Goal: Task Accomplishment & Management: Use online tool/utility

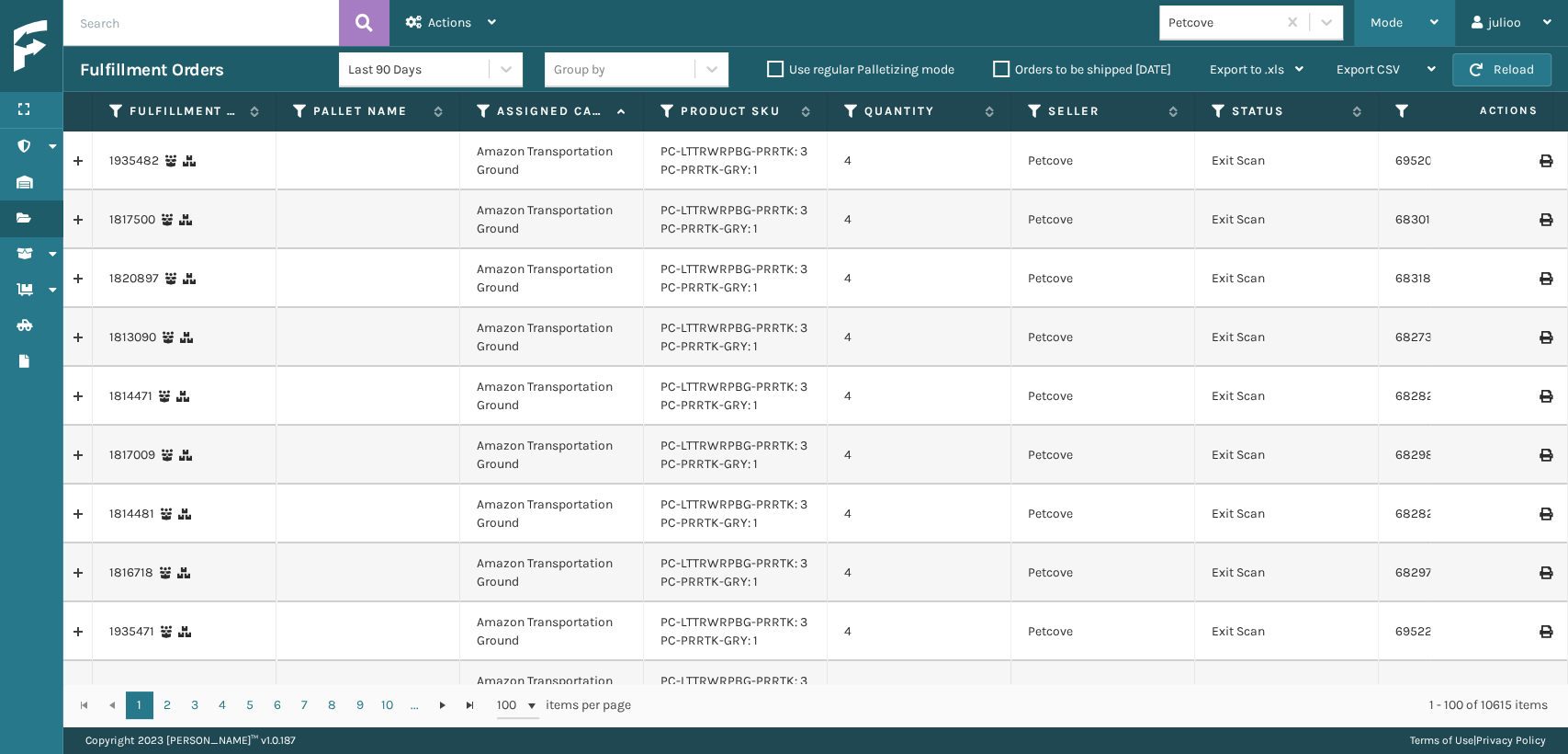
click at [1381, 32] on div "Mode" at bounding box center [1405, 22] width 68 height 46
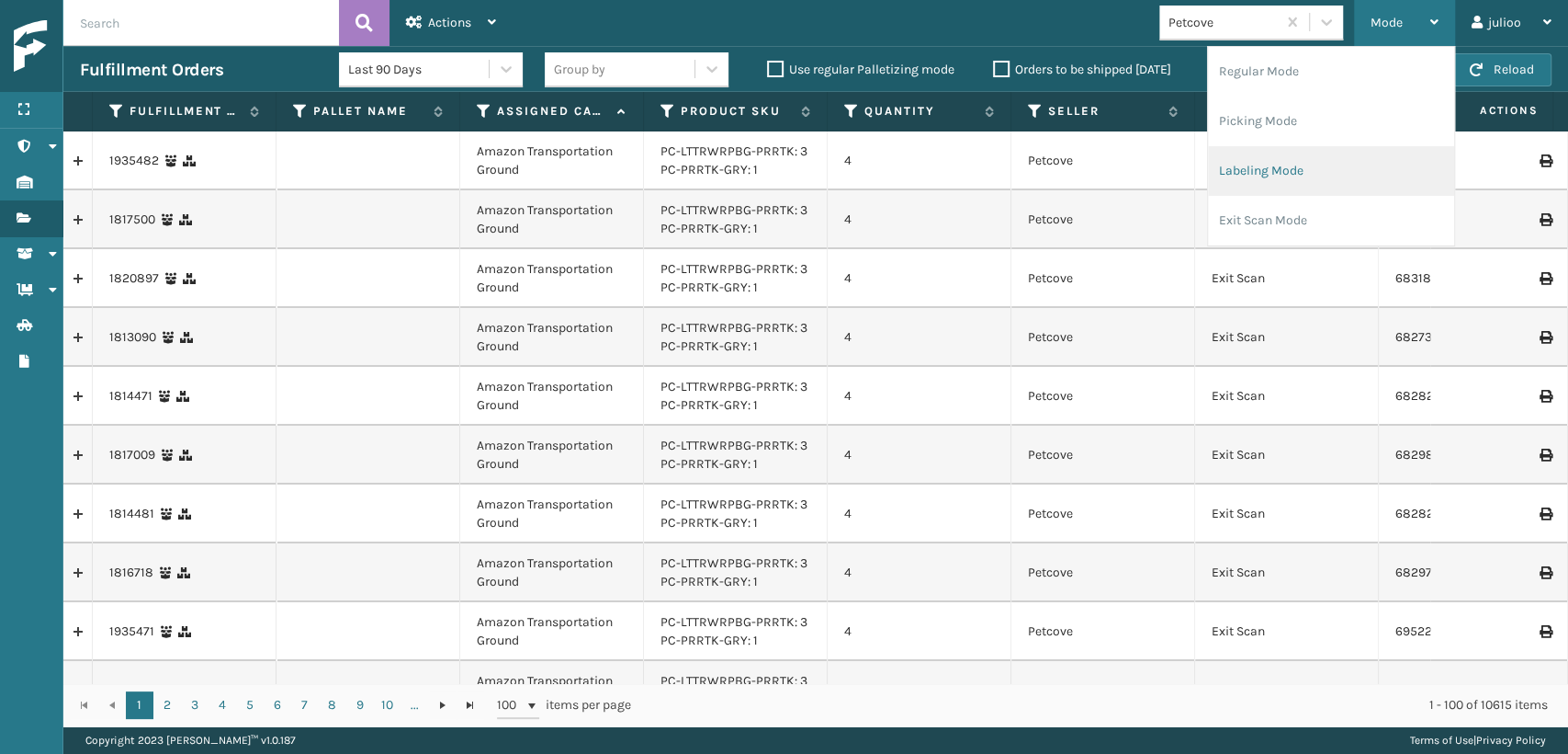
click at [1229, 176] on li "Labeling Mode" at bounding box center [1331, 170] width 246 height 50
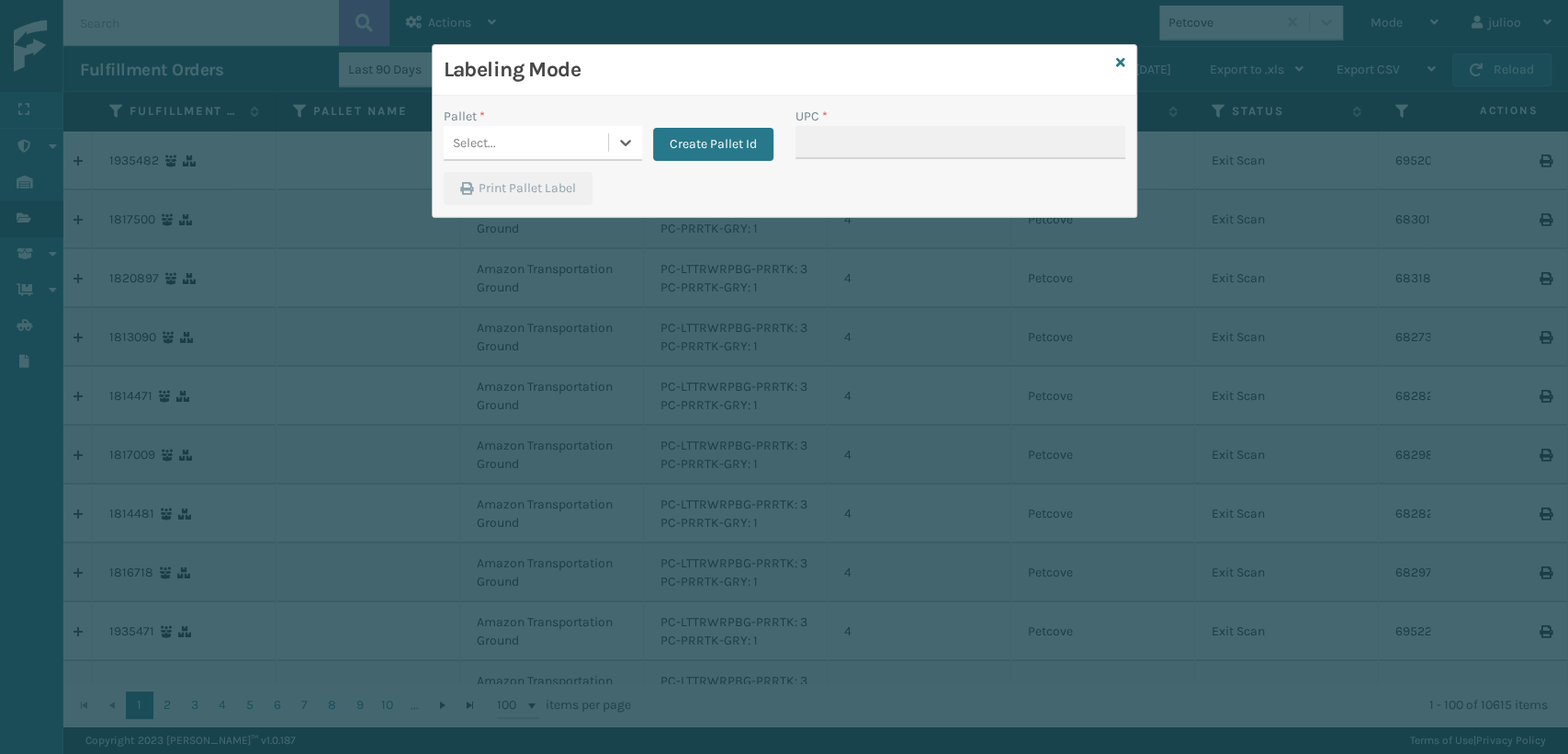
click at [522, 149] on div "Select..." at bounding box center [526, 143] width 164 height 30
click at [723, 137] on button "Create Pallet Id" at bounding box center [713, 145] width 120 height 33
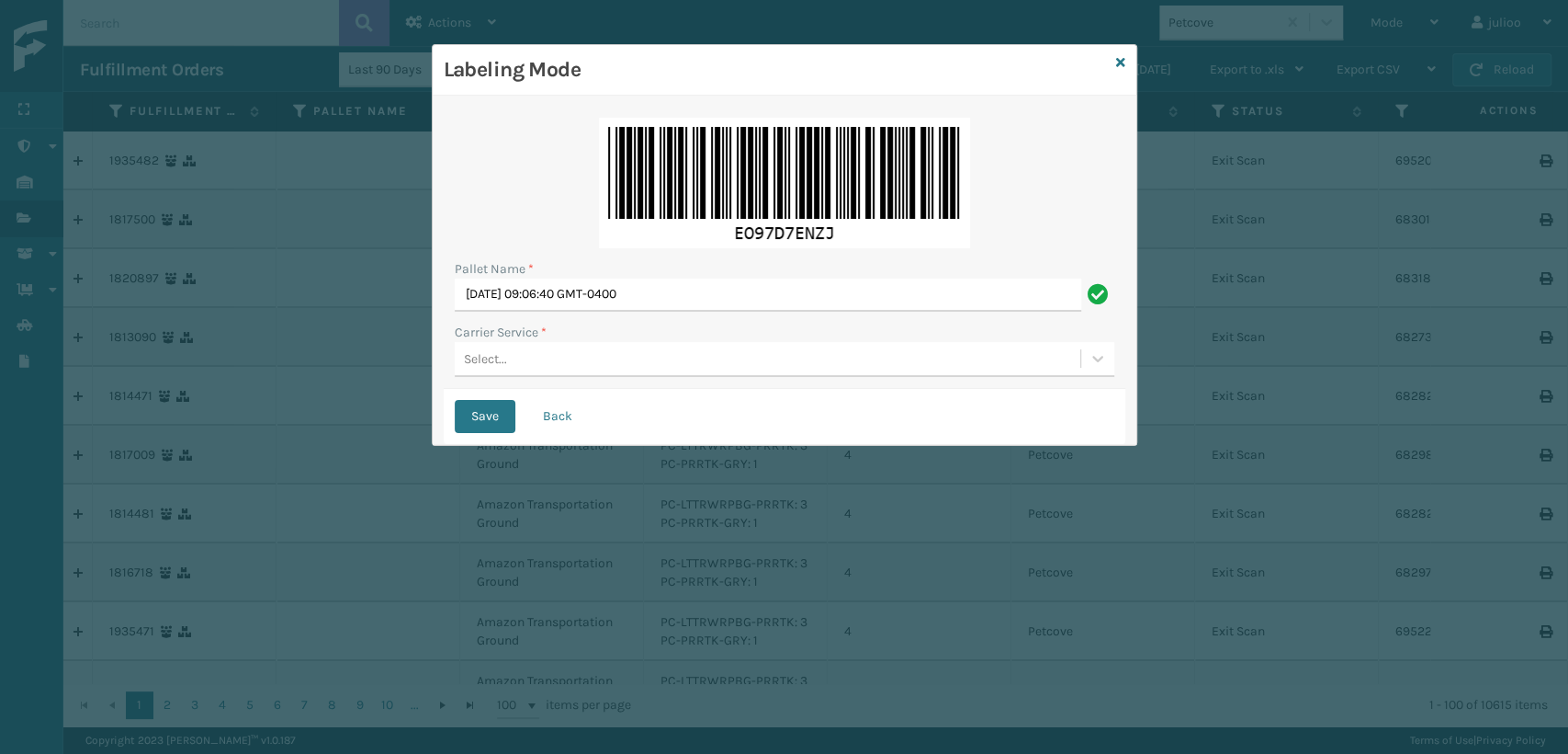
click at [584, 359] on div "Select..." at bounding box center [767, 358] width 626 height 30
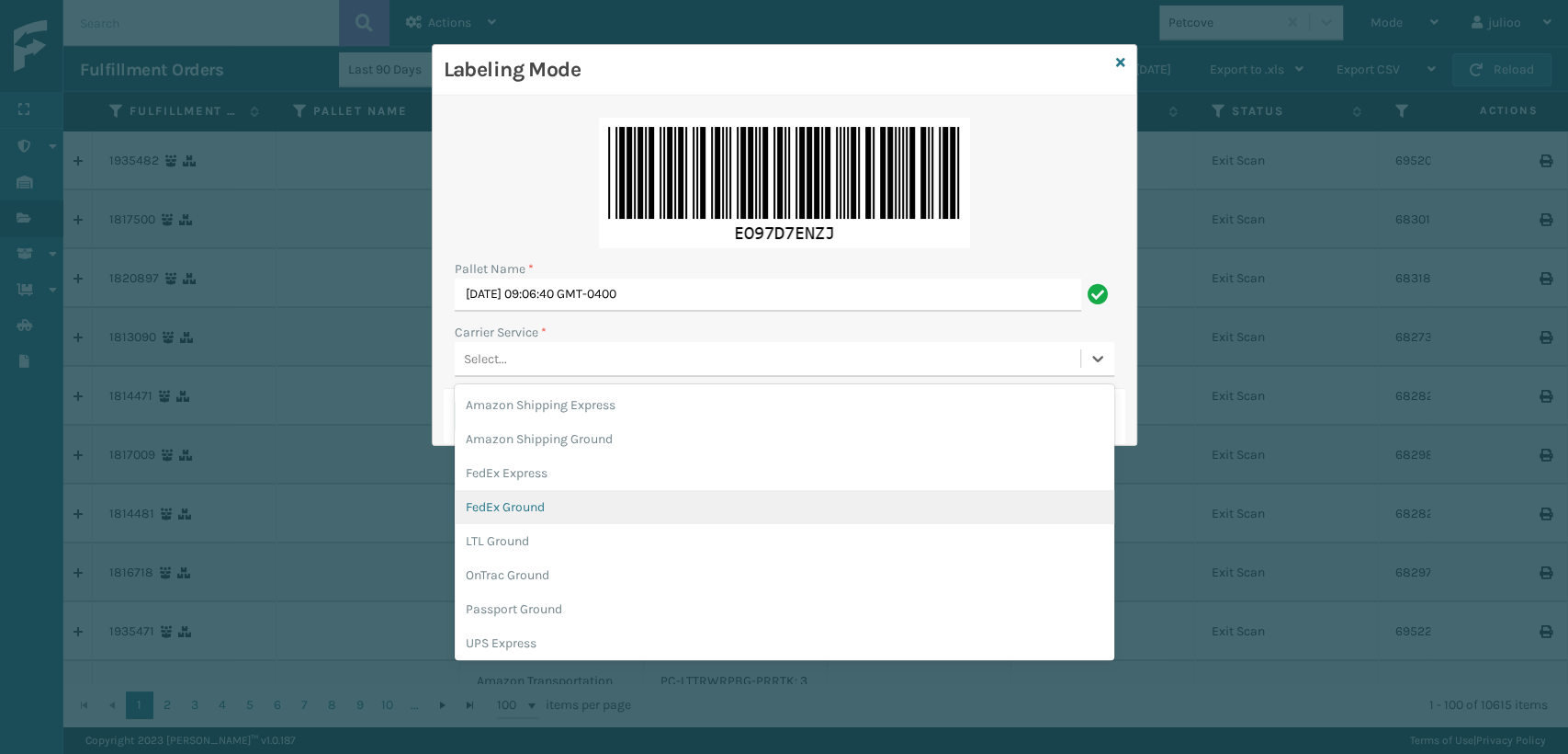
click at [557, 506] on div "FedEx Ground" at bounding box center [784, 507] width 660 height 34
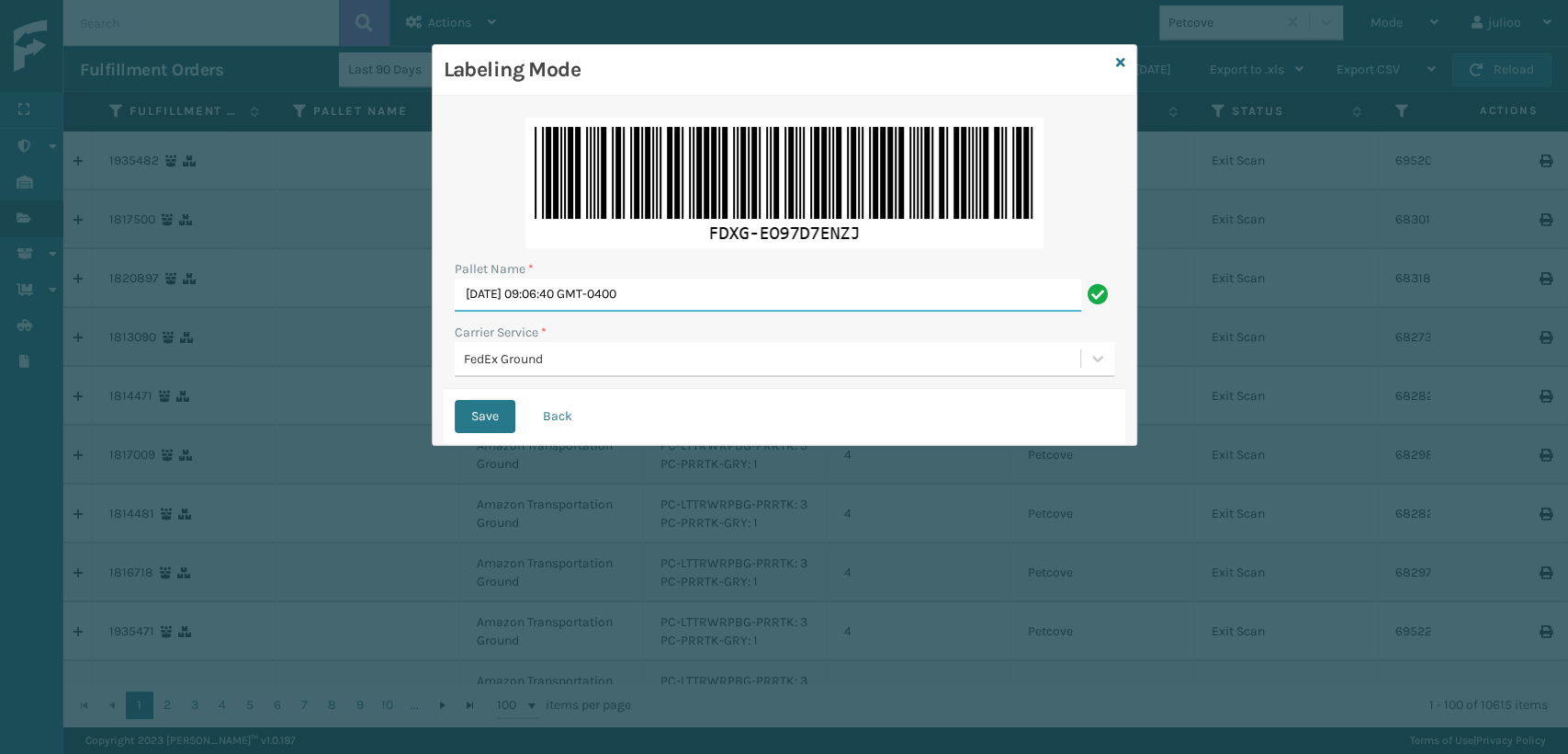
drag, startPoint x: 725, startPoint y: 293, endPoint x: 252, endPoint y: 303, distance: 473.1
click at [252, 303] on div "Labeling Mode Pallet Name * Sun Aug 31 2025 09:06:40 GMT-0400 Carrier Service *…" at bounding box center [784, 377] width 1568 height 754
type input "FEDZ572531"
click at [468, 410] on button "Save" at bounding box center [485, 417] width 61 height 33
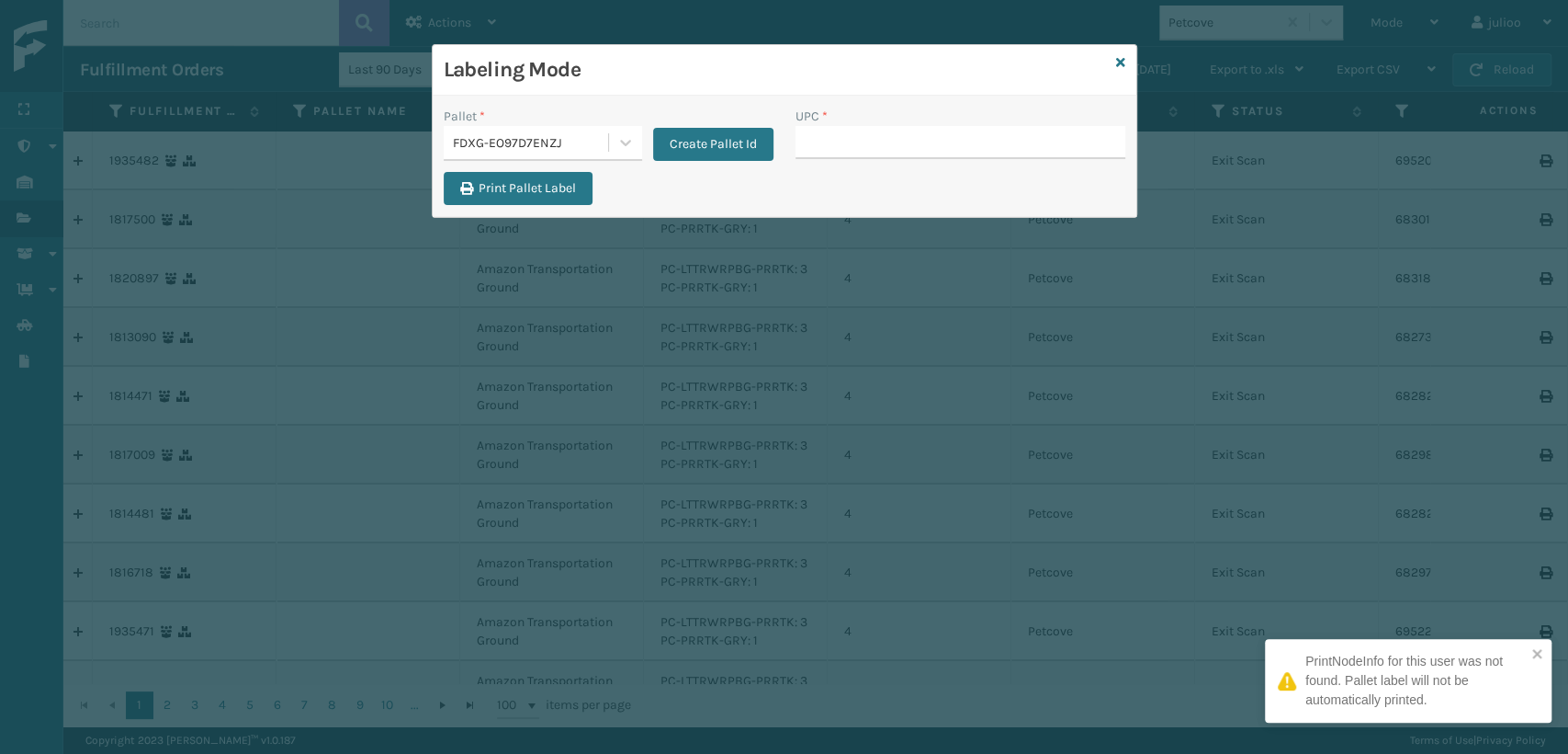
click at [957, 145] on input "UPC *" at bounding box center [960, 143] width 329 height 33
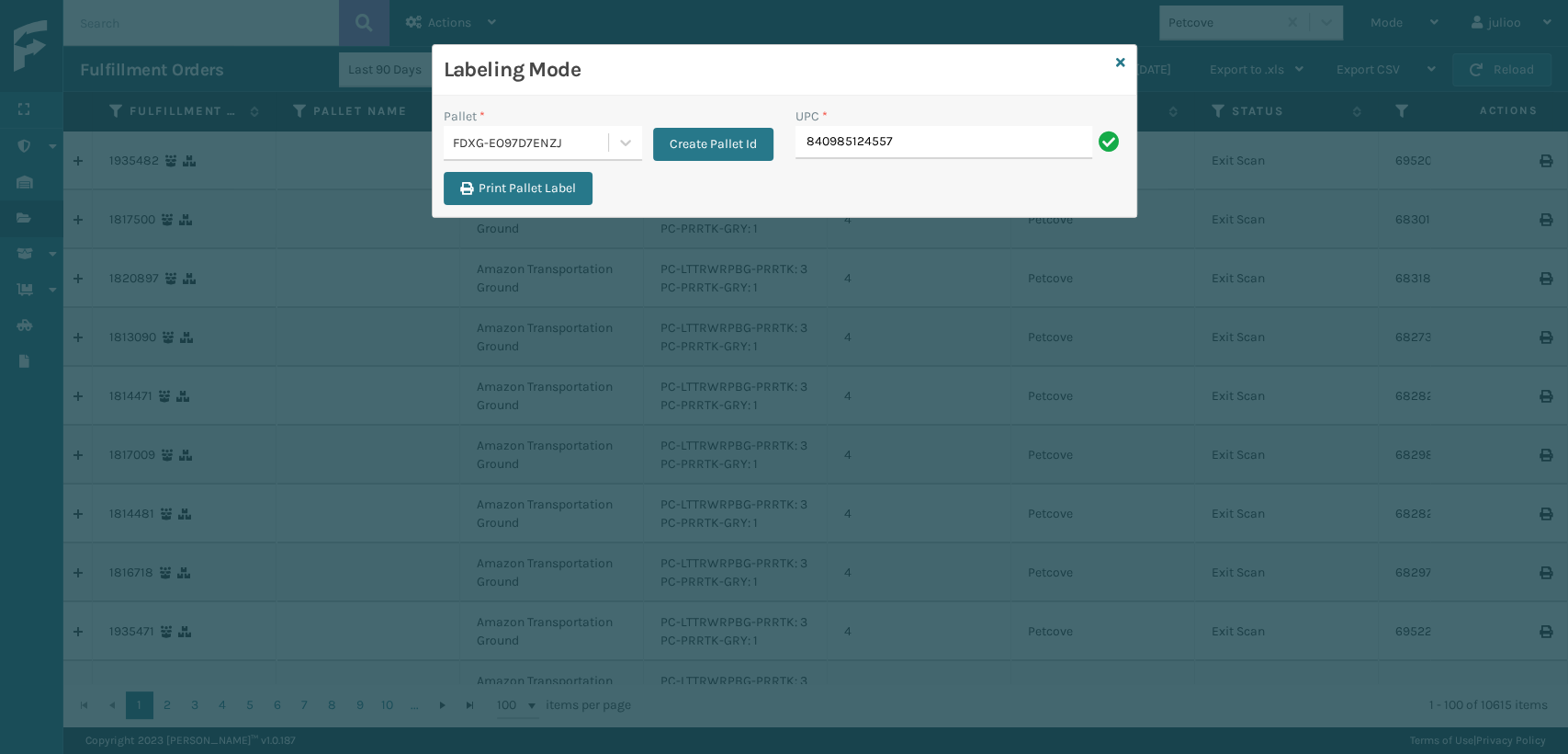
type input "840985124557"
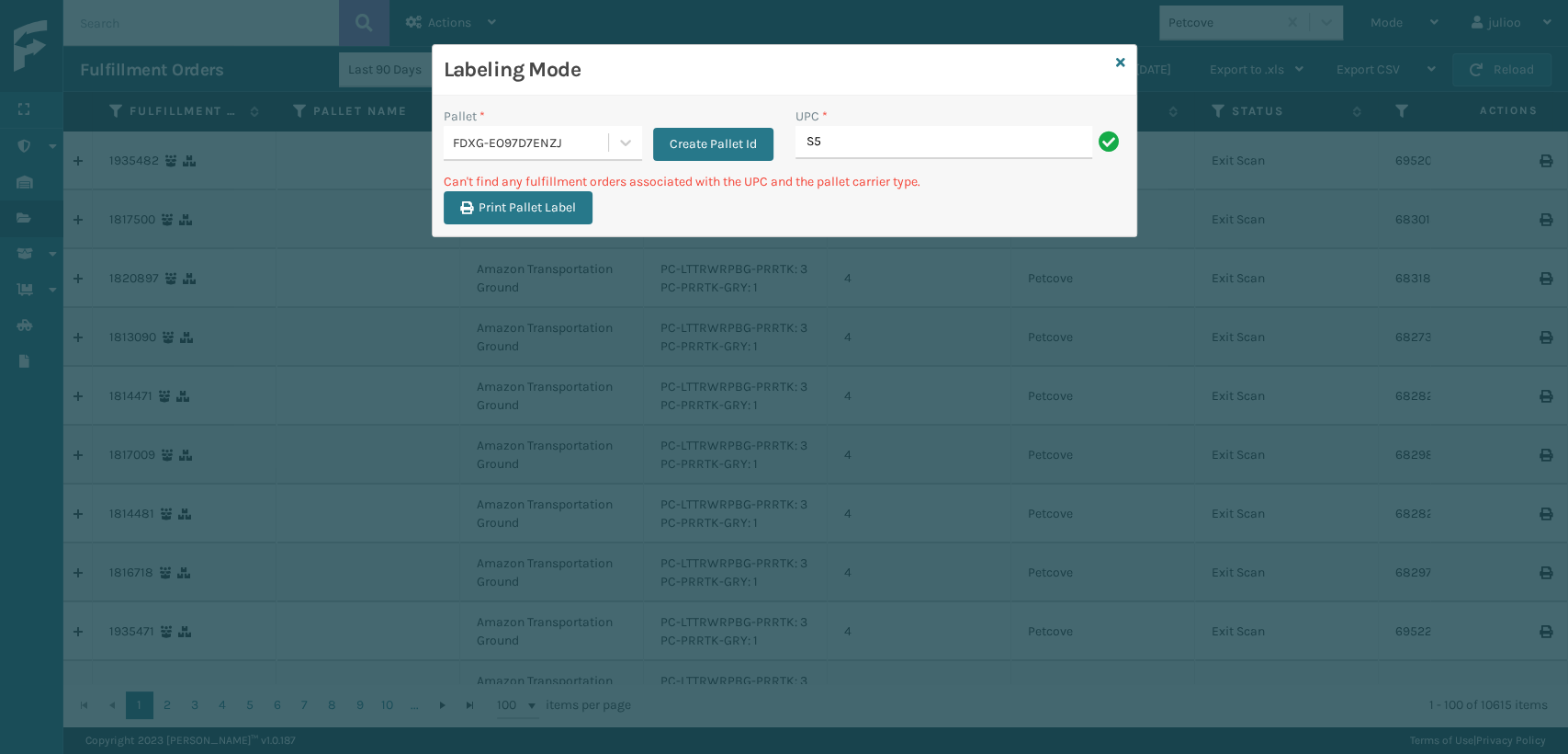
type input "S"
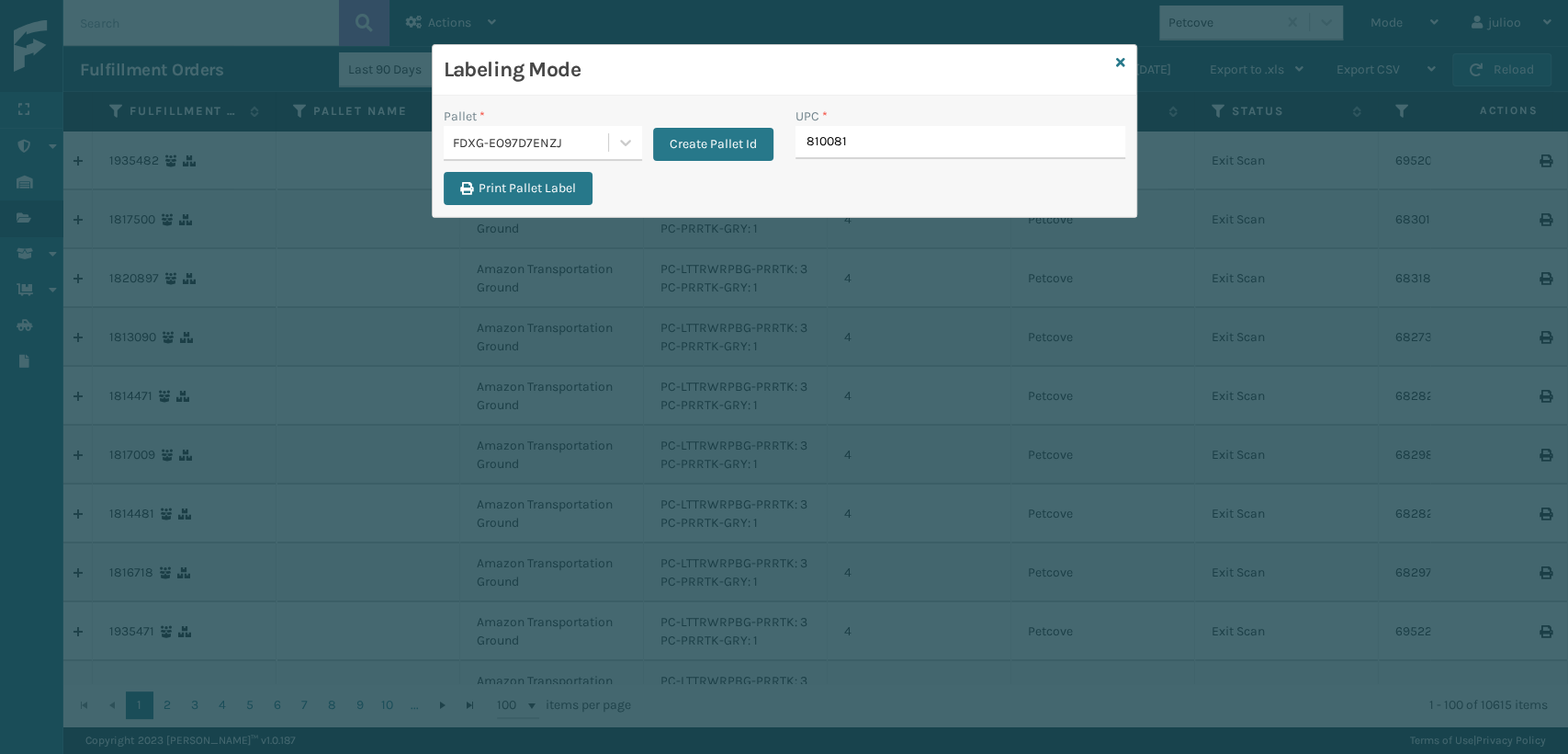
type input "8100819"
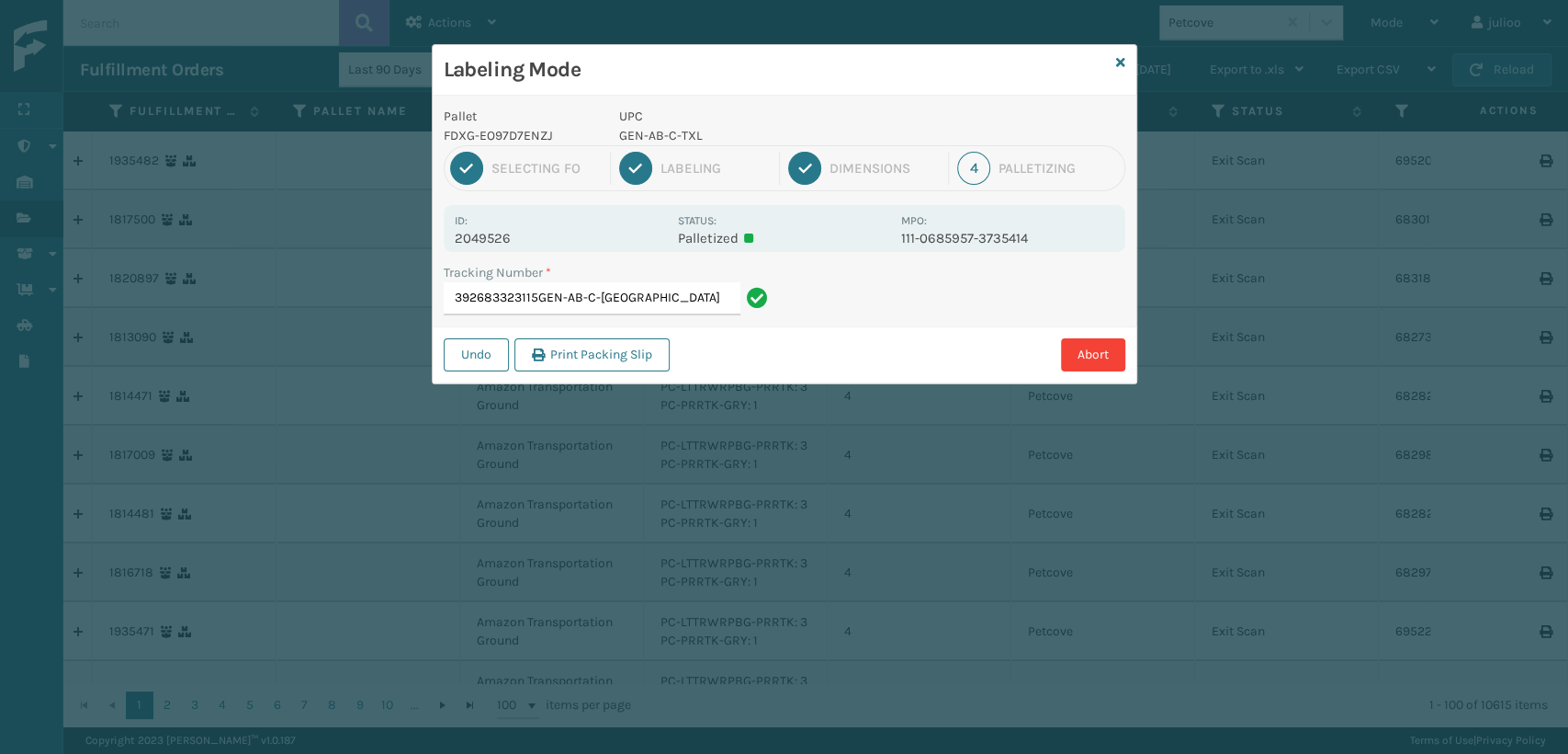
type input "392683323115GEN-AB-C-TXL"
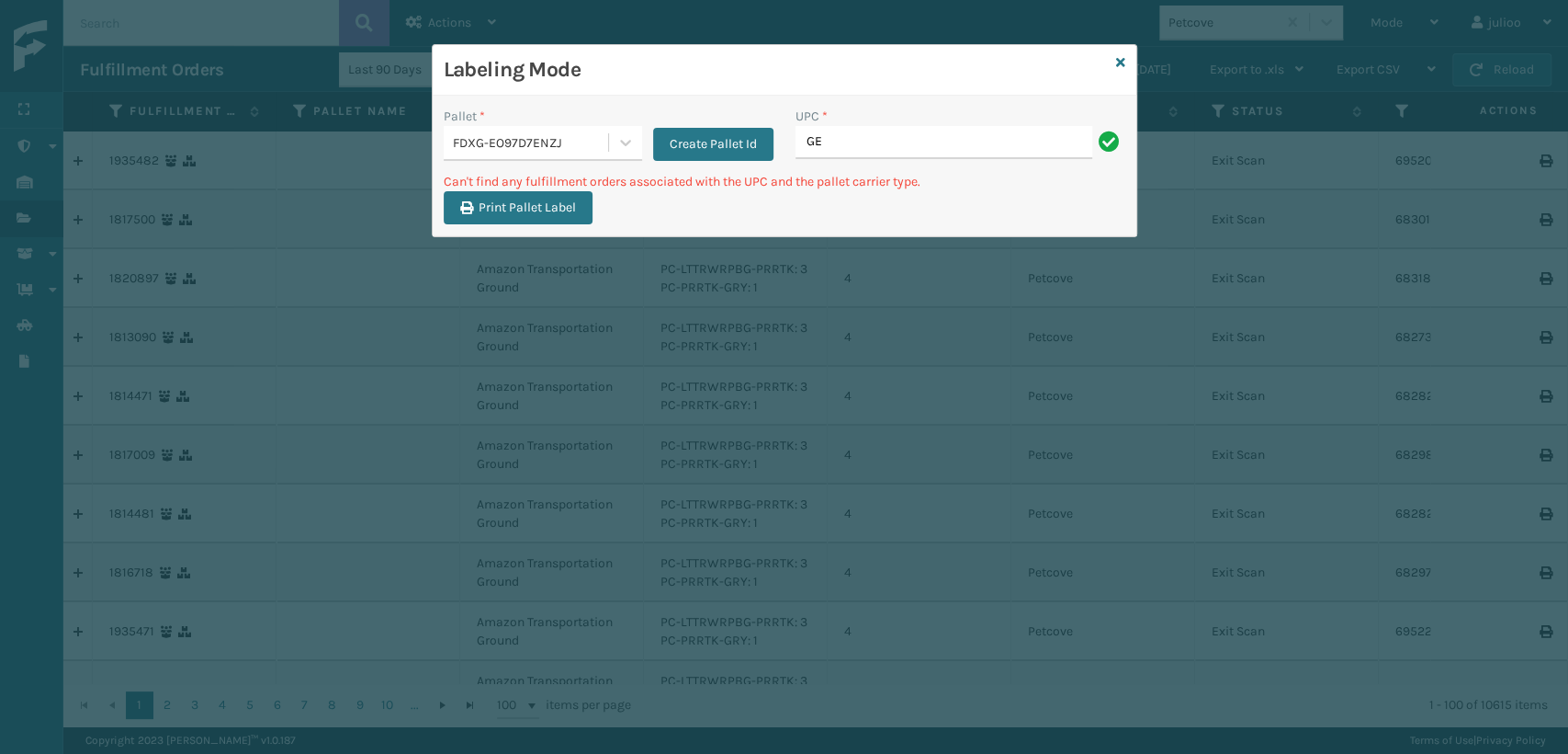
type input "G"
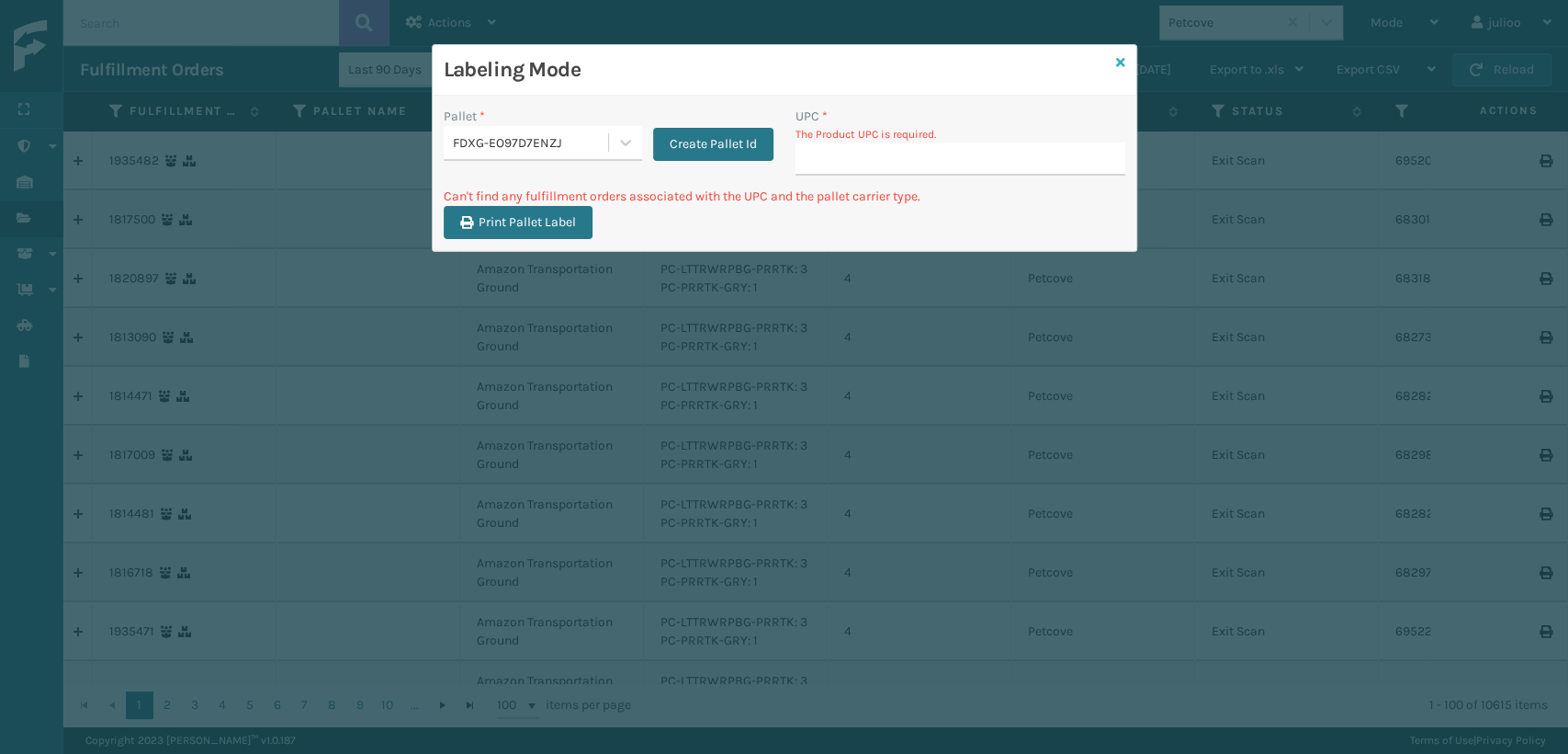
click at [1117, 64] on icon at bounding box center [1120, 62] width 9 height 13
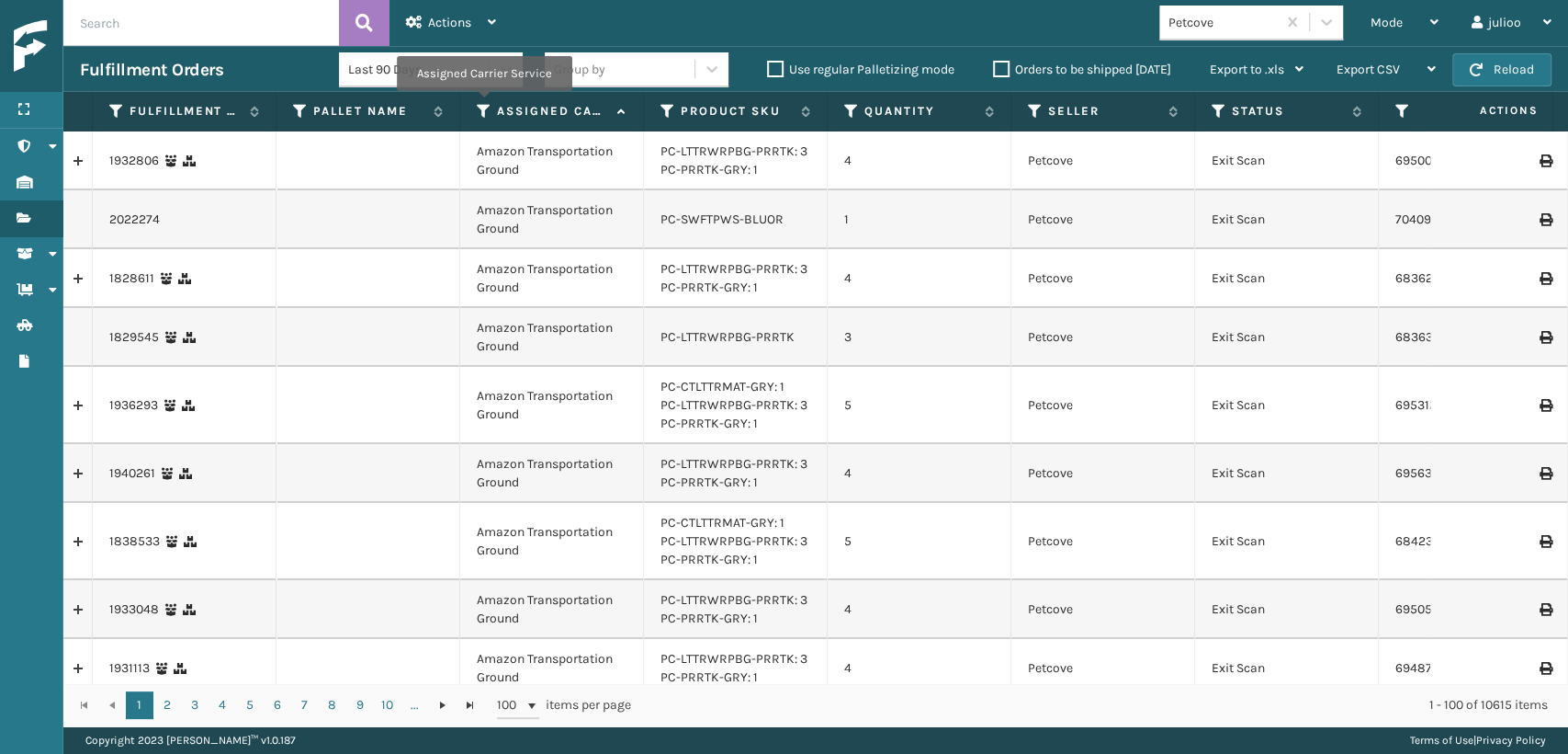
click at [483, 104] on icon at bounding box center [484, 111] width 15 height 17
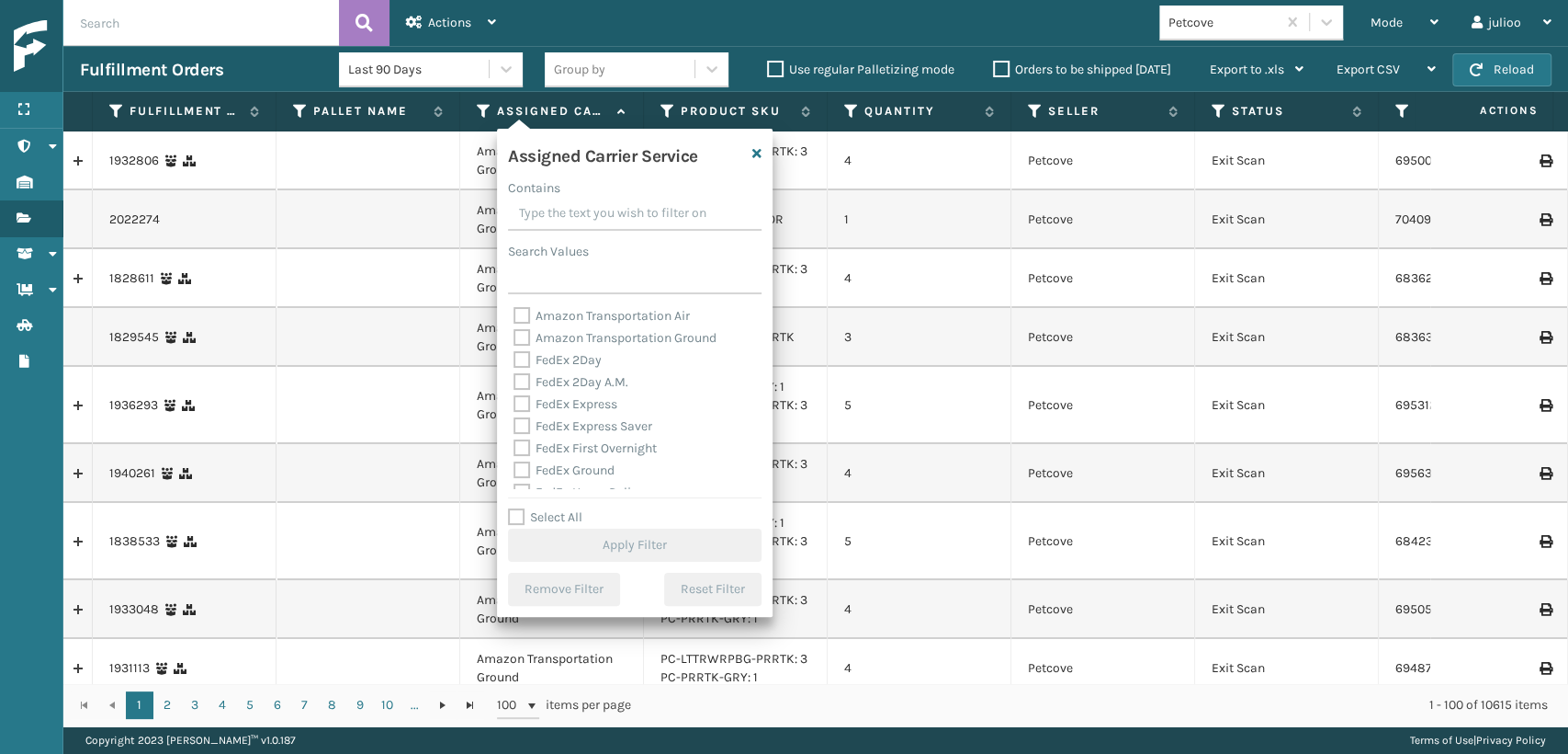
click at [522, 362] on label "FedEx 2Day" at bounding box center [557, 360] width 88 height 16
click at [514, 361] on input "FedEx 2Day" at bounding box center [513, 355] width 1 height 12
checkbox input "true"
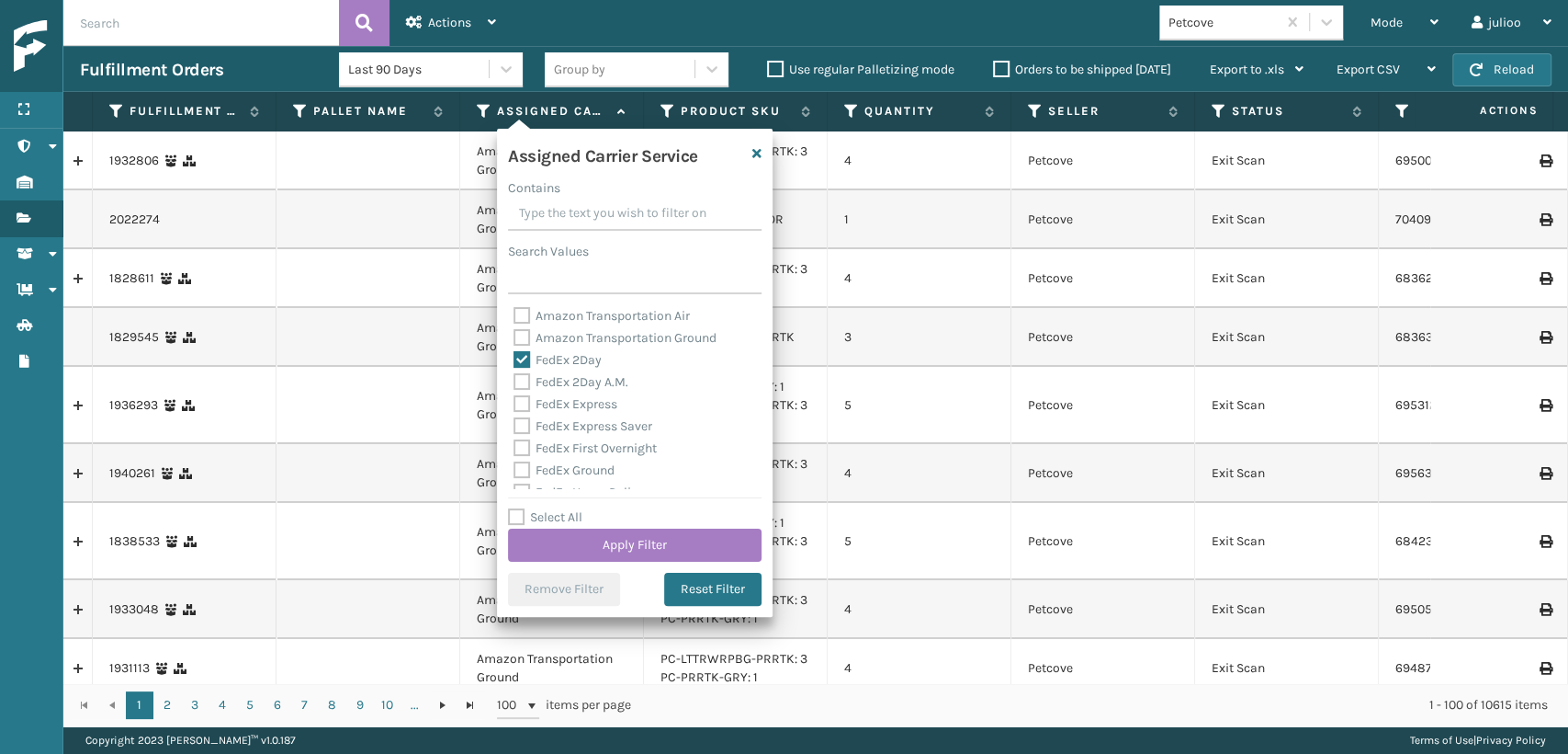
click at [529, 377] on label "FedEx 2Day A.M." at bounding box center [570, 381] width 114 height 16
click at [514, 377] on input "FedEx 2Day A.M." at bounding box center [513, 377] width 1 height 12
checkbox input "true"
click at [519, 388] on label "FedEx 2Day A.M." at bounding box center [570, 381] width 114 height 16
click at [522, 415] on div "Amazon Transportation Air Amazon Transportation Ground FedEx 2Day FedEx 2Day A.…" at bounding box center [634, 397] width 253 height 184
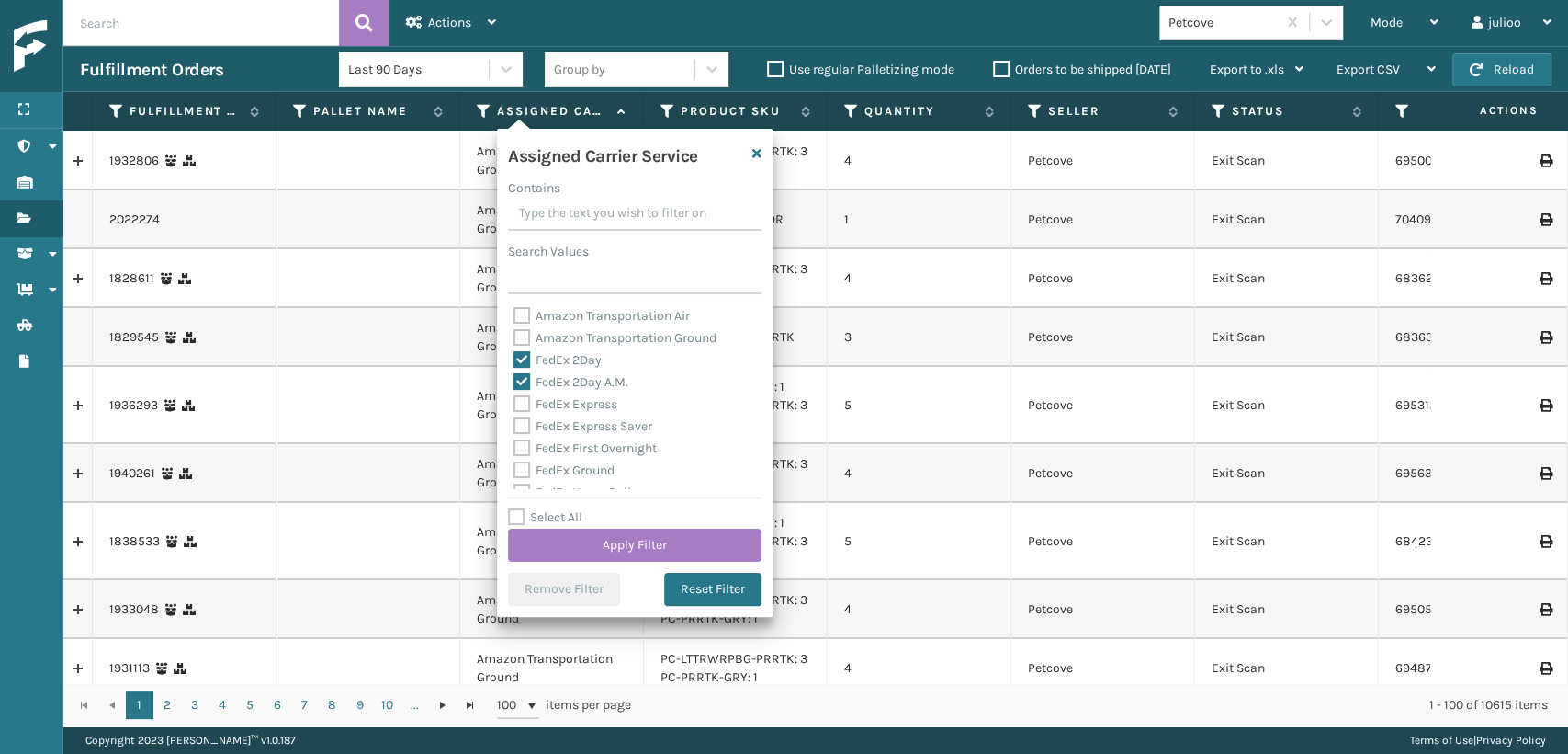
click at [513, 391] on div "FedEx 2Day A.M." at bounding box center [634, 382] width 242 height 22
click at [519, 410] on label "FedEx Express" at bounding box center [565, 404] width 104 height 16
click at [514, 405] on input "FedEx Express" at bounding box center [513, 399] width 1 height 12
checkbox input "true"
click at [519, 420] on label "FedEx Express Saver" at bounding box center [583, 426] width 139 height 16
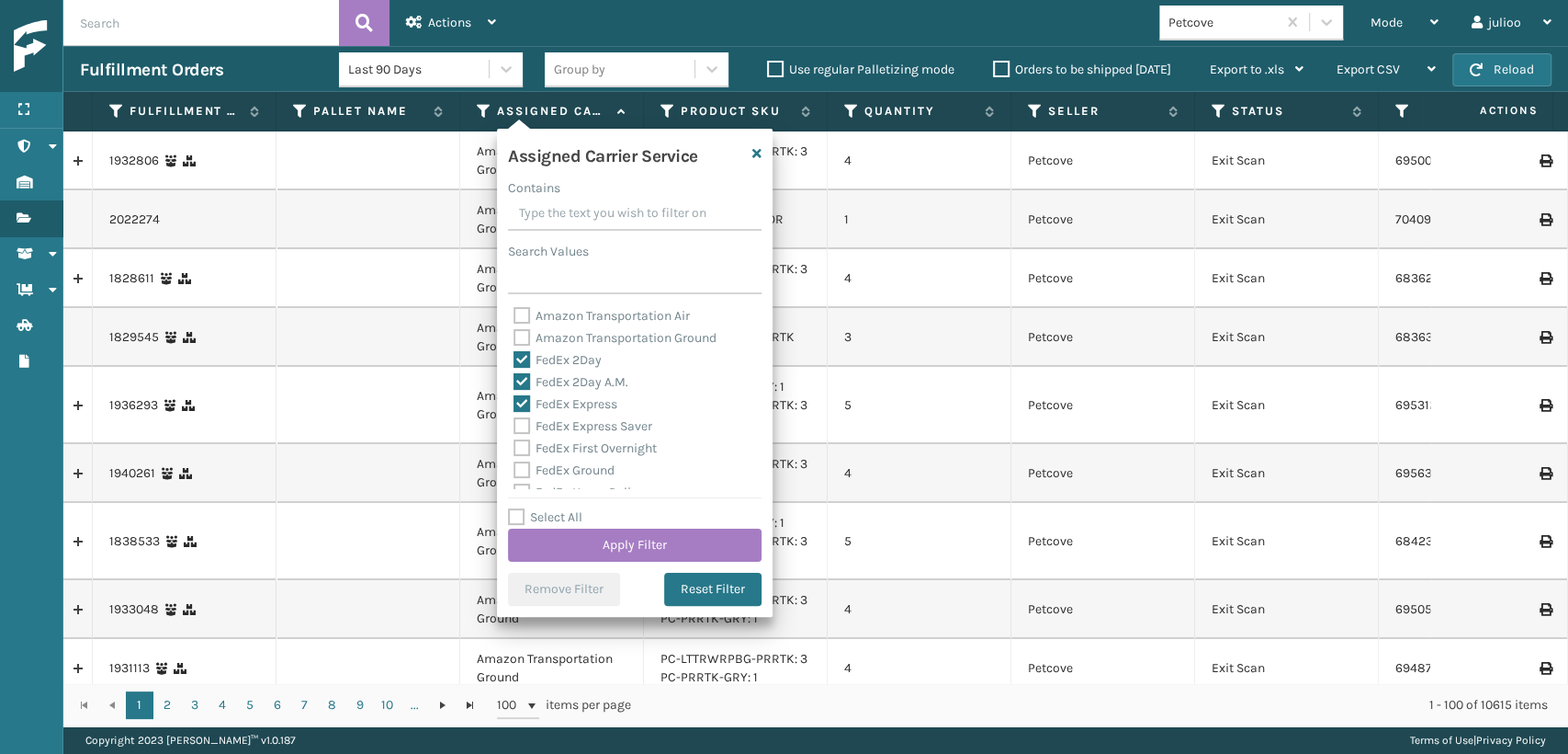
click at [514, 420] on input "FedEx Express Saver" at bounding box center [513, 421] width 1 height 12
checkbox input "true"
drag, startPoint x: 523, startPoint y: 441, endPoint x: 514, endPoint y: 466, distance: 26.6
click at [518, 452] on div "Amazon Transportation Air Amazon Transportation Ground FedEx 2Day FedEx 2Day A.…" at bounding box center [634, 397] width 253 height 184
click at [511, 451] on div "Amazon Transportation Air Amazon Transportation Ground FedEx 2Day FedEx 2Day A.…" at bounding box center [634, 397] width 253 height 184
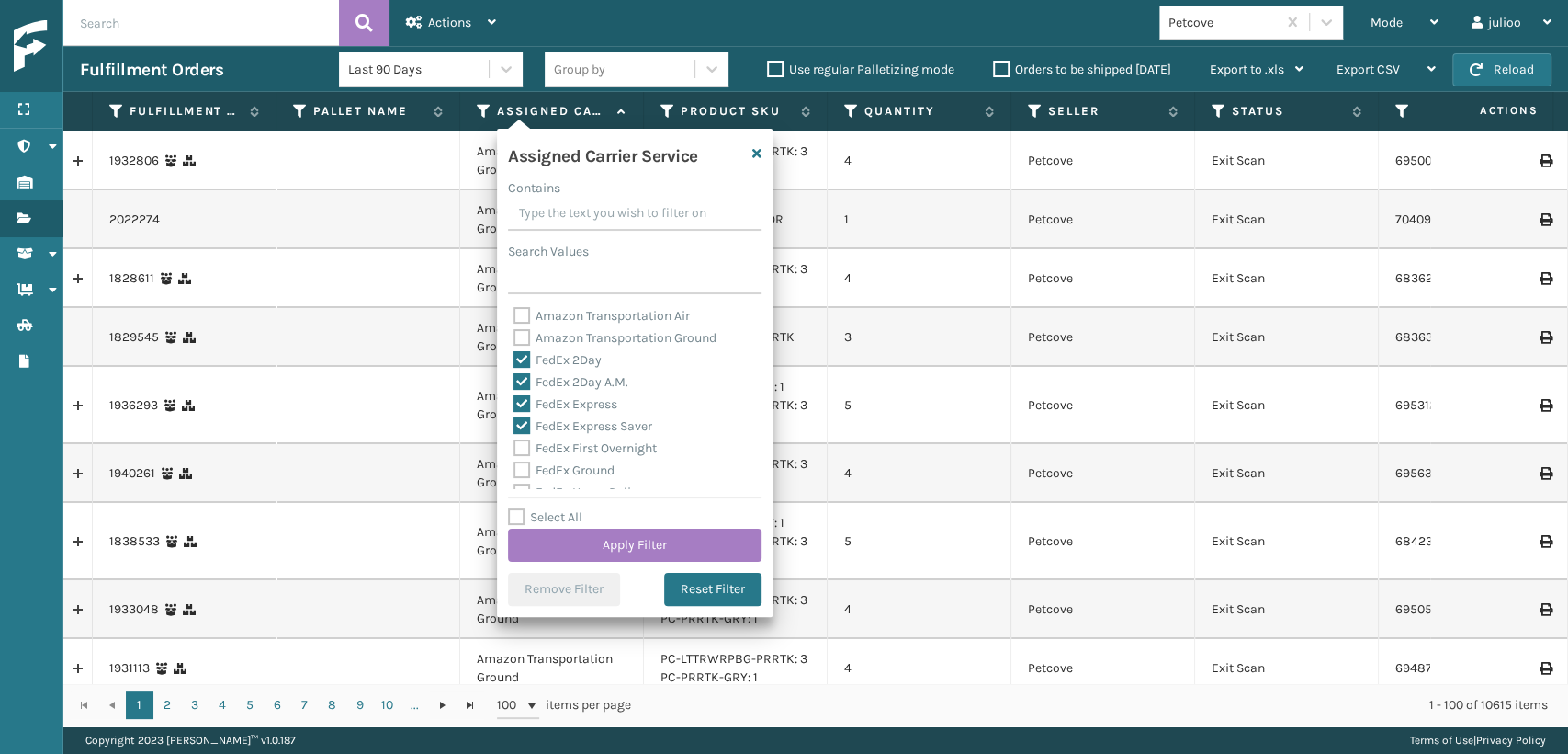
click at [523, 448] on label "FedEx First Overnight" at bounding box center [585, 448] width 144 height 16
click at [514, 448] on input "FedEx First Overnight" at bounding box center [513, 443] width 1 height 12
checkbox input "true"
click at [523, 409] on label "FedEx Priority Overnight" at bounding box center [593, 413] width 160 height 16
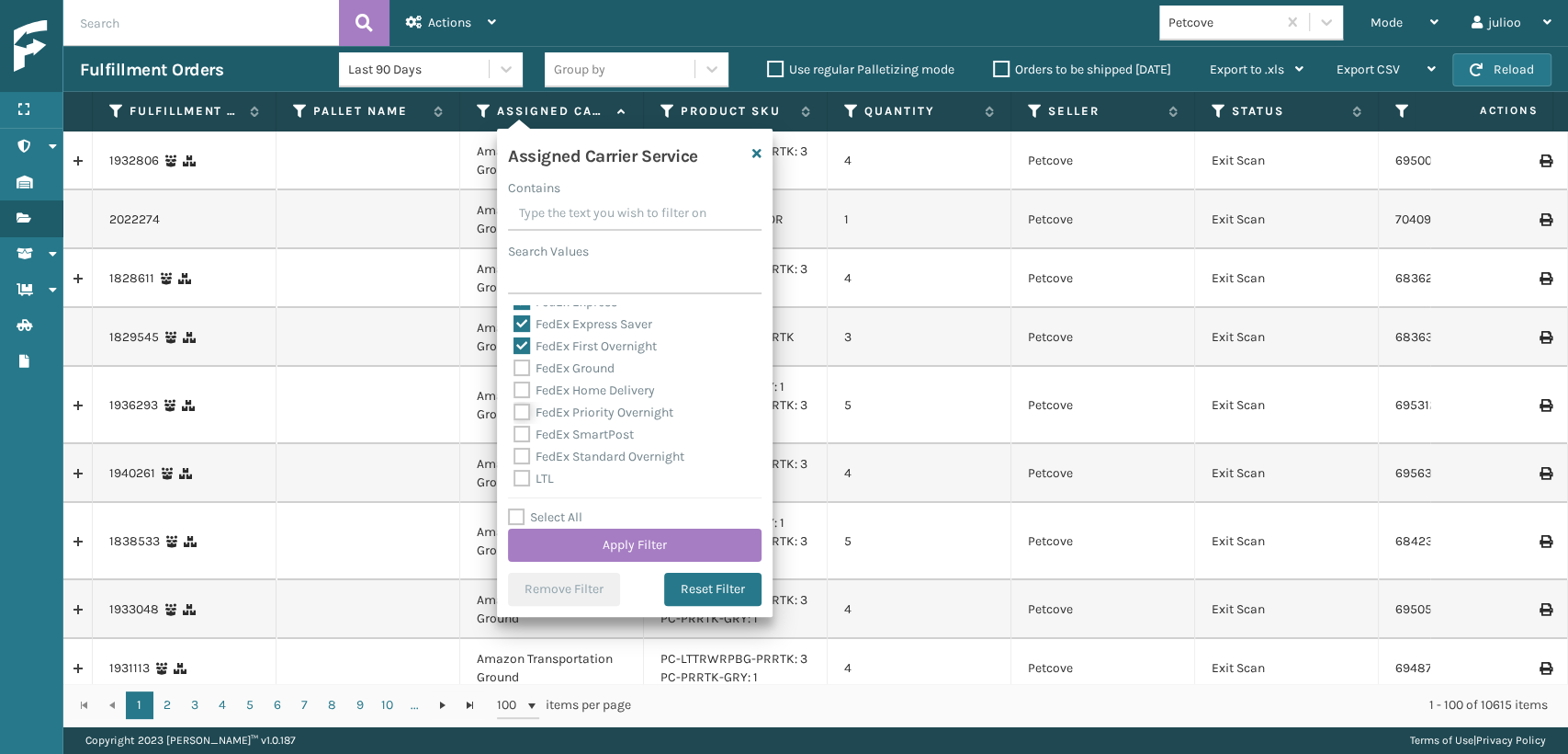
click at [514, 409] on input "FedEx Priority Overnight" at bounding box center [513, 408] width 1 height 12
checkbox input "true"
click at [525, 396] on label "FedEx Home Delivery" at bounding box center [584, 390] width 142 height 16
click at [514, 391] on input "FedEx Home Delivery" at bounding box center [513, 385] width 1 height 12
checkbox input "true"
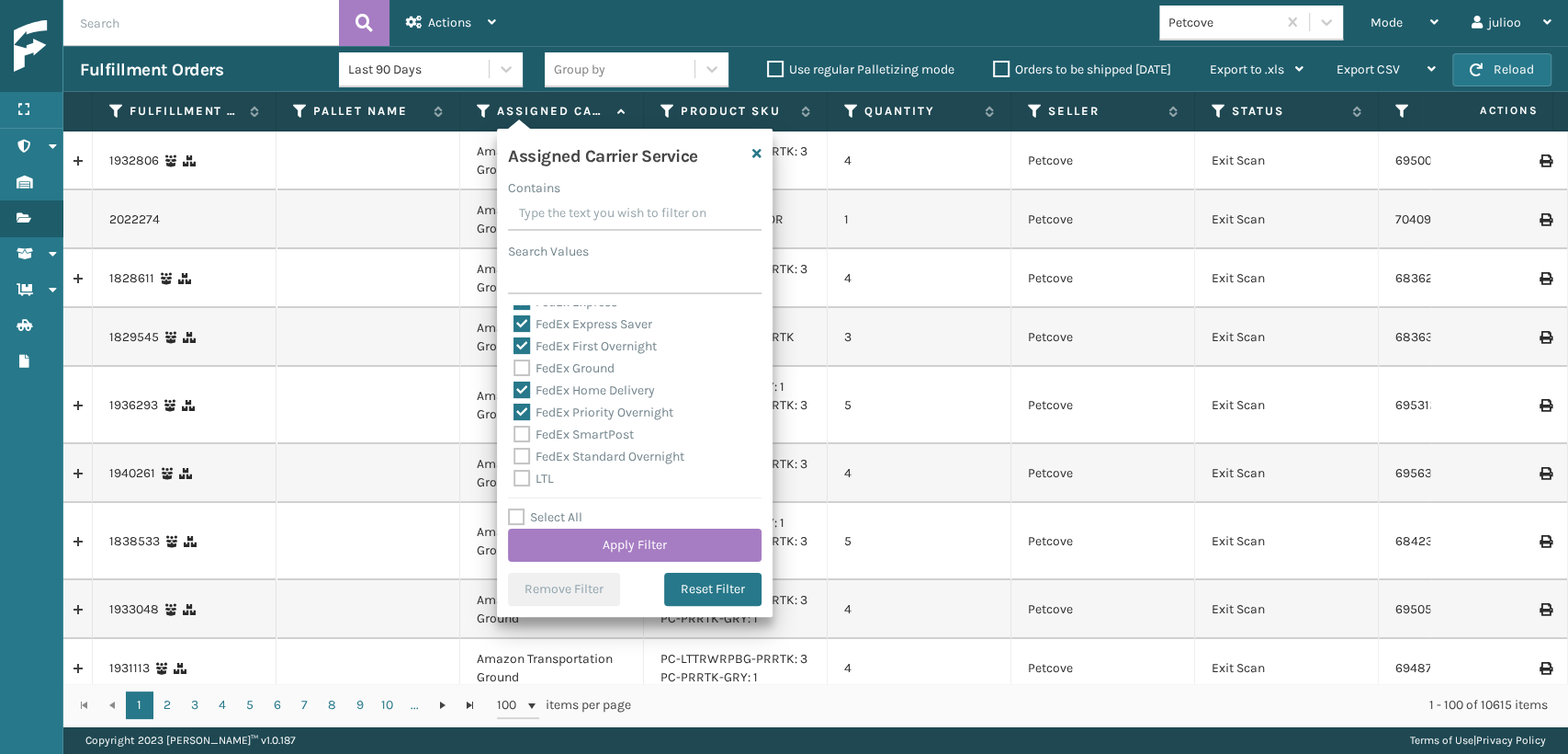
click at [526, 374] on label "FedEx Ground" at bounding box center [563, 368] width 101 height 16
click at [514, 370] on input "FedEx Ground" at bounding box center [513, 364] width 1 height 12
checkbox input "true"
click at [521, 434] on label "FedEx SmartPost" at bounding box center [573, 434] width 120 height 16
click at [514, 434] on input "FedEx SmartPost" at bounding box center [513, 429] width 1 height 12
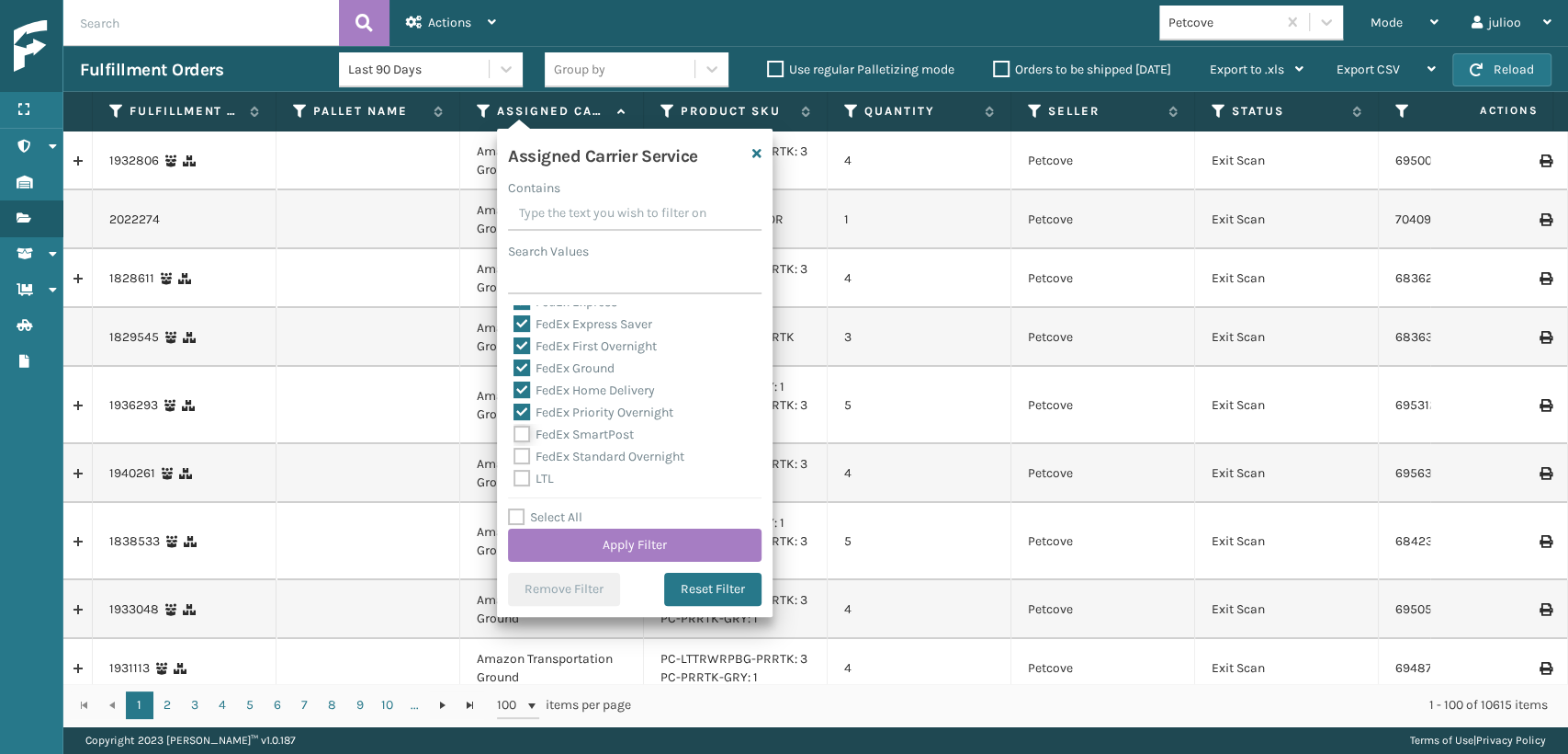
checkbox input "true"
click at [527, 451] on label "FedEx Standard Overnight" at bounding box center [598, 457] width 171 height 16
click at [514, 451] on input "FedEx Standard Overnight" at bounding box center [513, 452] width 1 height 12
checkbox input "true"
click at [707, 530] on button "Apply Filter" at bounding box center [634, 545] width 253 height 33
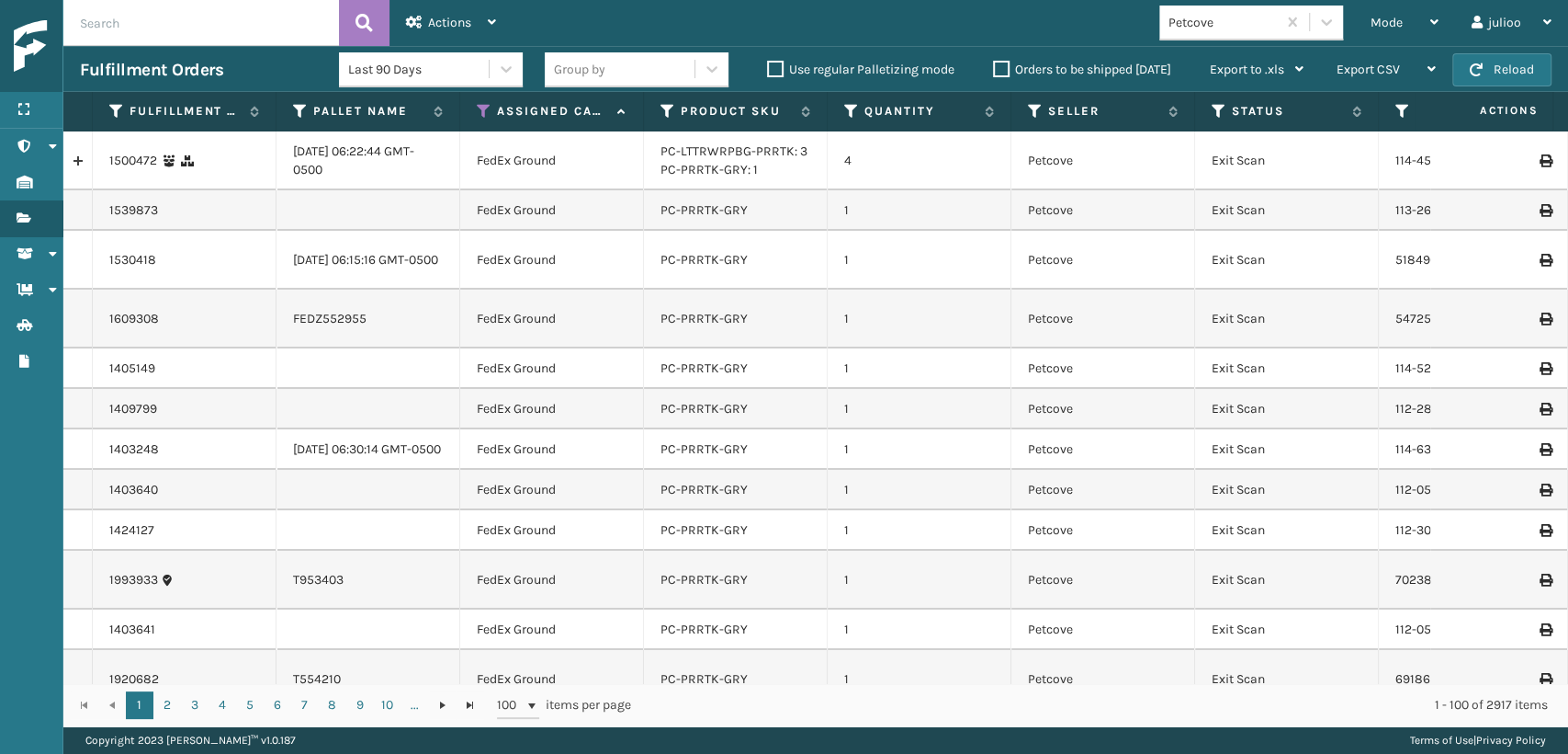
click at [1216, 98] on th "Status" at bounding box center [1287, 111] width 184 height 39
click at [1213, 108] on icon at bounding box center [1219, 111] width 15 height 17
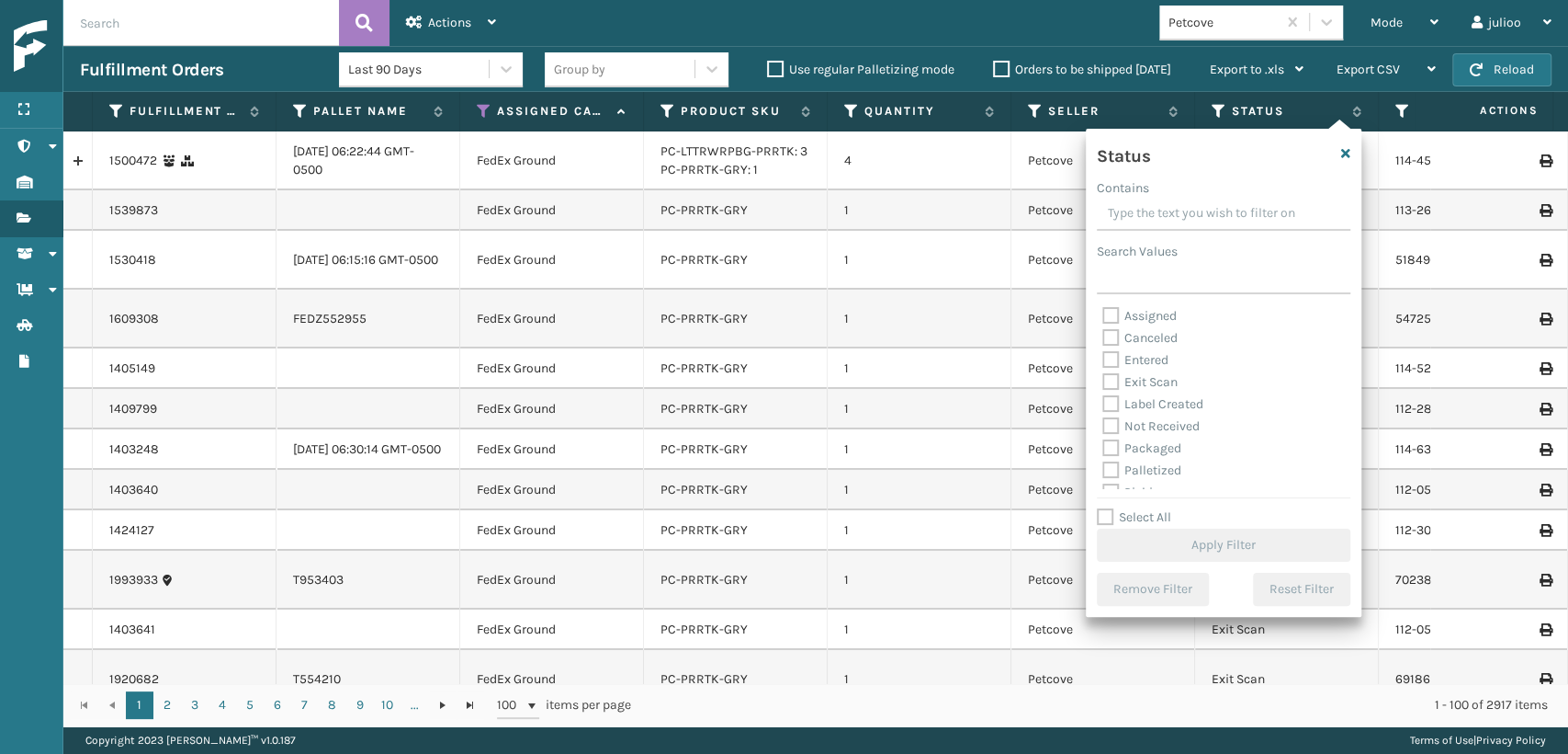
click at [1111, 464] on label "Palletized" at bounding box center [1142, 470] width 79 height 16
click at [1104, 464] on input "Palletized" at bounding box center [1103, 466] width 1 height 12
checkbox input "true"
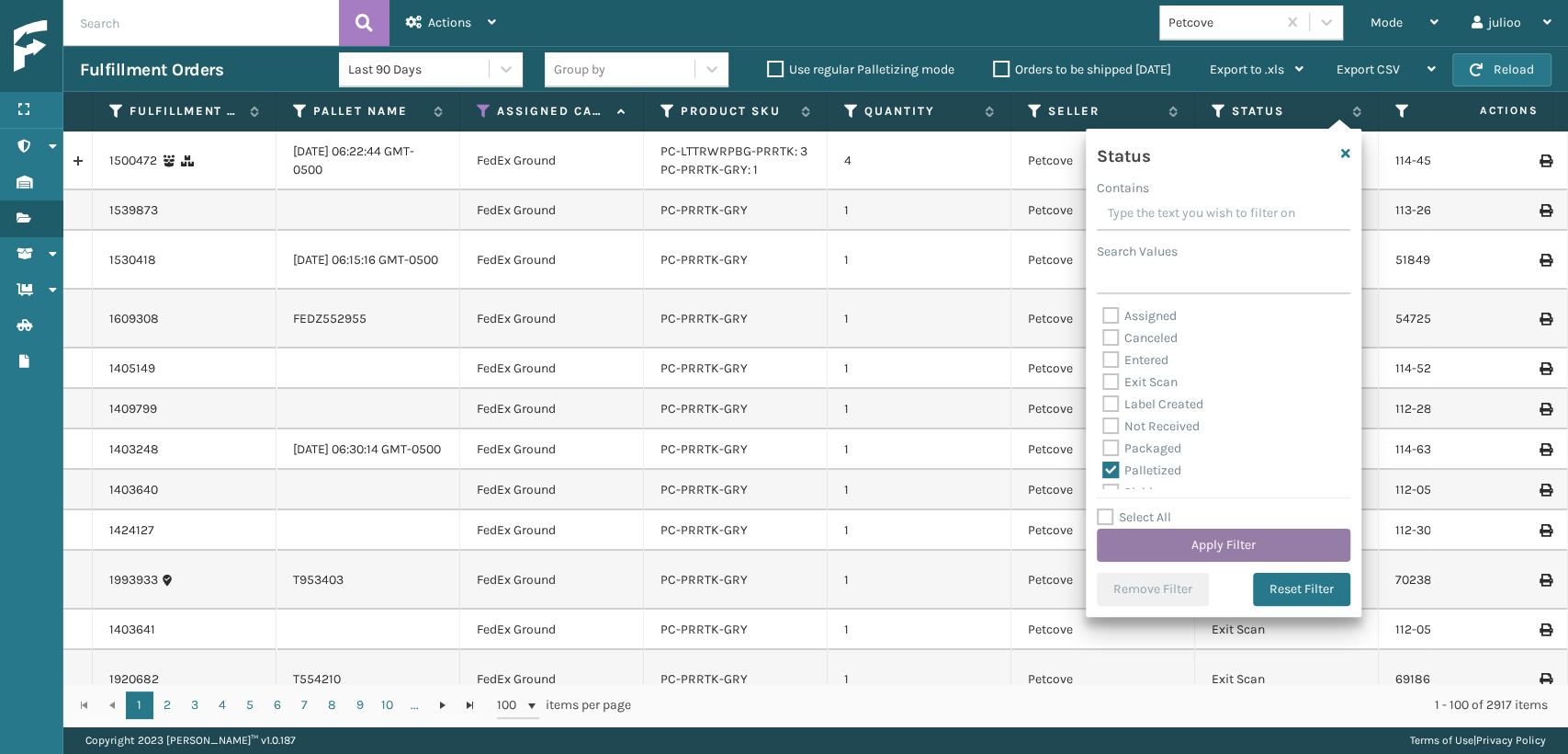
click at [1161, 540] on button "Apply Filter" at bounding box center [1223, 545] width 253 height 33
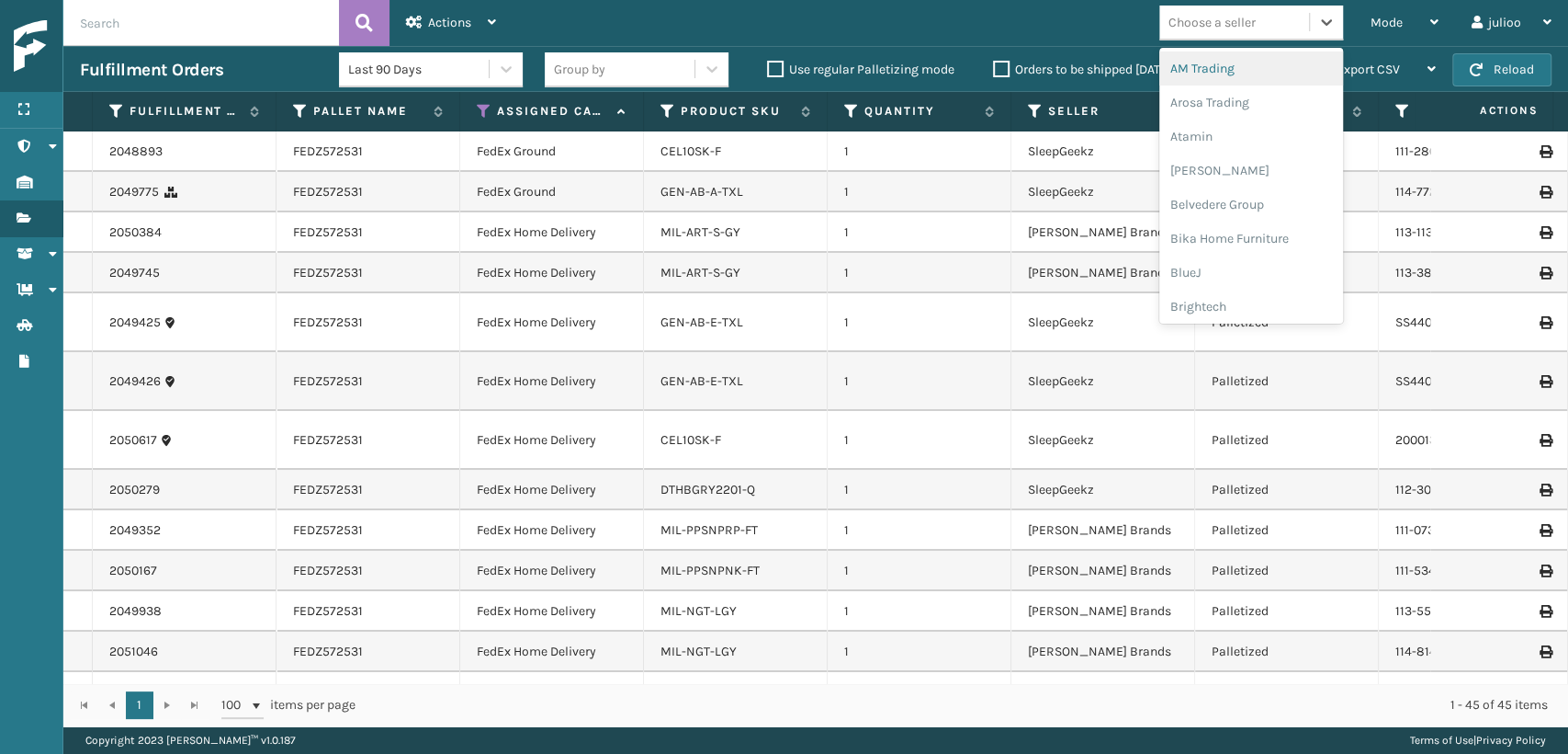
click at [1192, 22] on div "Choose a seller" at bounding box center [1211, 22] width 87 height 20
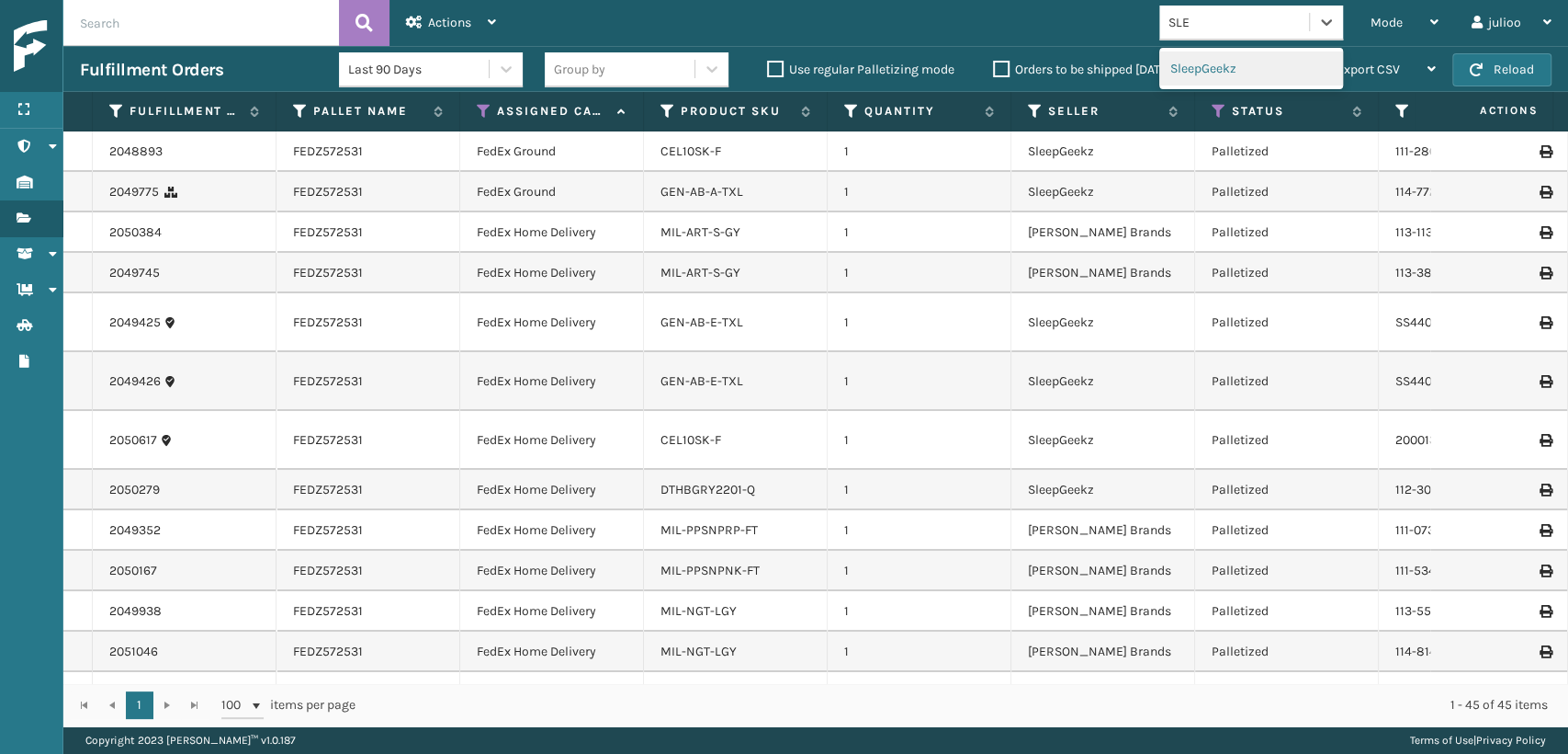
type input "SLEE"
click at [1191, 73] on div "SleepGeekz" at bounding box center [1251, 68] width 184 height 34
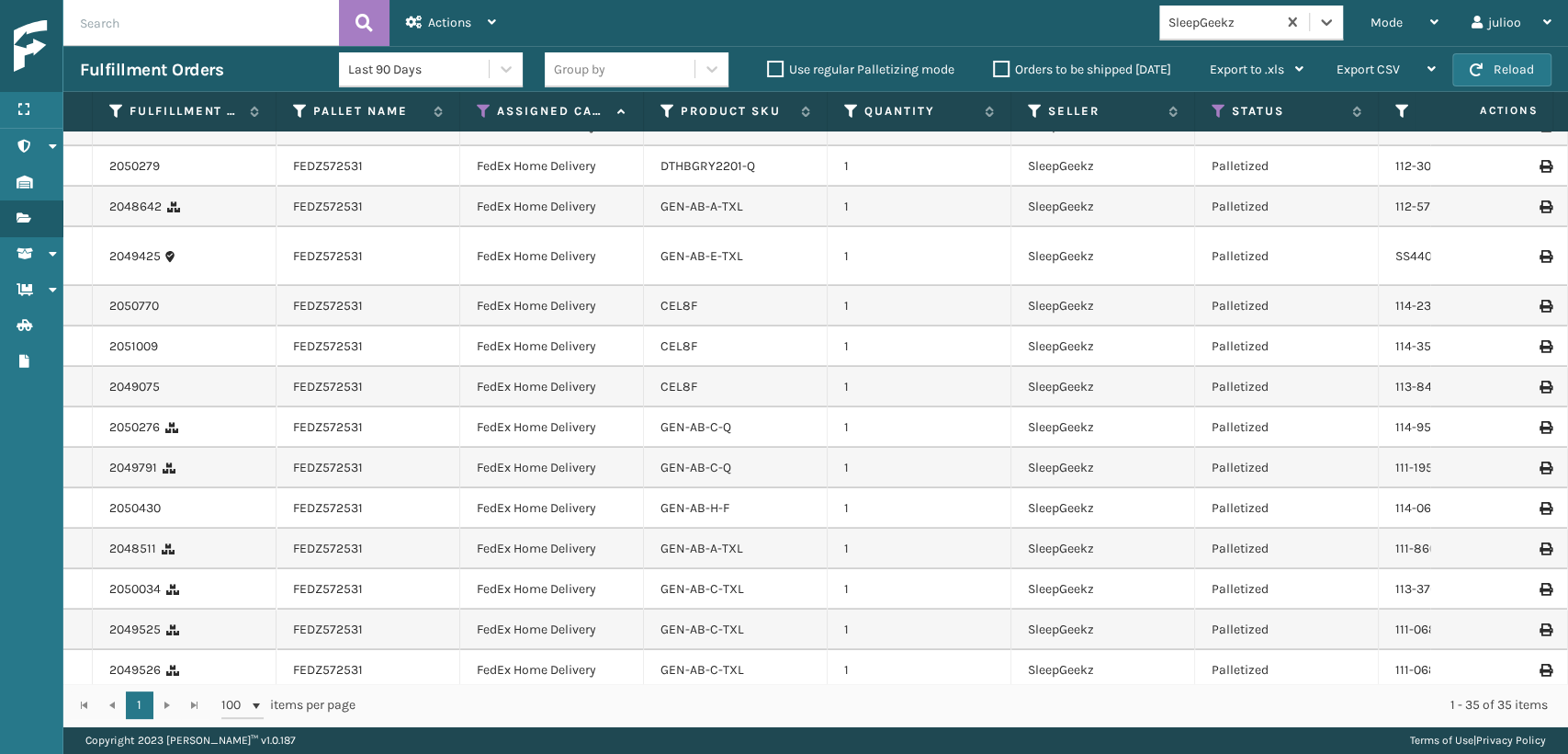
scroll to position [989, 0]
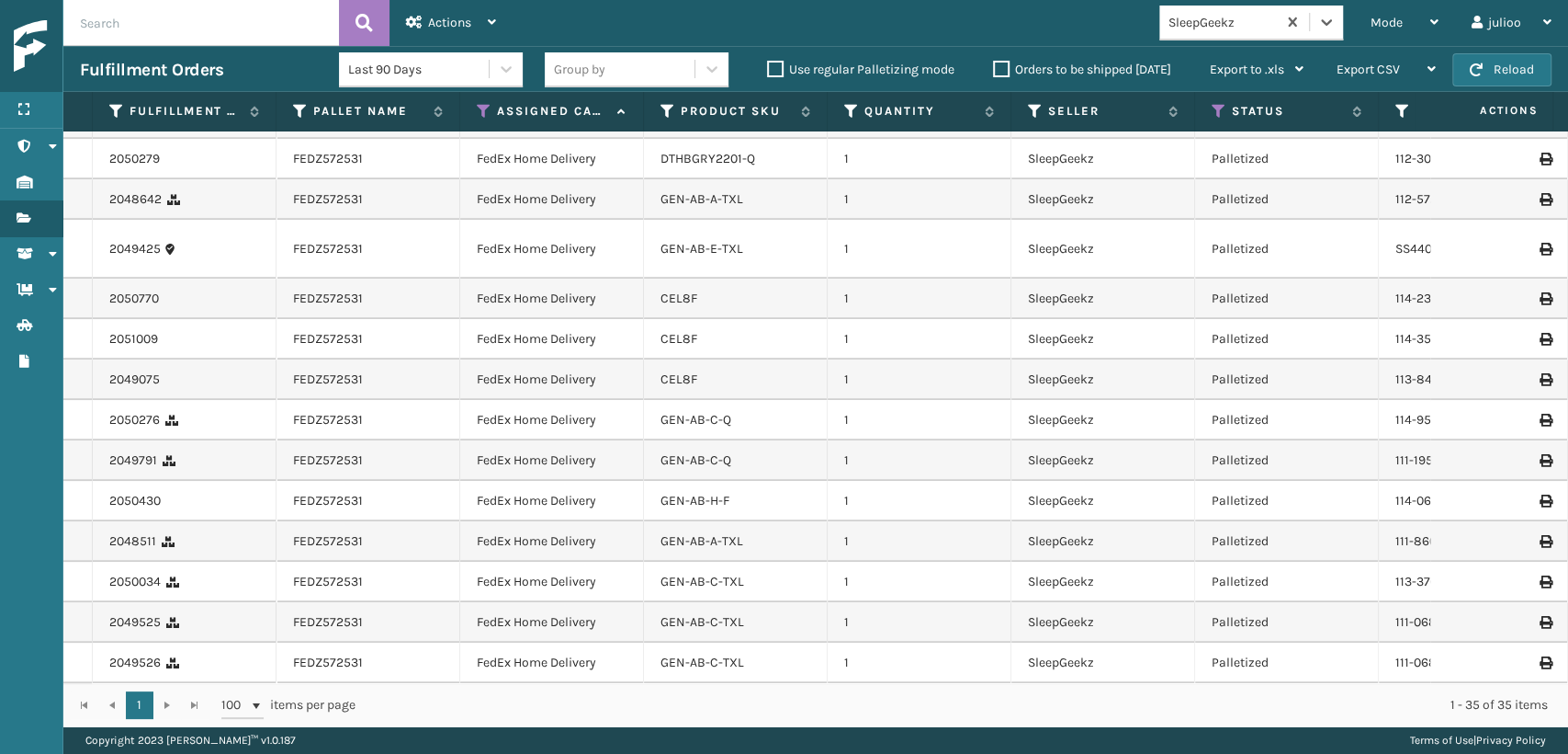
click at [1540, 575] on icon at bounding box center [1545, 581] width 11 height 13
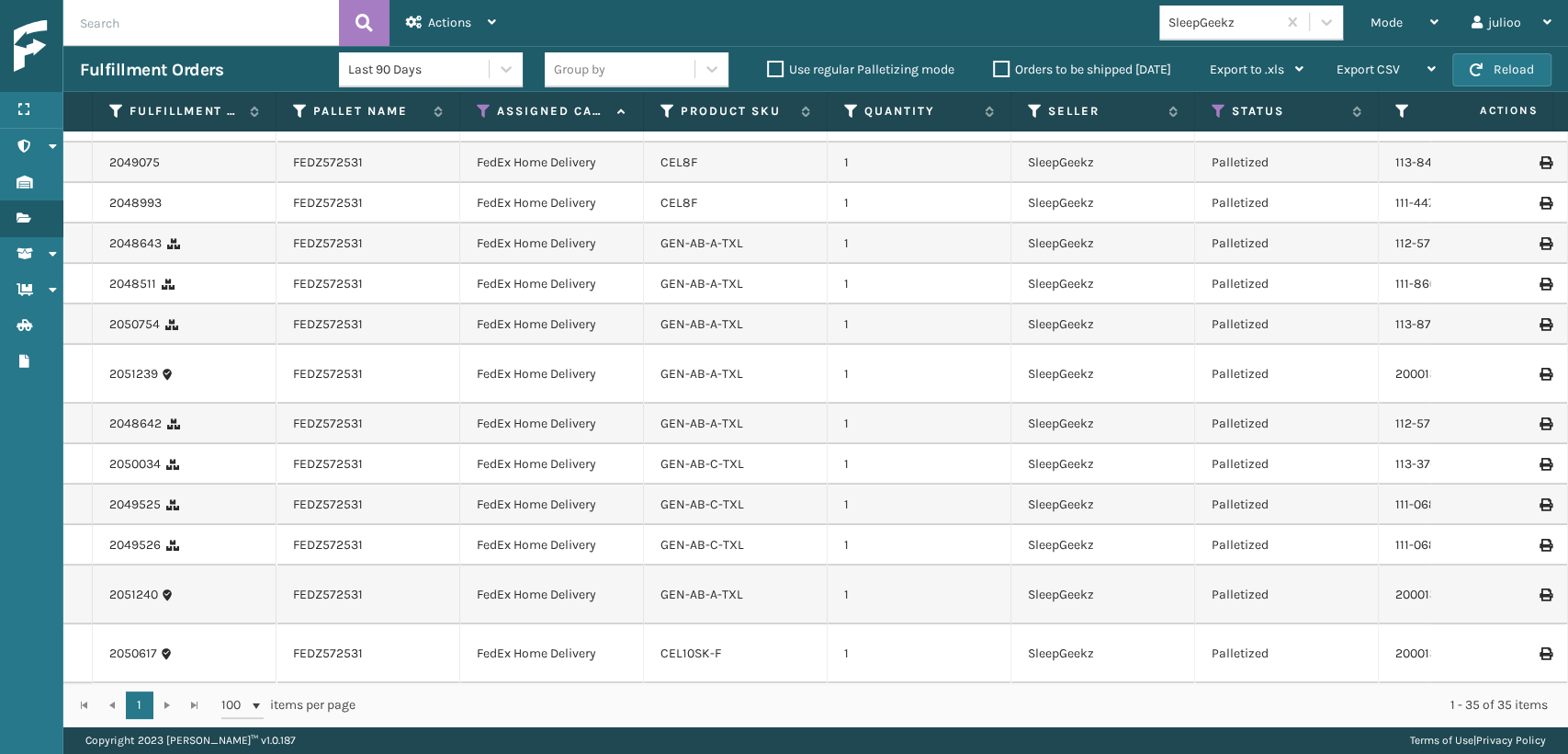
click at [1540, 498] on icon at bounding box center [1545, 504] width 11 height 13
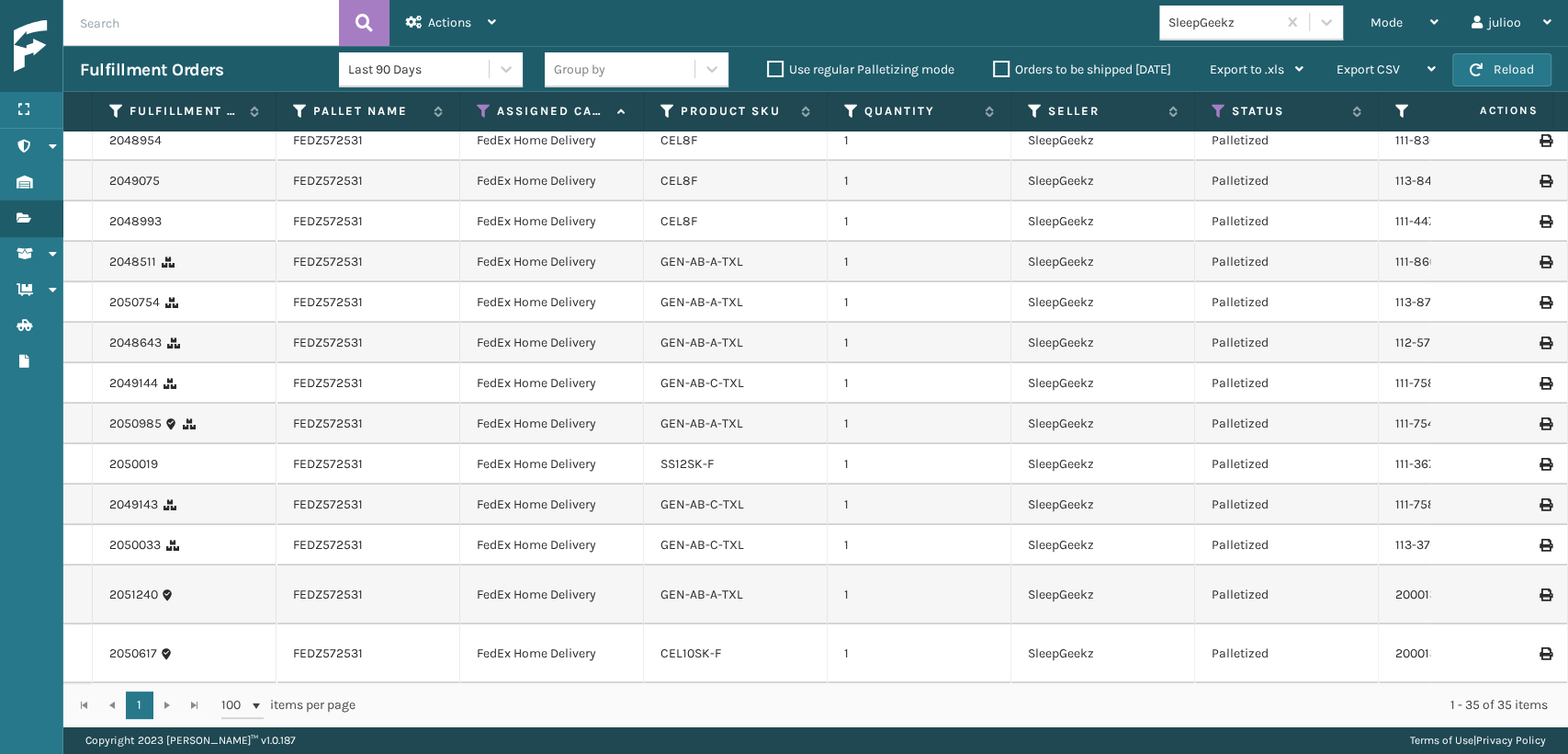
click at [1540, 539] on icon at bounding box center [1545, 545] width 11 height 13
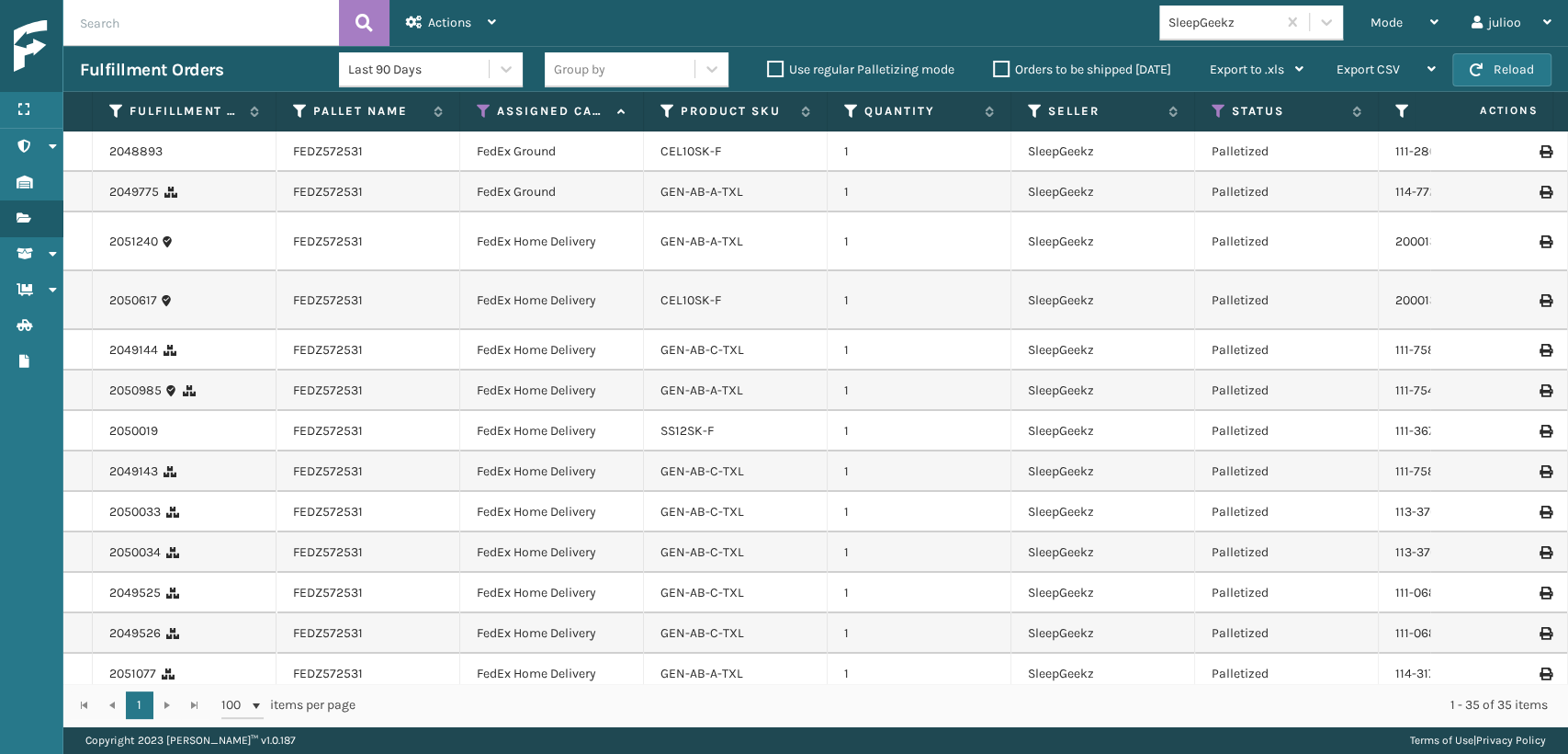
click at [1540, 348] on icon at bounding box center [1545, 349] width 11 height 13
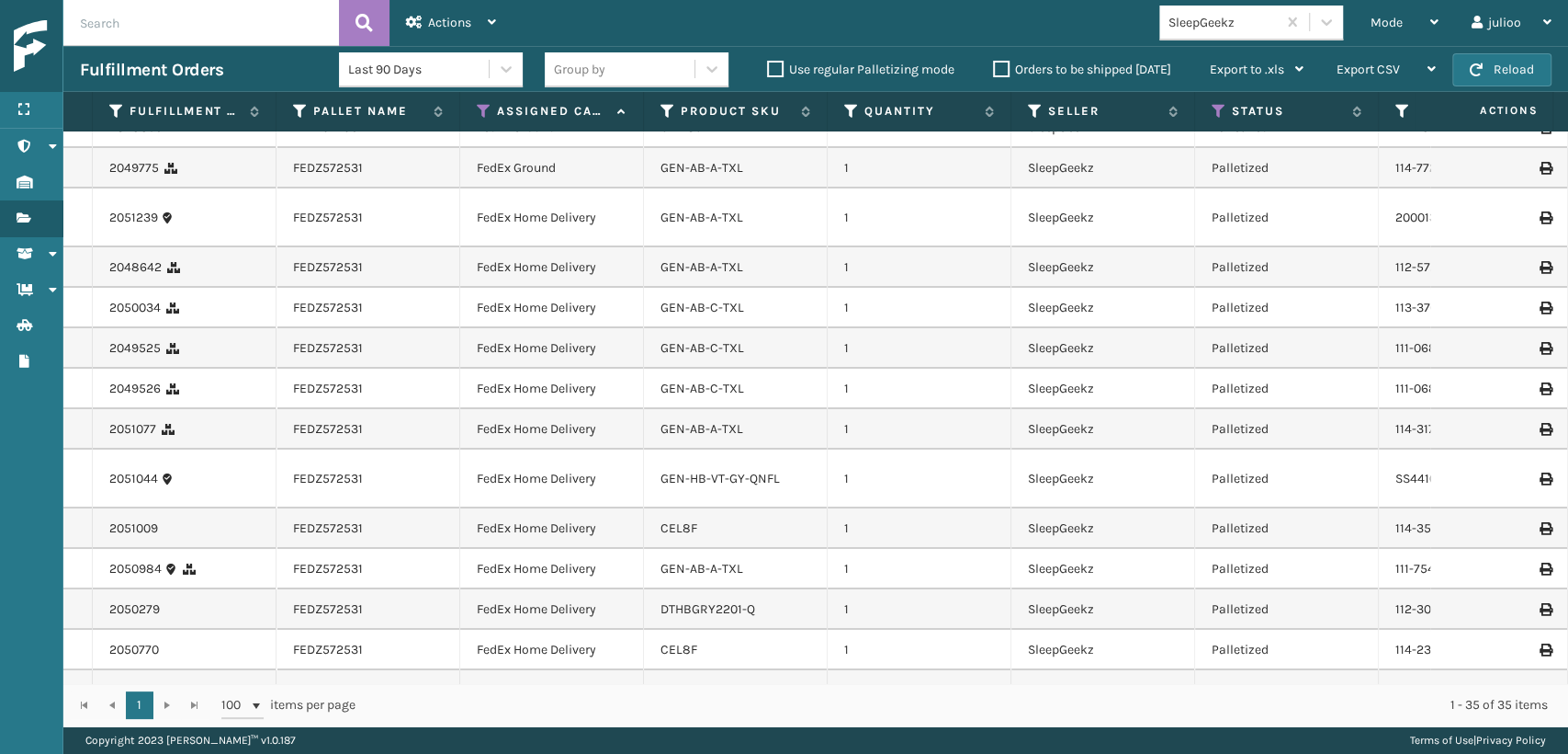
scroll to position [0, 0]
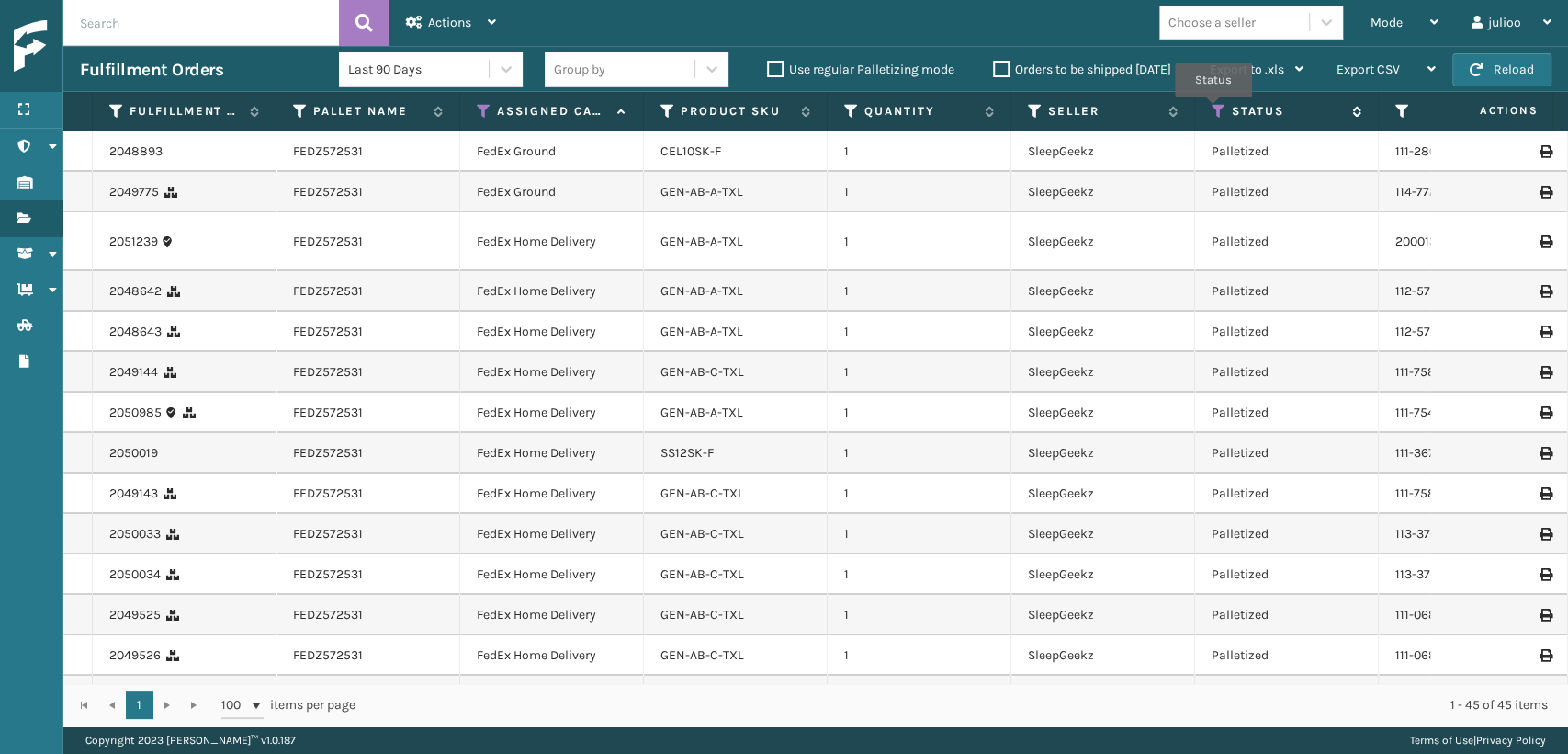
click at [1213, 111] on icon at bounding box center [1219, 111] width 15 height 17
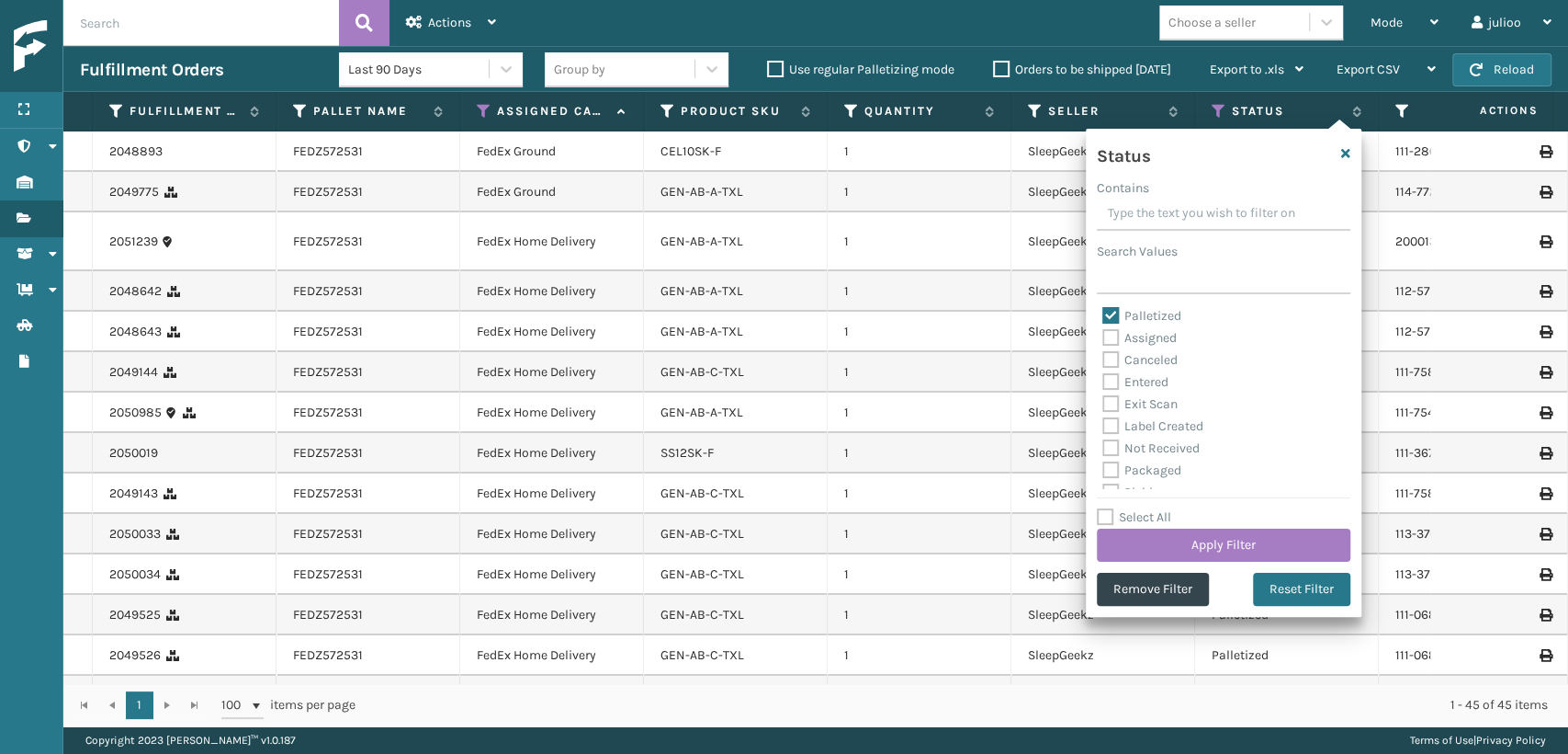
click at [1112, 315] on label "Palletized" at bounding box center [1142, 316] width 79 height 16
click at [1104, 315] on input "Palletized" at bounding box center [1103, 311] width 1 height 12
checkbox input "false"
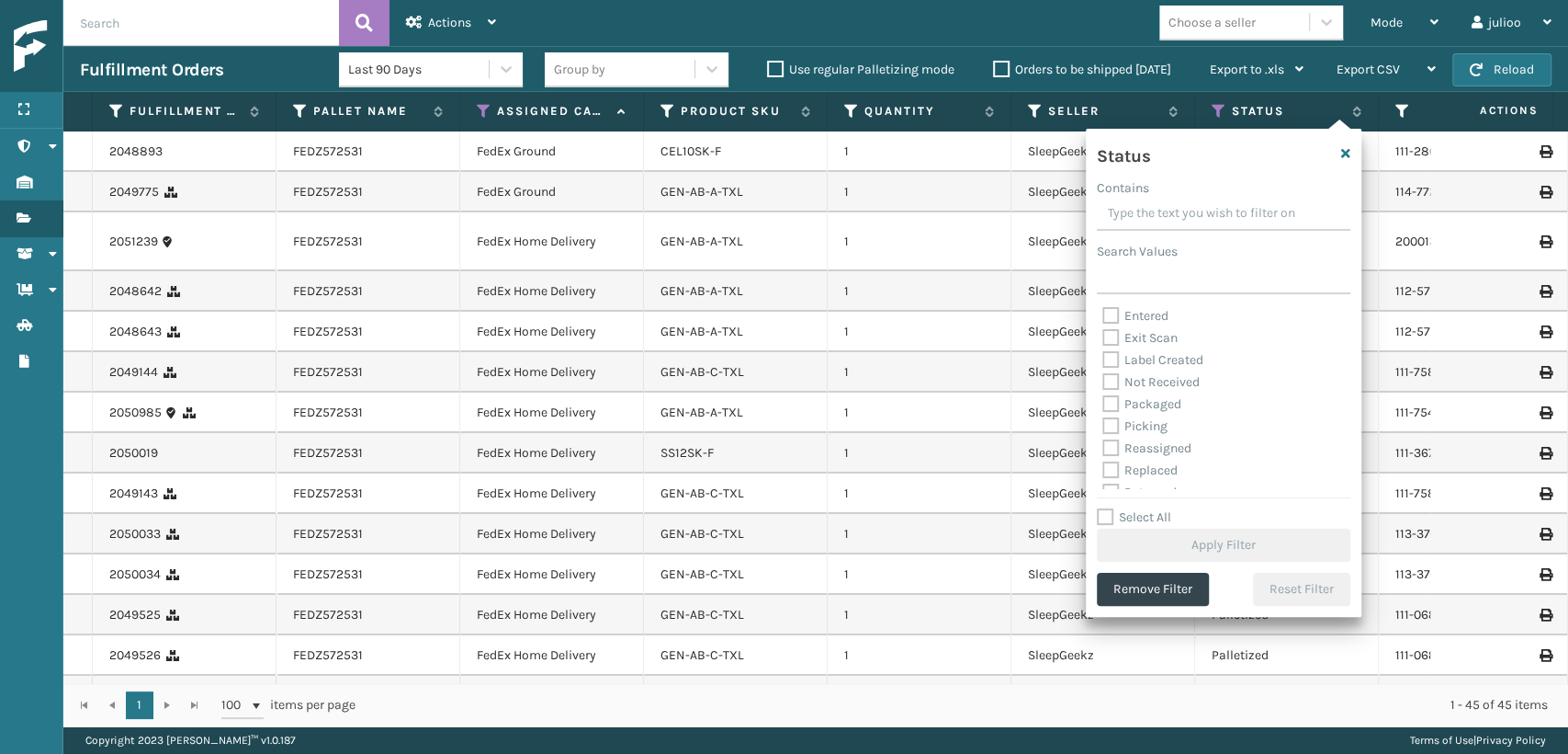
scroll to position [102, 0]
click at [1107, 389] on label "Picking" at bounding box center [1135, 390] width 65 height 16
click at [1104, 389] on input "Picking" at bounding box center [1103, 385] width 1 height 12
checkbox input "true"
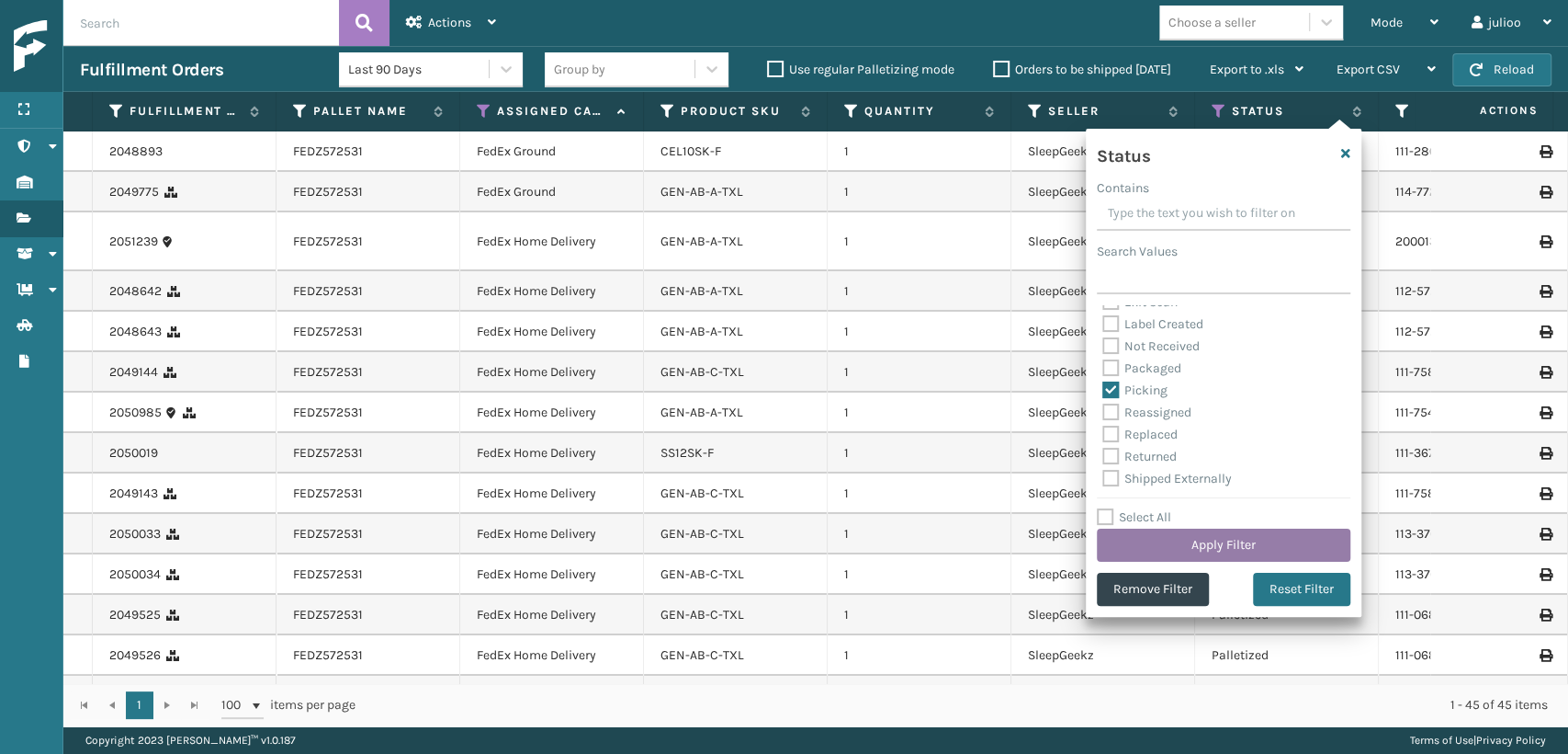
drag, startPoint x: 1193, startPoint y: 553, endPoint x: 1183, endPoint y: 549, distance: 10.8
click at [1183, 549] on button "Apply Filter" at bounding box center [1223, 545] width 253 height 33
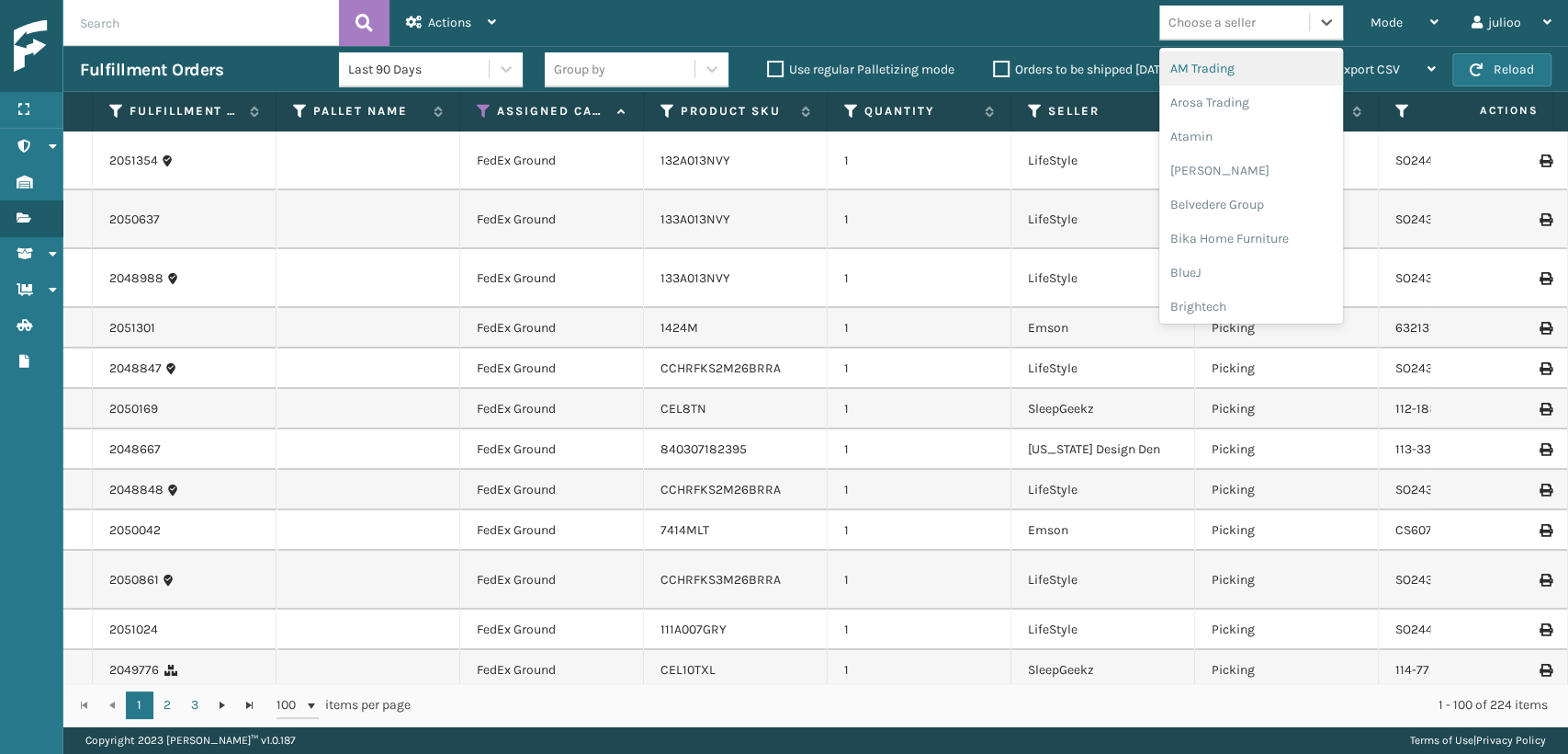
click at [1205, 23] on div "Choose a seller" at bounding box center [1211, 22] width 87 height 20
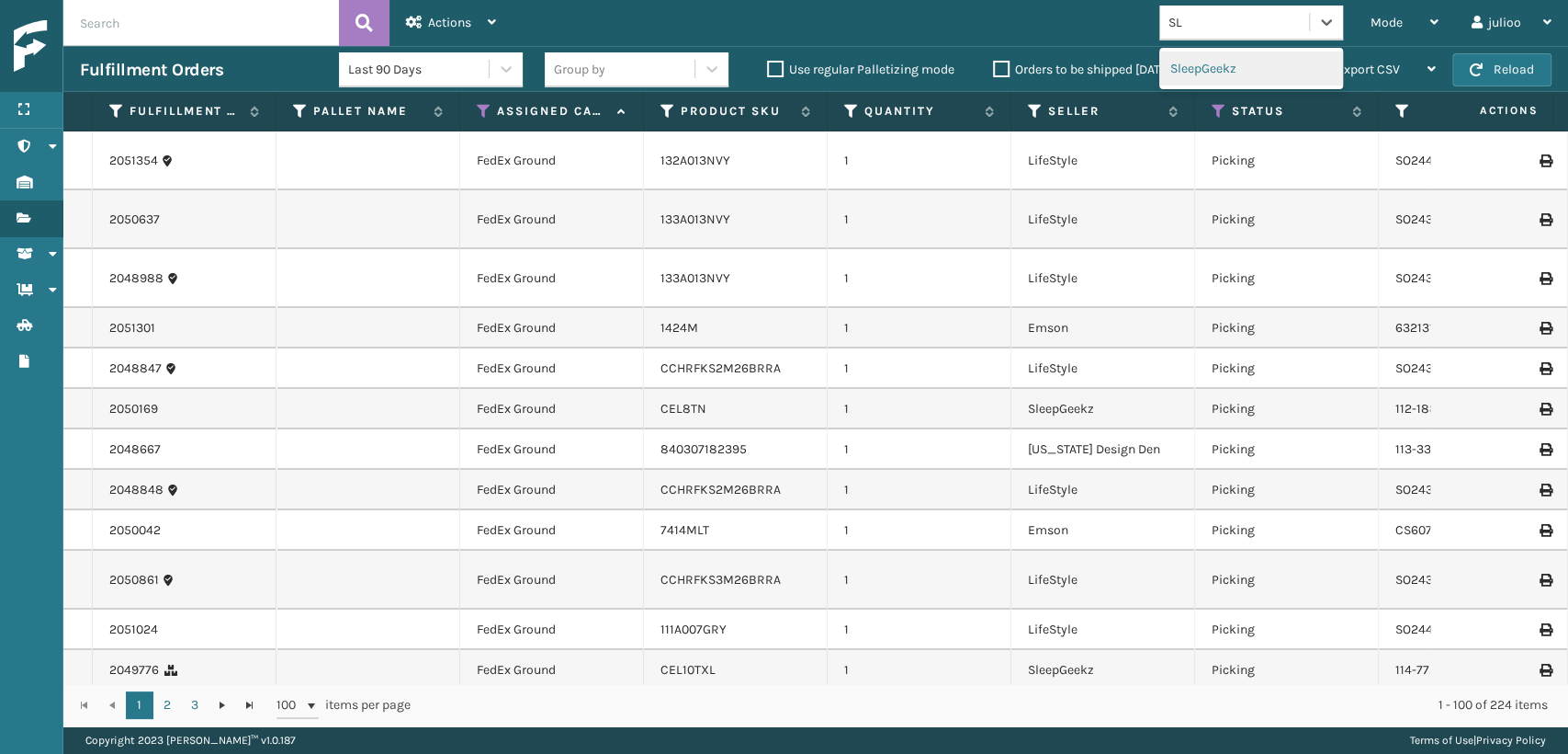
type input "SLE"
click at [1219, 64] on div "SleepGeekz" at bounding box center [1251, 68] width 184 height 34
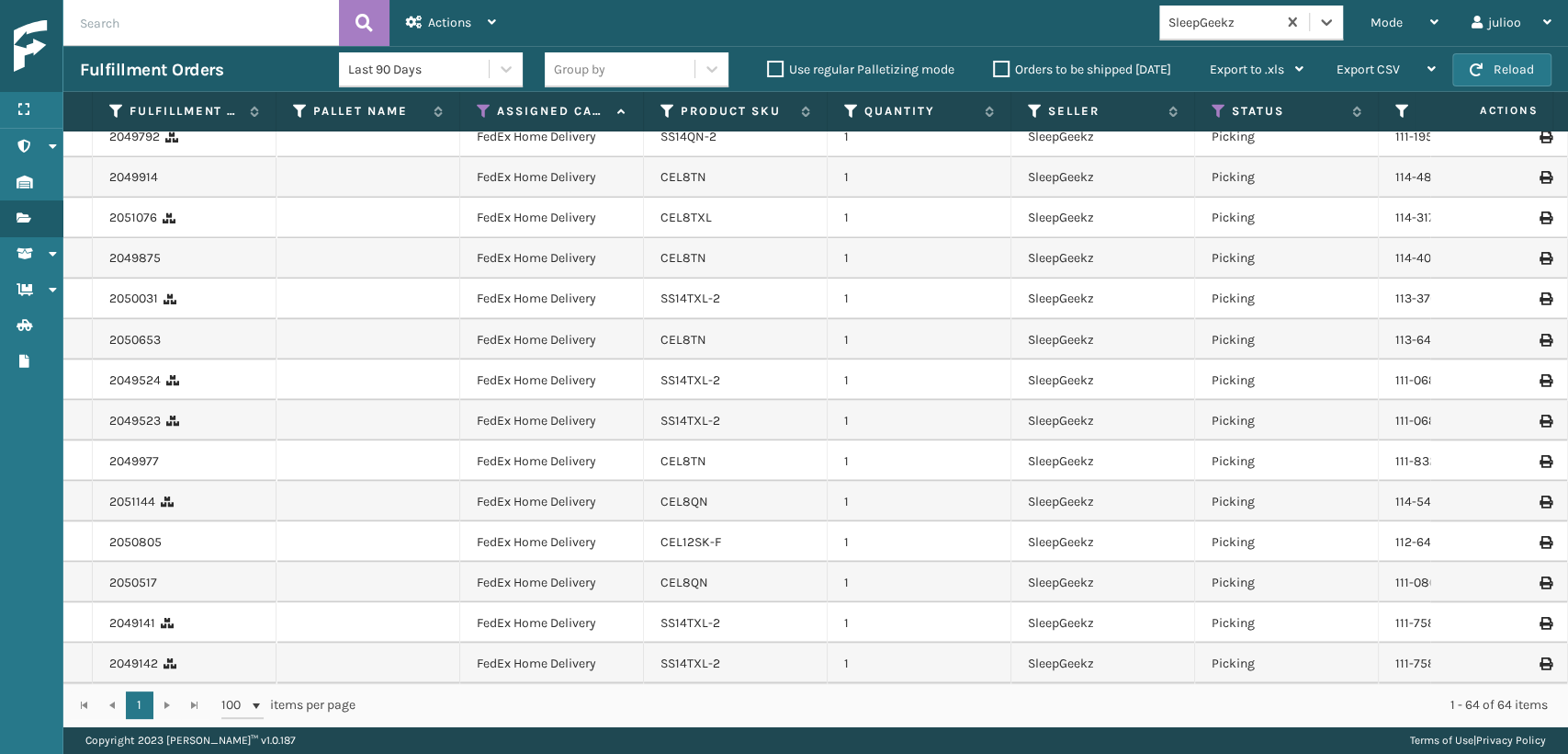
scroll to position [2180, 0]
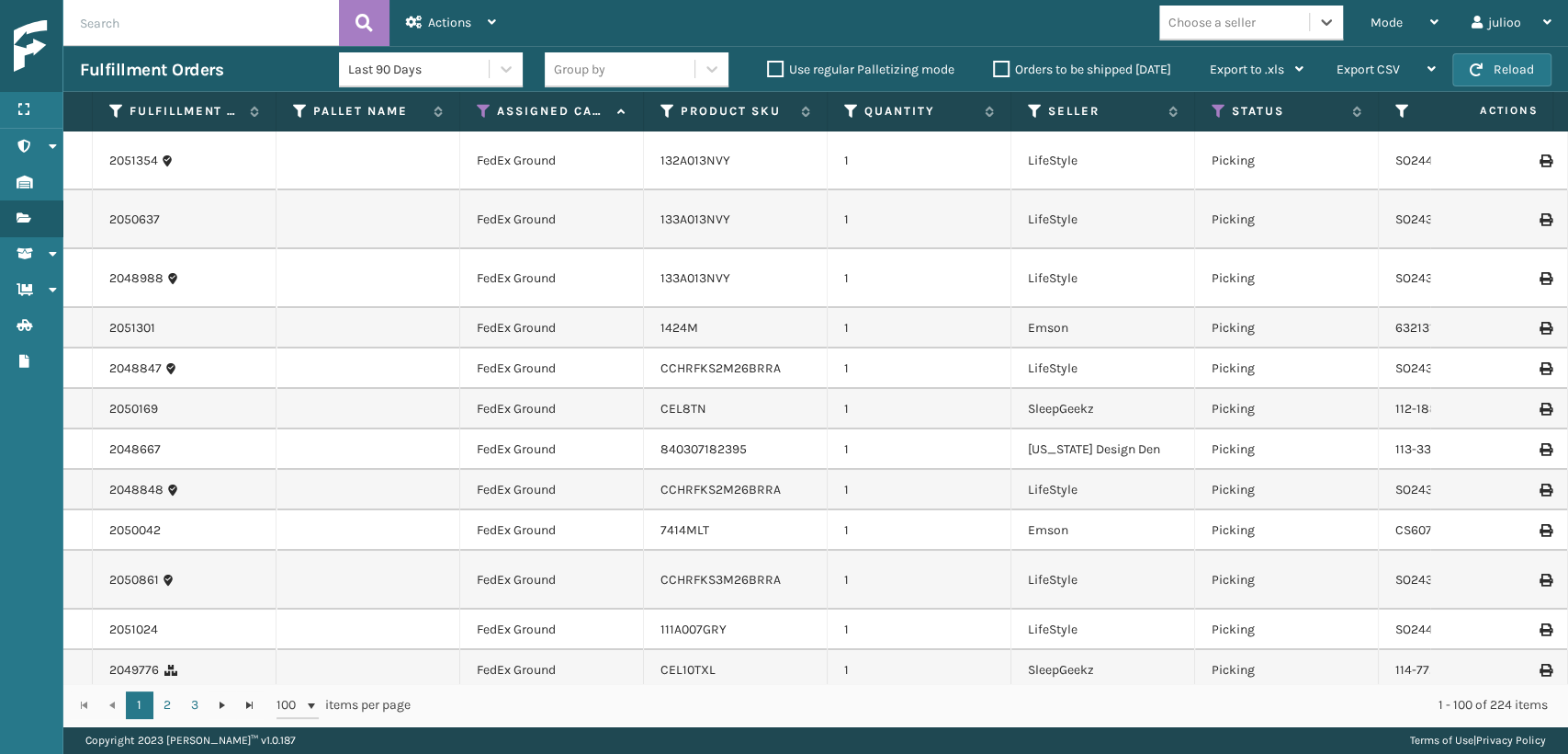
type input "816554010361"
drag, startPoint x: 1251, startPoint y: 15, endPoint x: 1073, endPoint y: 44, distance: 180.3
click at [1073, 44] on div "Mode Regular Mode Picking Mode Labeling Mode Exit Scan Mode option SleepGeekz, …" at bounding box center [1040, 22] width 1056 height 46
click at [1274, 21] on div "Choose a seller" at bounding box center [1234, 22] width 150 height 30
click at [1374, 33] on div "Mode" at bounding box center [1405, 22] width 68 height 46
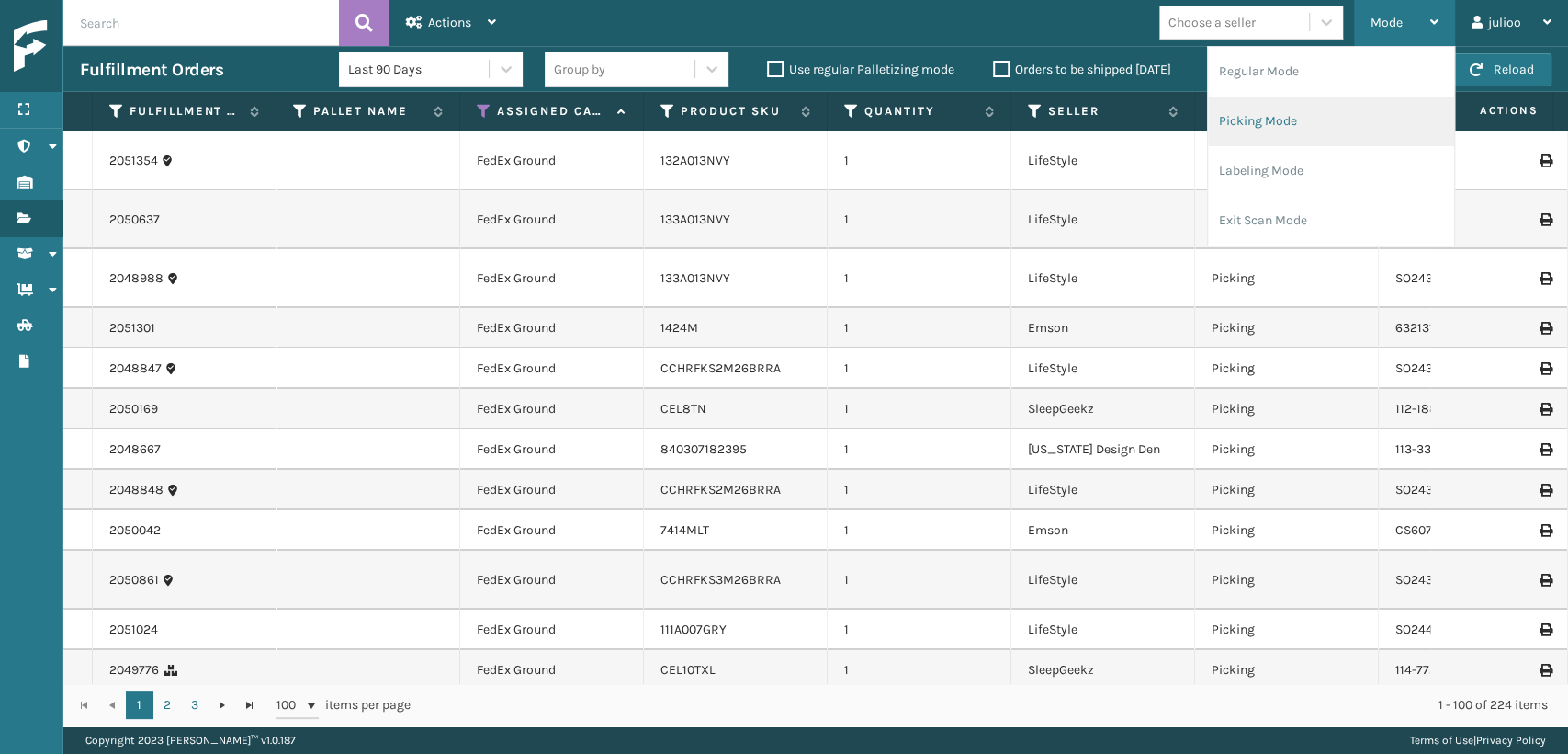
click at [1301, 121] on li "Picking Mode" at bounding box center [1331, 121] width 246 height 50
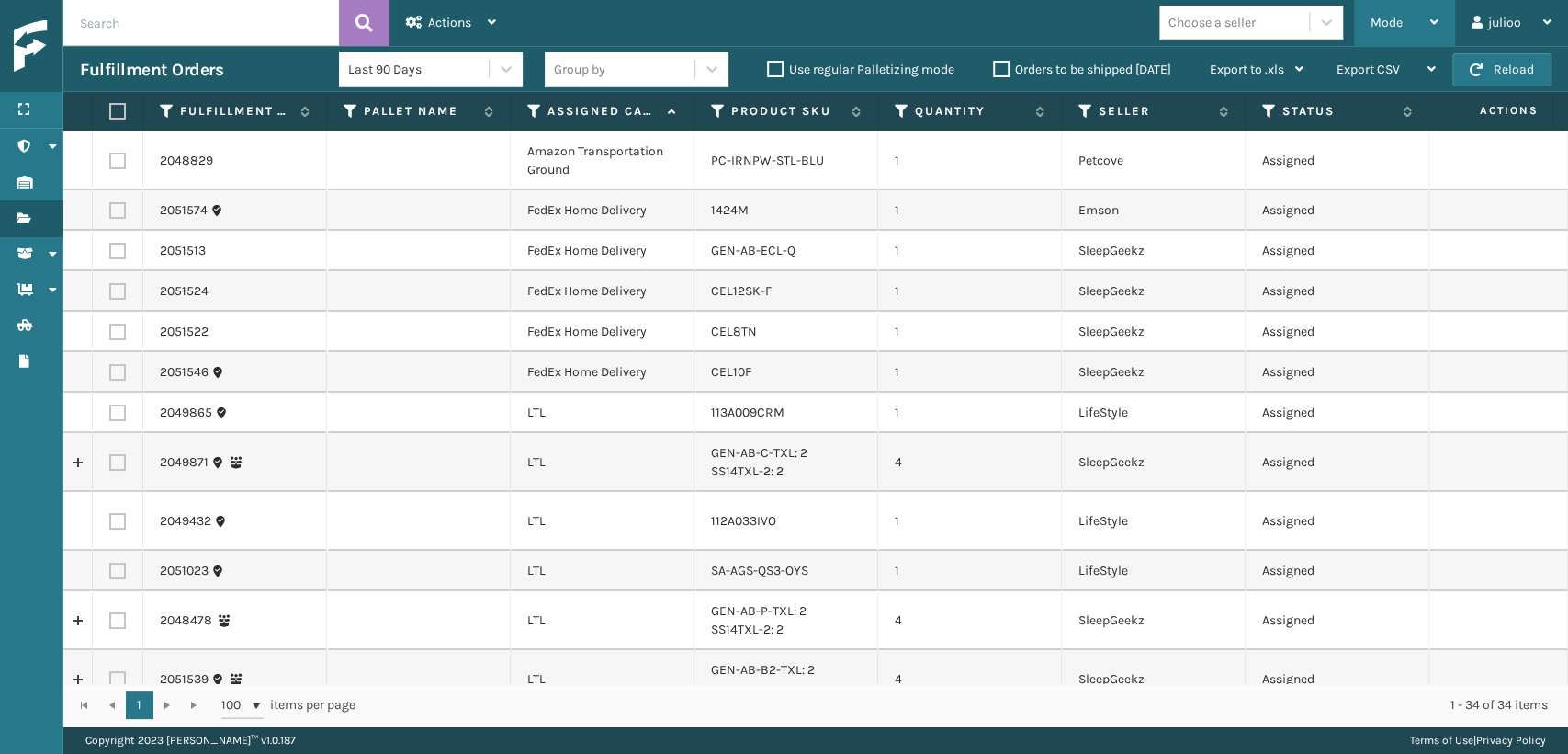
click at [1376, 23] on span "Mode" at bounding box center [1386, 22] width 32 height 16
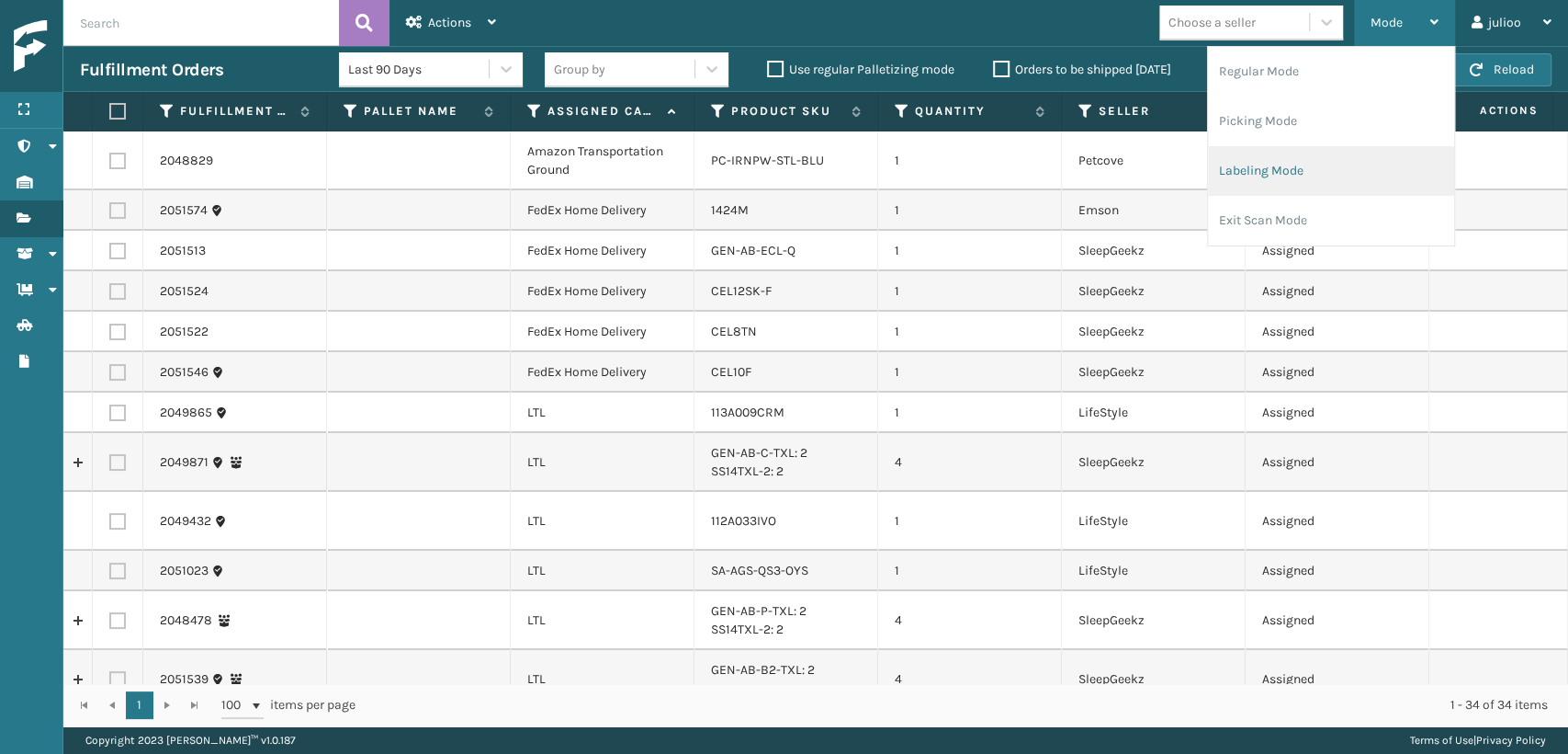
click at [1316, 163] on li "Labeling Mode" at bounding box center [1331, 170] width 246 height 50
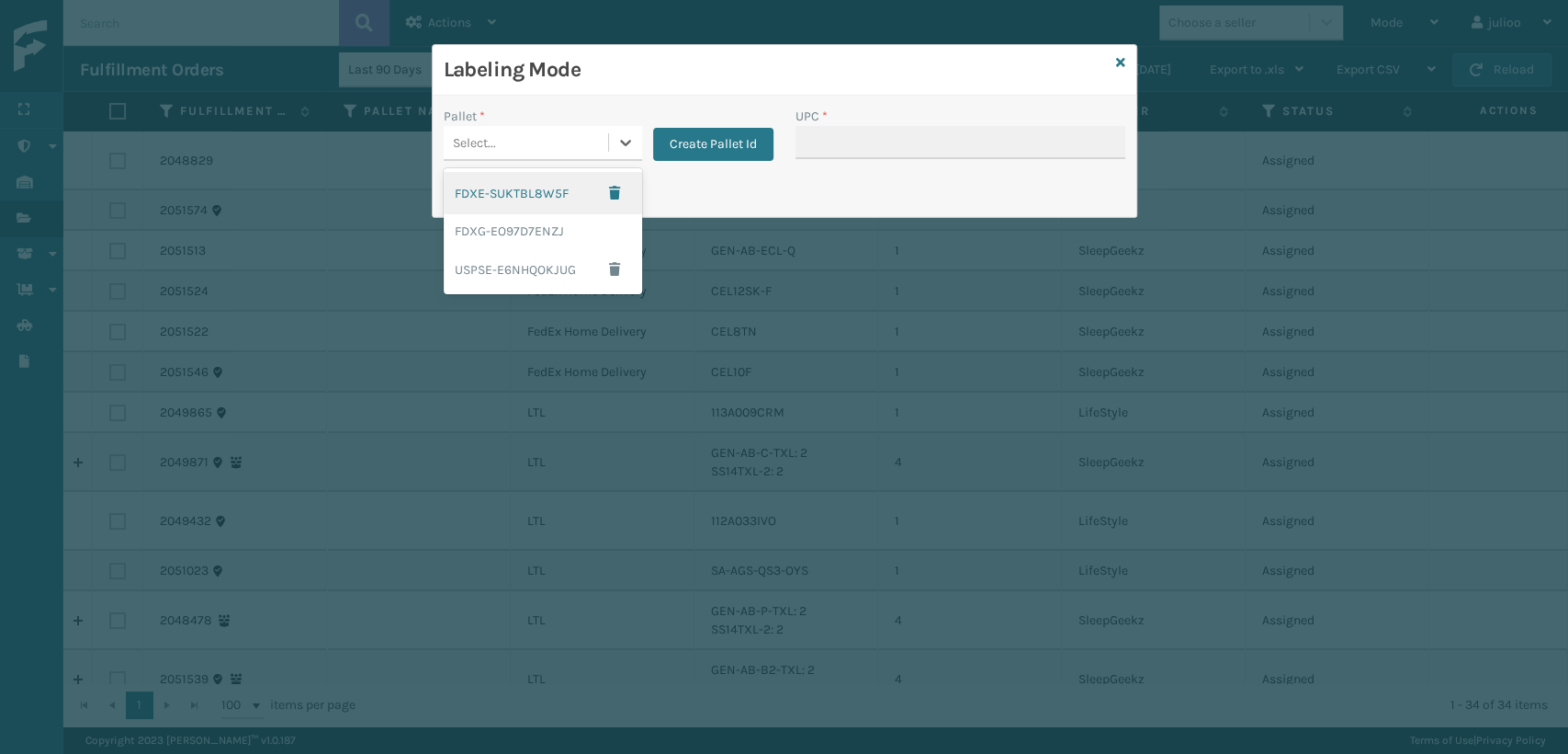
click at [558, 160] on div "Select..." at bounding box center [543, 144] width 198 height 35
click at [542, 229] on div "FDXG-EO97D7ENZJ" at bounding box center [543, 231] width 198 height 34
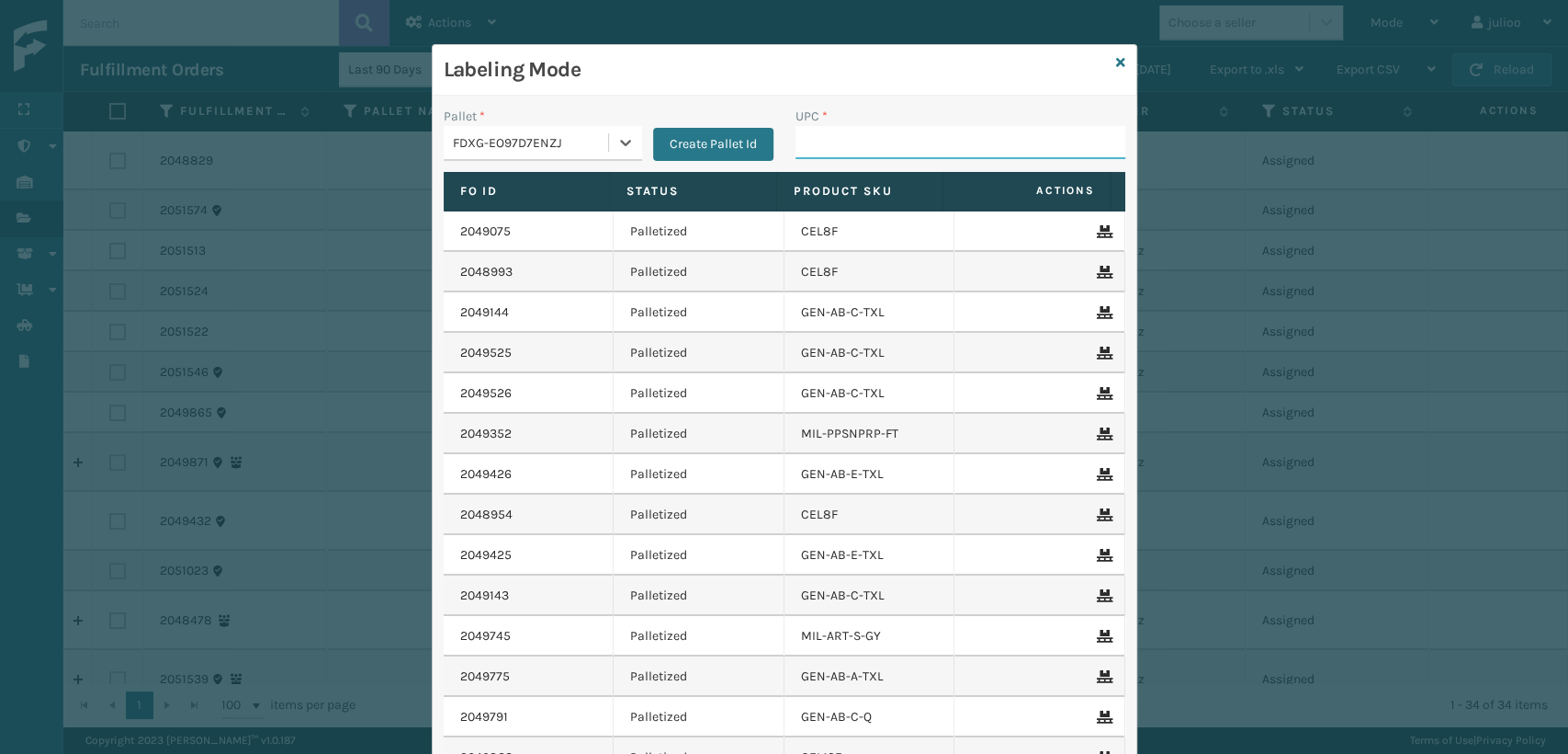
click at [823, 137] on input "UPC *" at bounding box center [960, 143] width 329 height 33
type input "MIL-ARCH-CBNT-BX 1"
type input "MIL-ARCH-CBNT-BX 2"
type input "8100819"
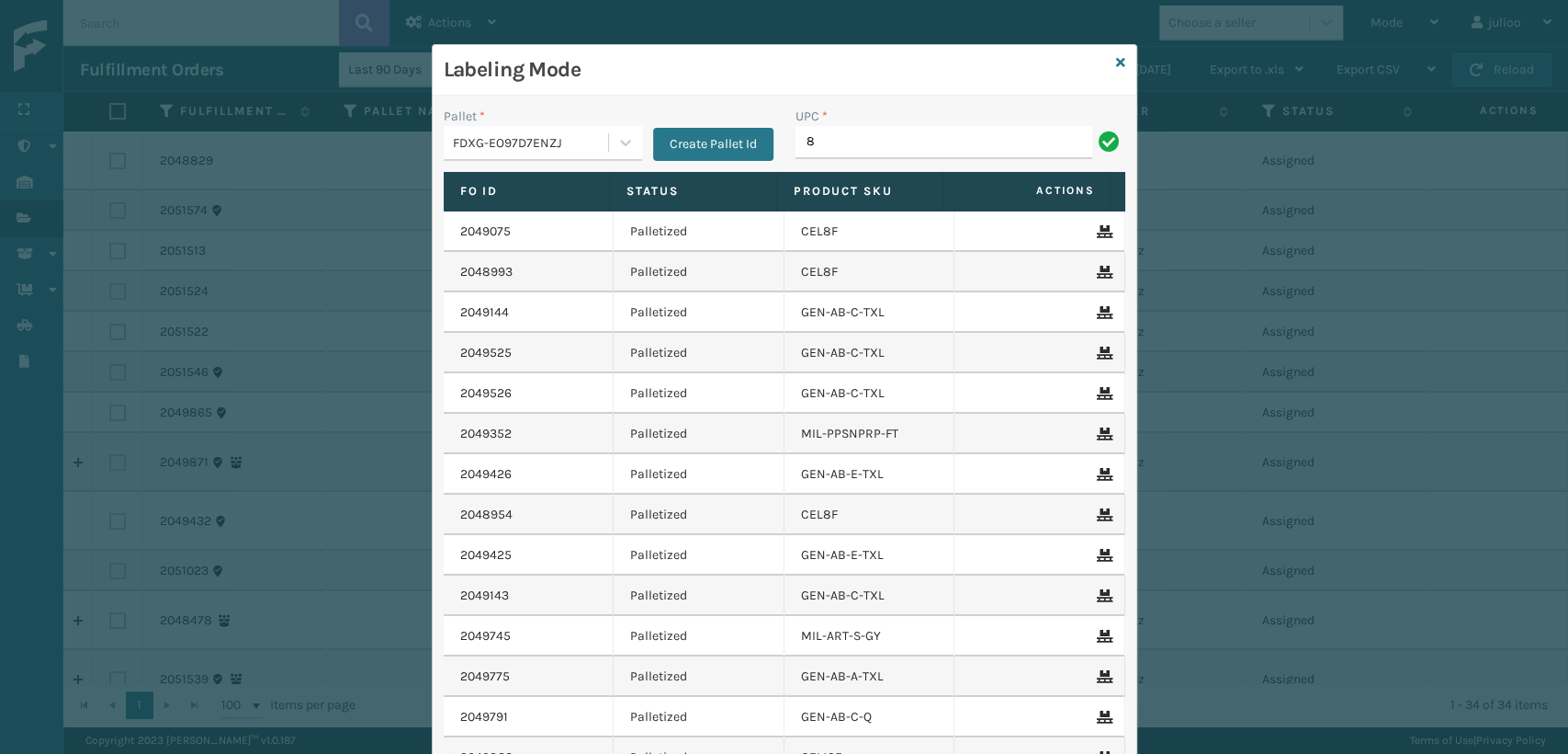
type input "84"
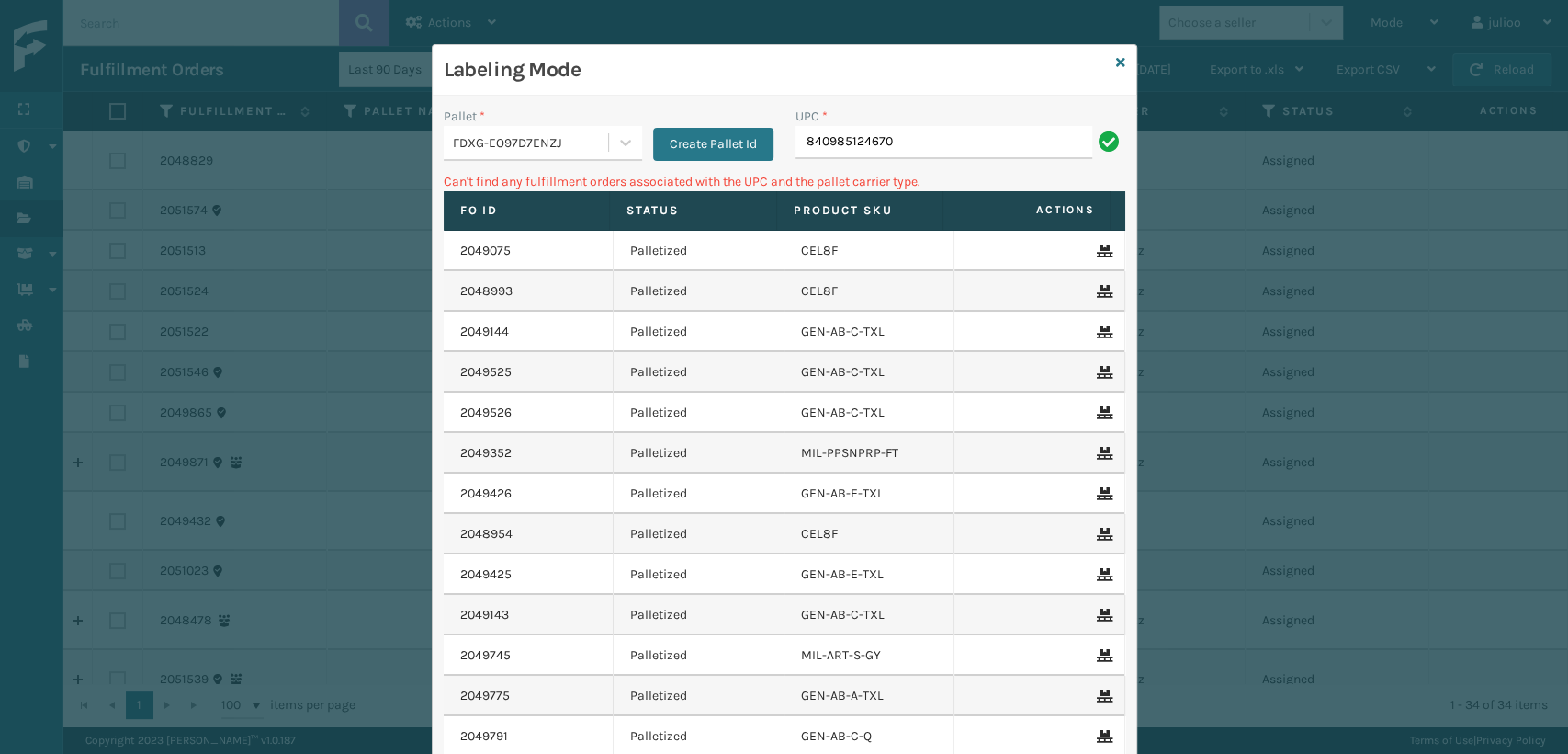
type input "840985124670"
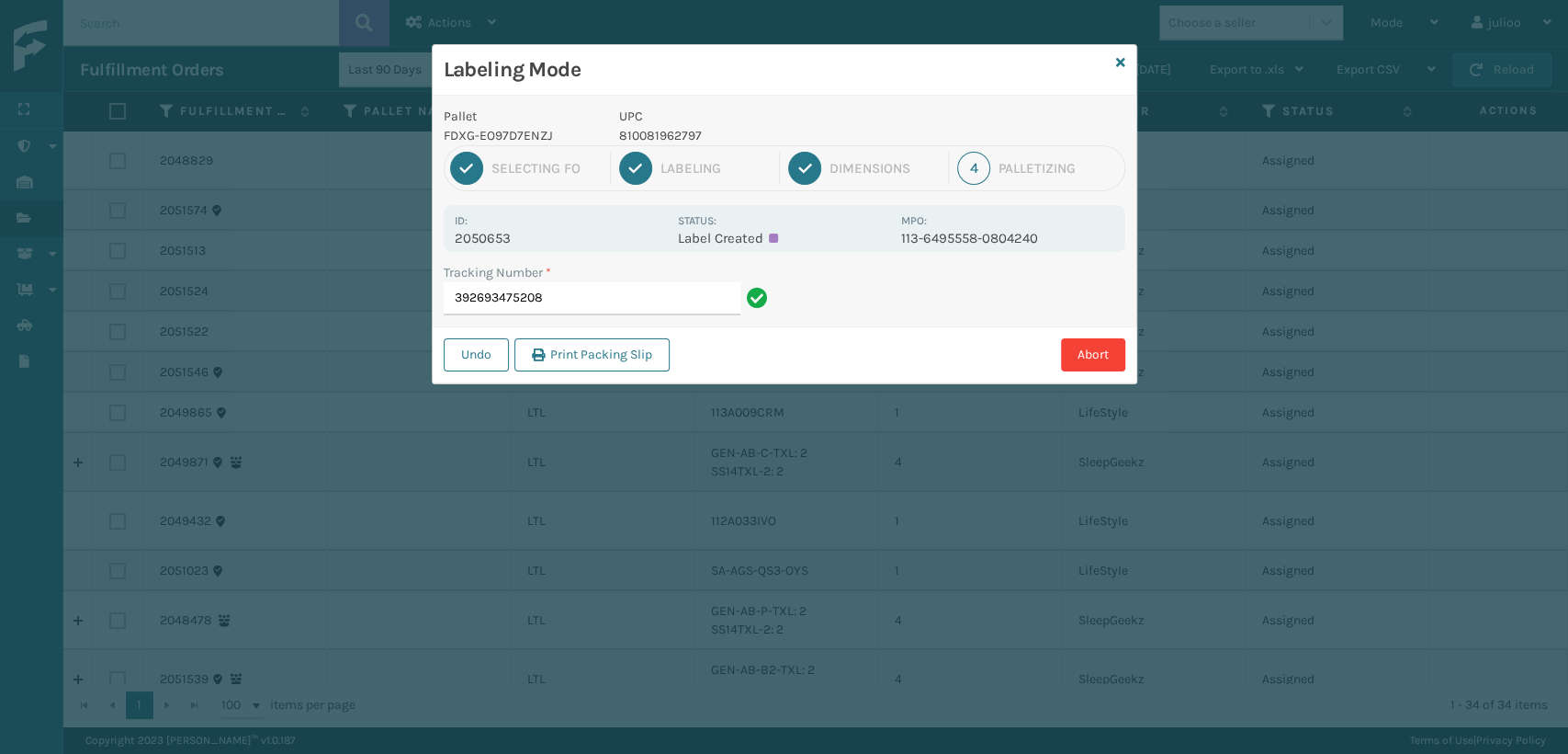
type input "392693475208"
type input "392688924234810081962797"
type input "392692201969810081962797"
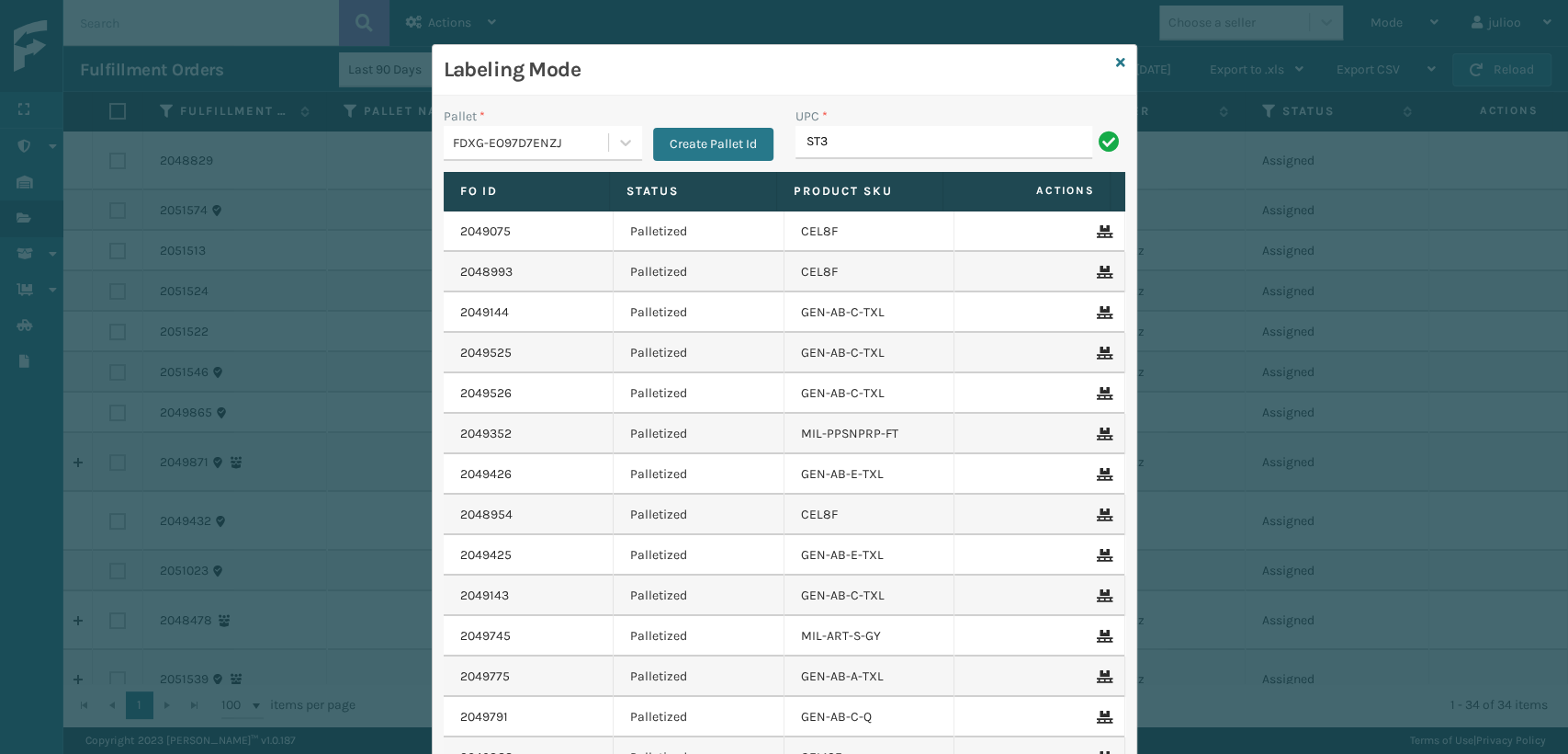
type input "ST3402"
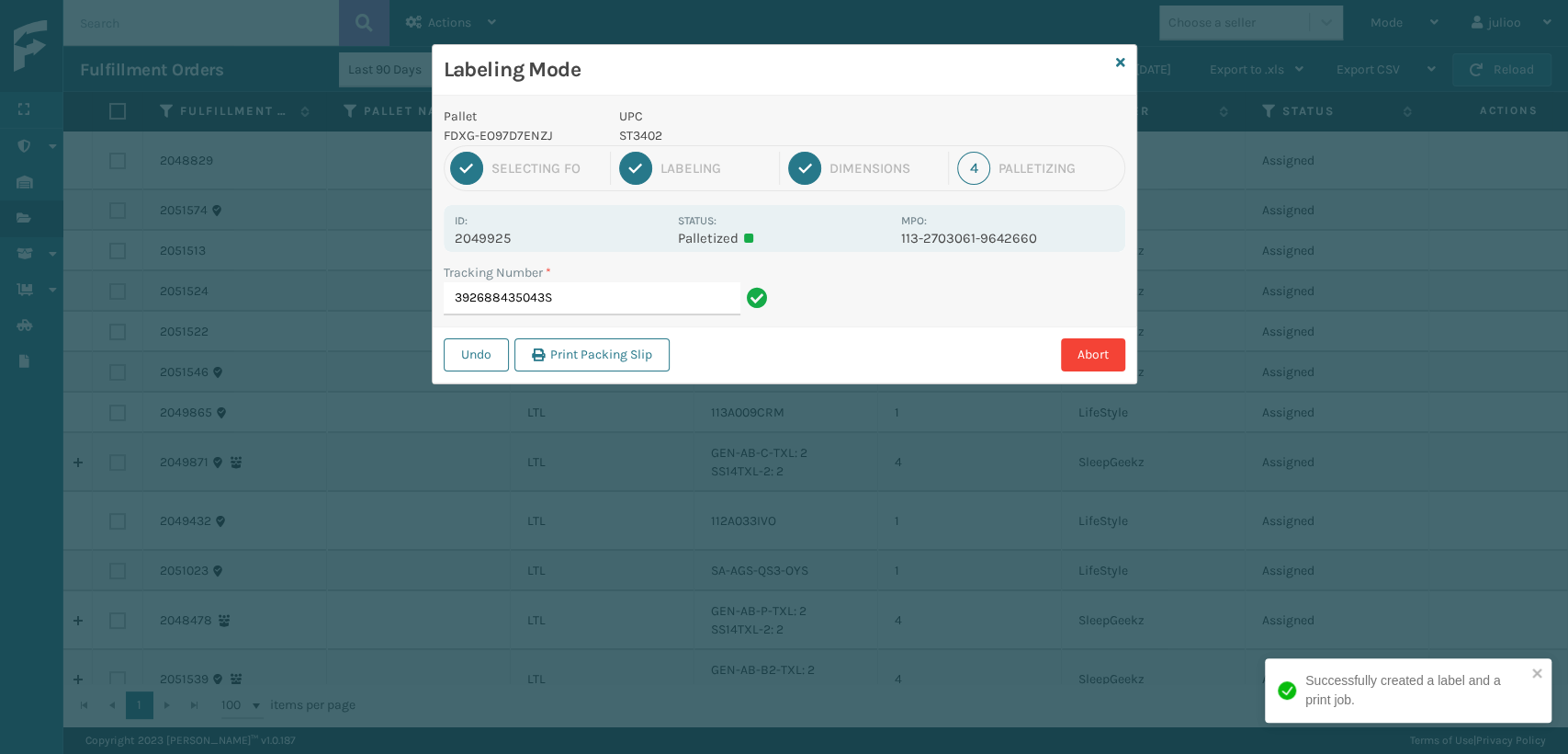
type input "392688435043ST"
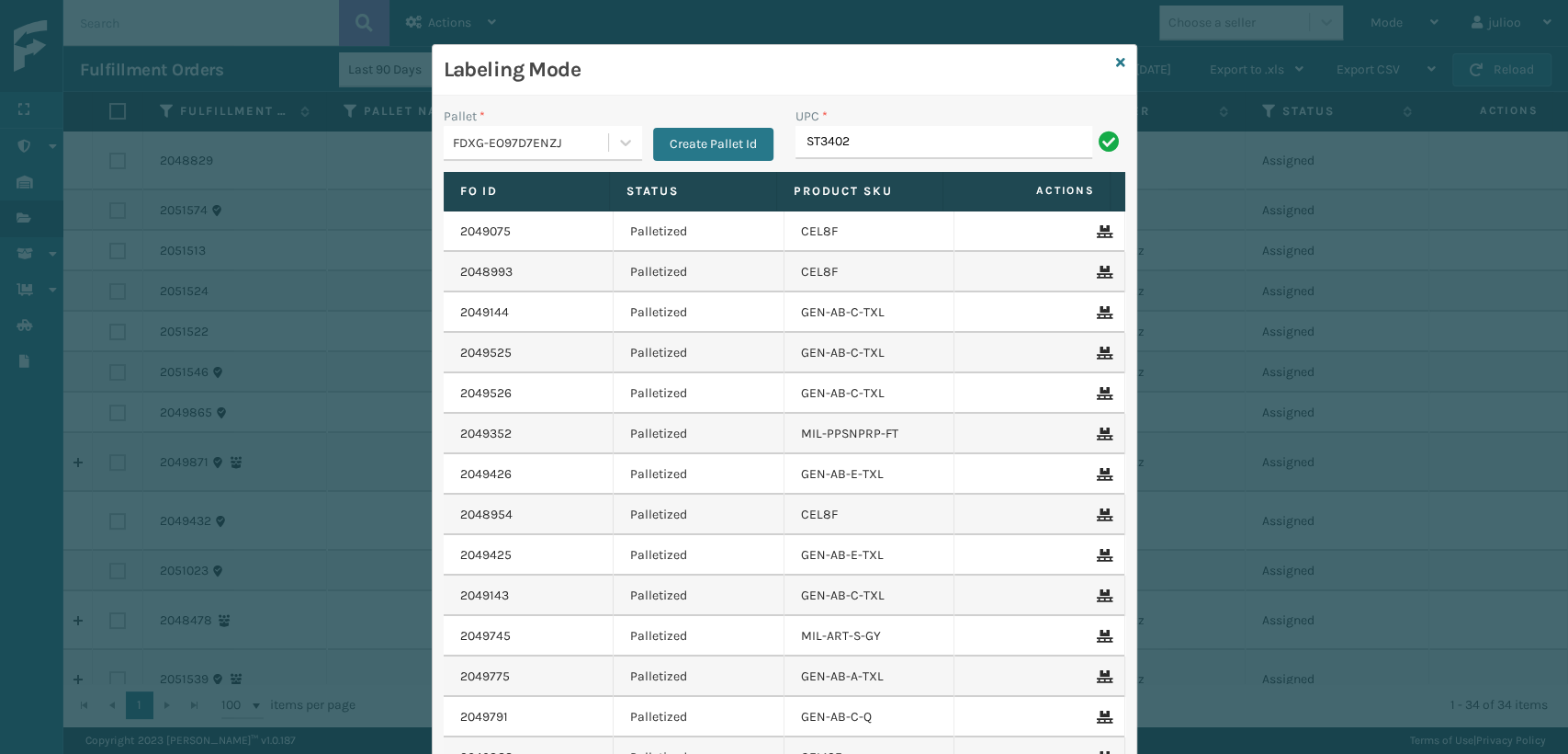
type input "ST3402"
type input "840985125455"
type input "SC-LRIS3LU2001"
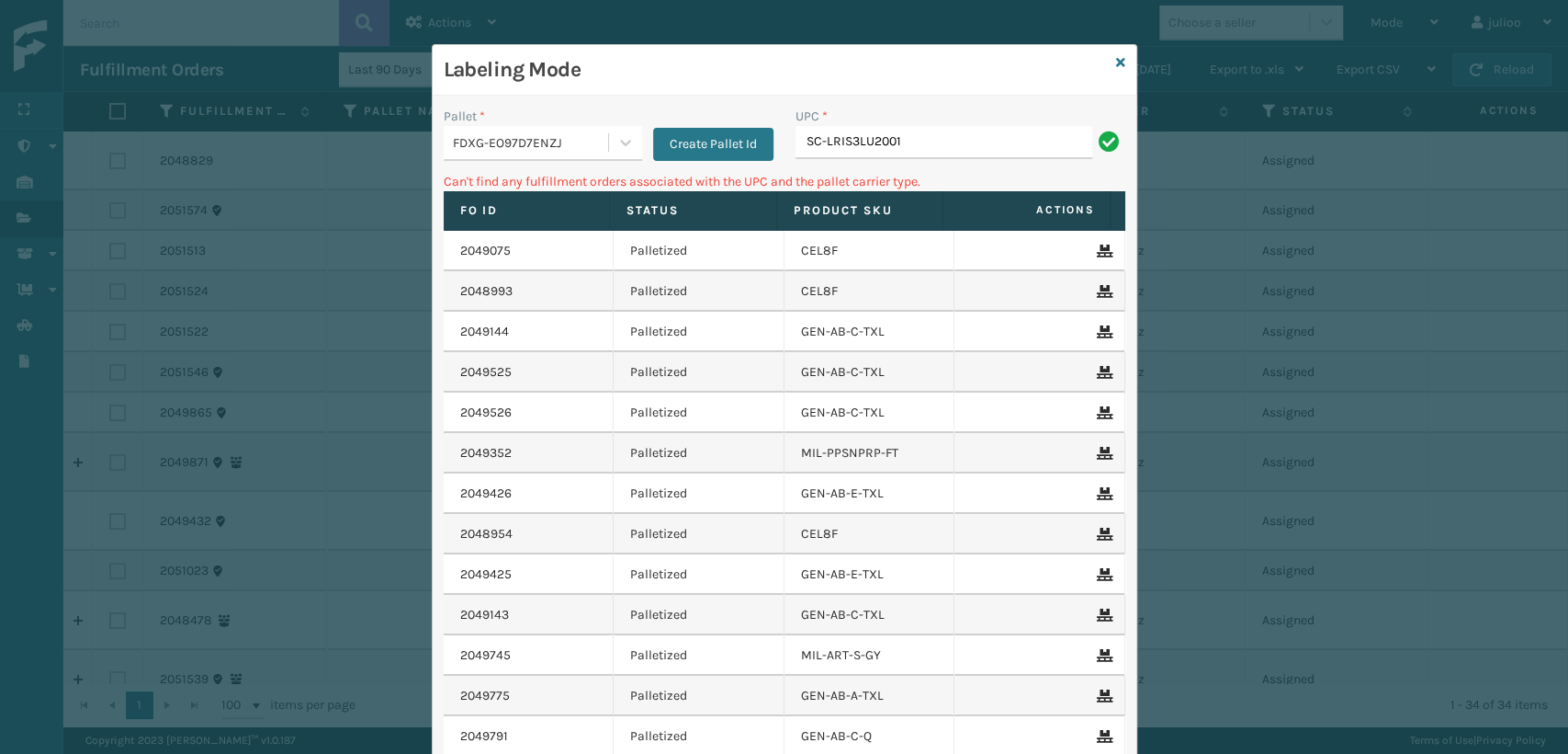
click at [817, 142] on input "SC-LRIS3LU2001" at bounding box center [944, 143] width 297 height 33
drag, startPoint x: 909, startPoint y: 145, endPoint x: 596, endPoint y: 176, distance: 314.5
click at [596, 176] on div "Pallet * FDXG-EO97D7ENZJ Create Pallet Id UPC * SCLRIS3LU2001 Can't find any fu…" at bounding box center [785, 495] width 704 height 798
type input "SCLRIS3LU2001"
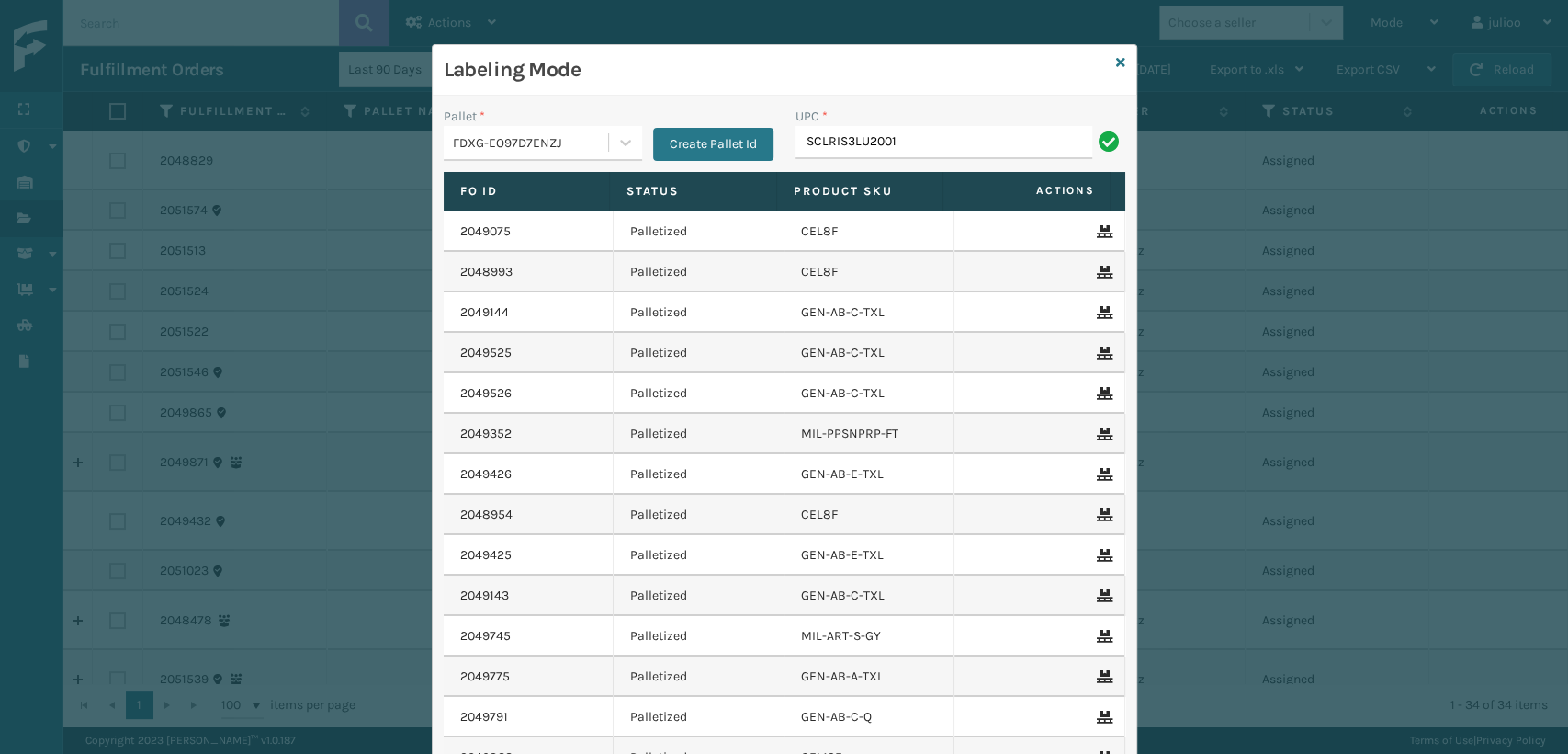
type input "SCLRIS3LU2001"
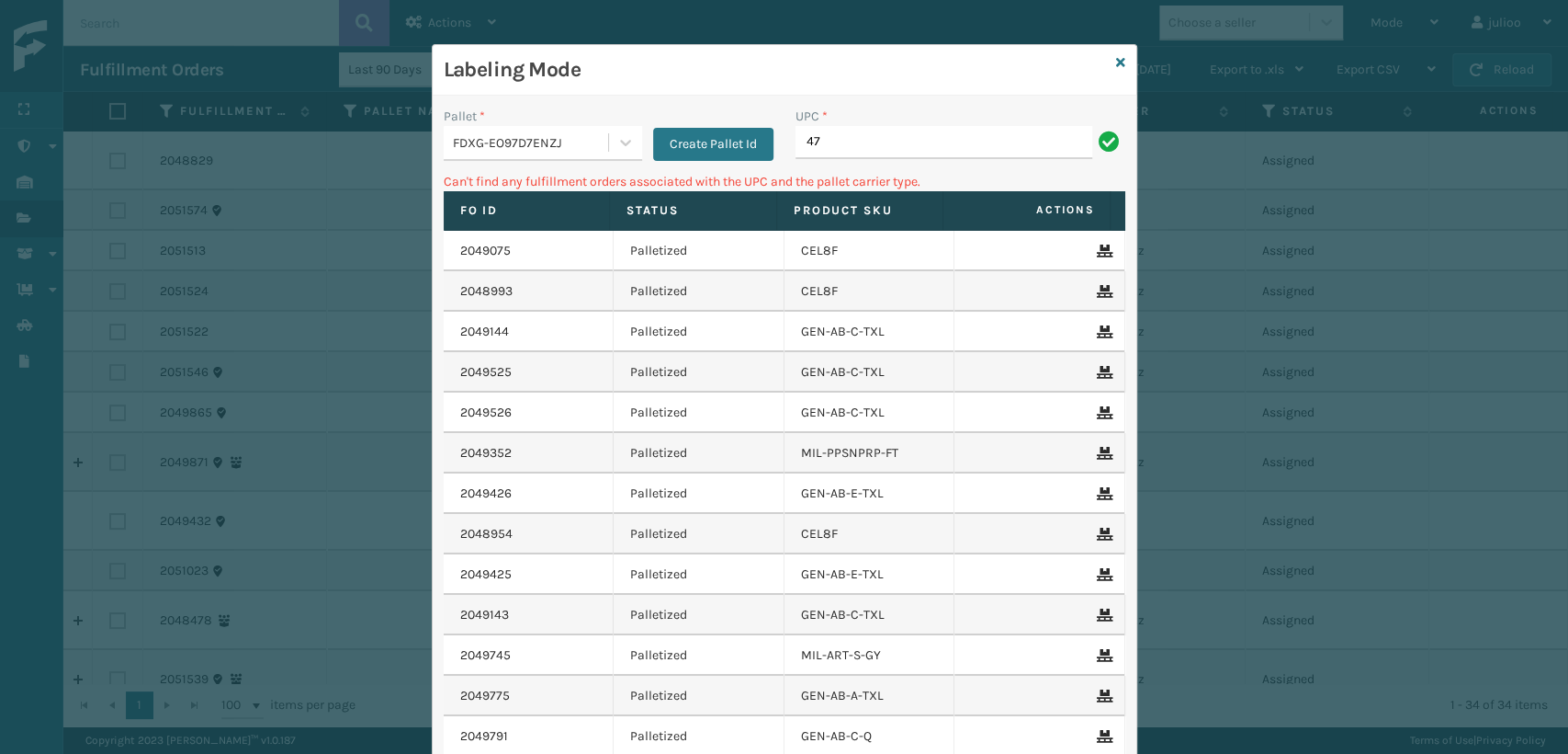
type input "4"
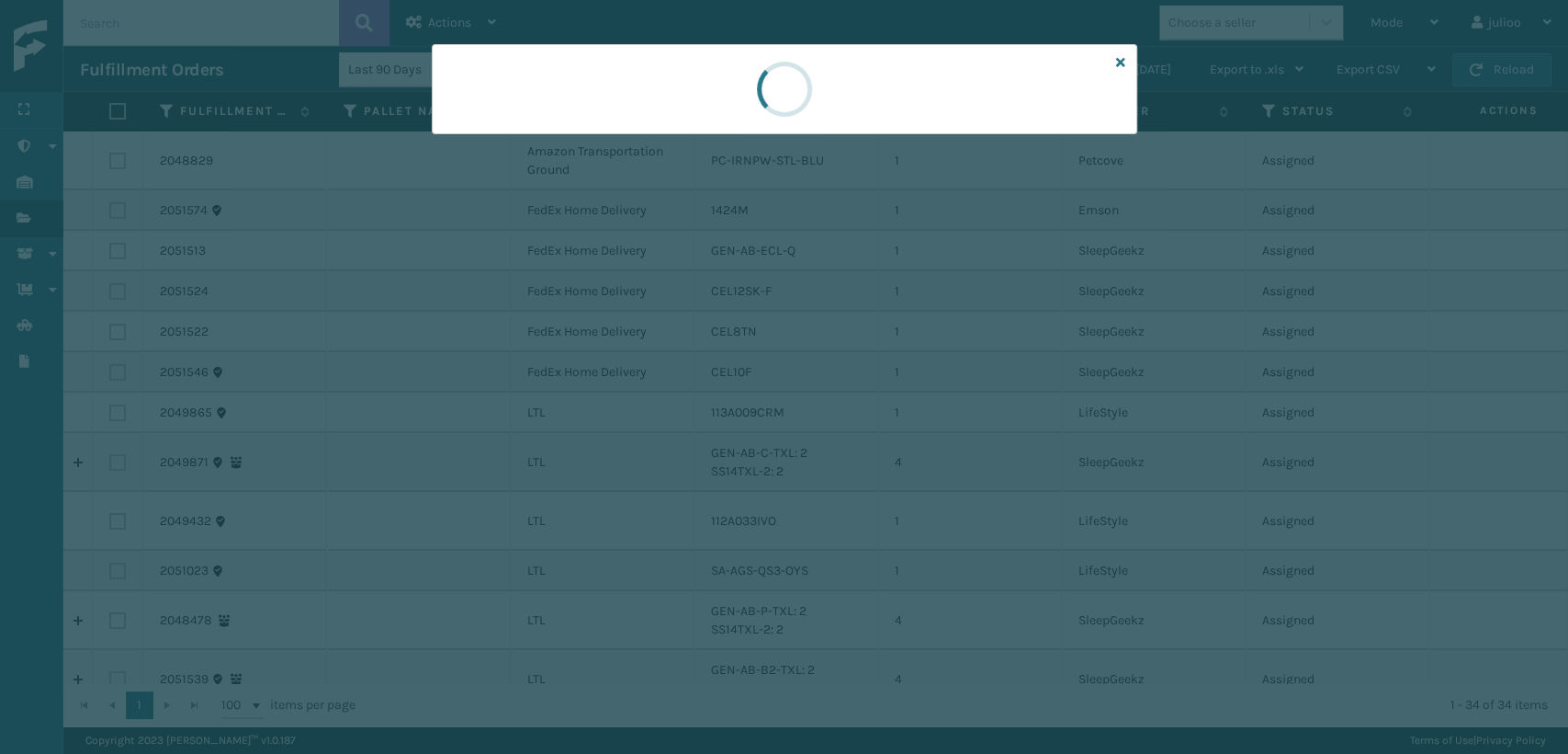
scroll to position [0, 0]
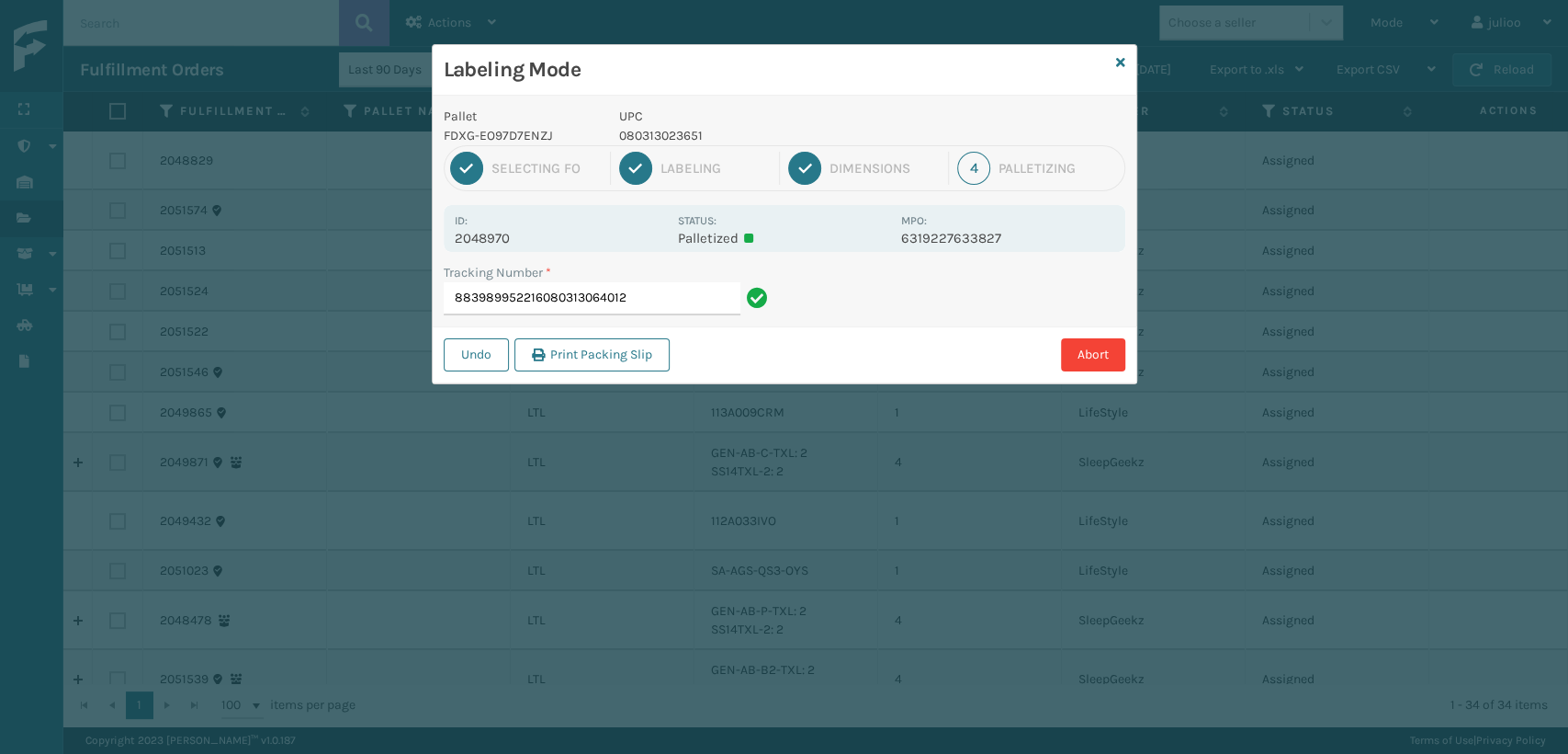
type input "883989952216080313064012"
drag, startPoint x: 1131, startPoint y: 186, endPoint x: 669, endPoint y: 555, distance: 591.3
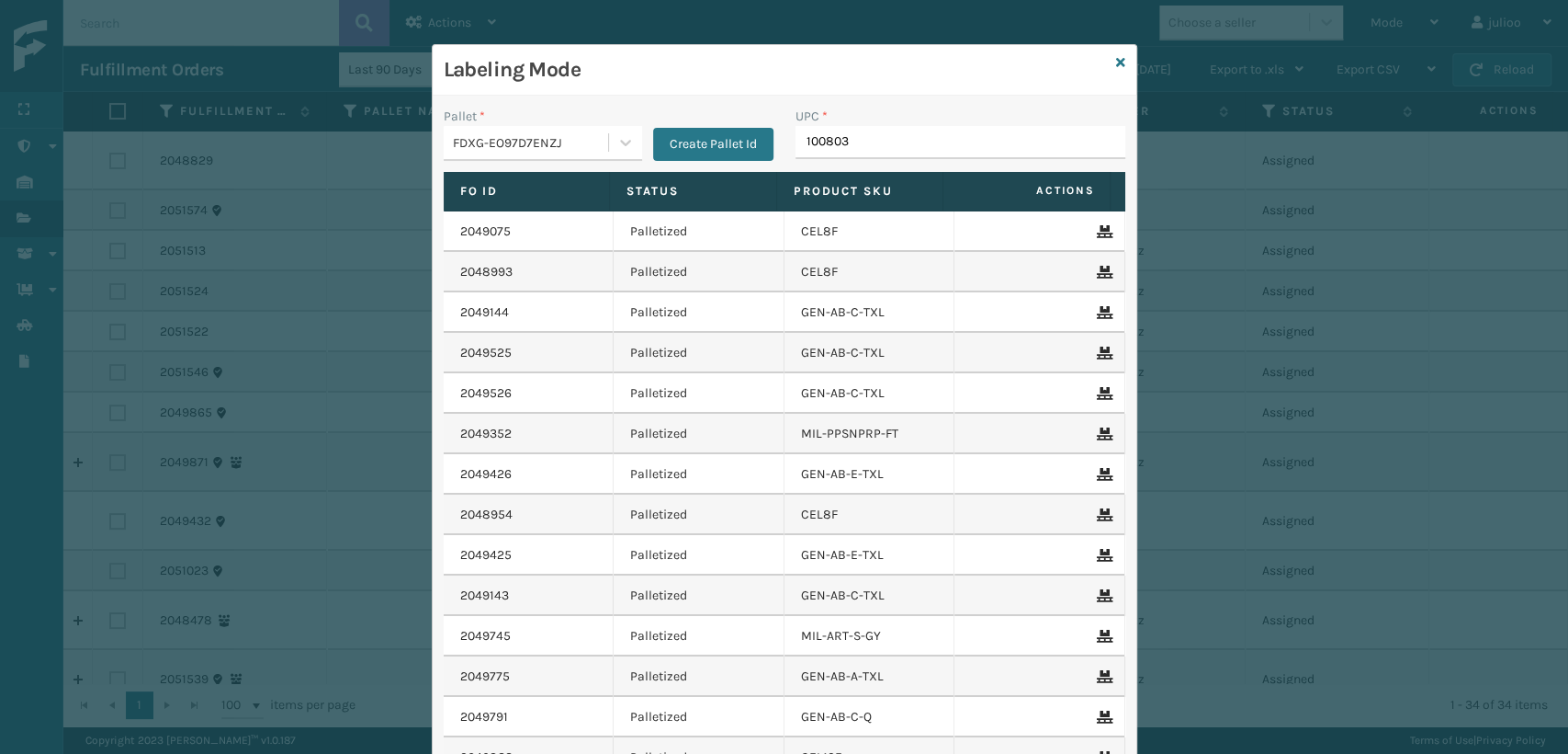
type input "1008031"
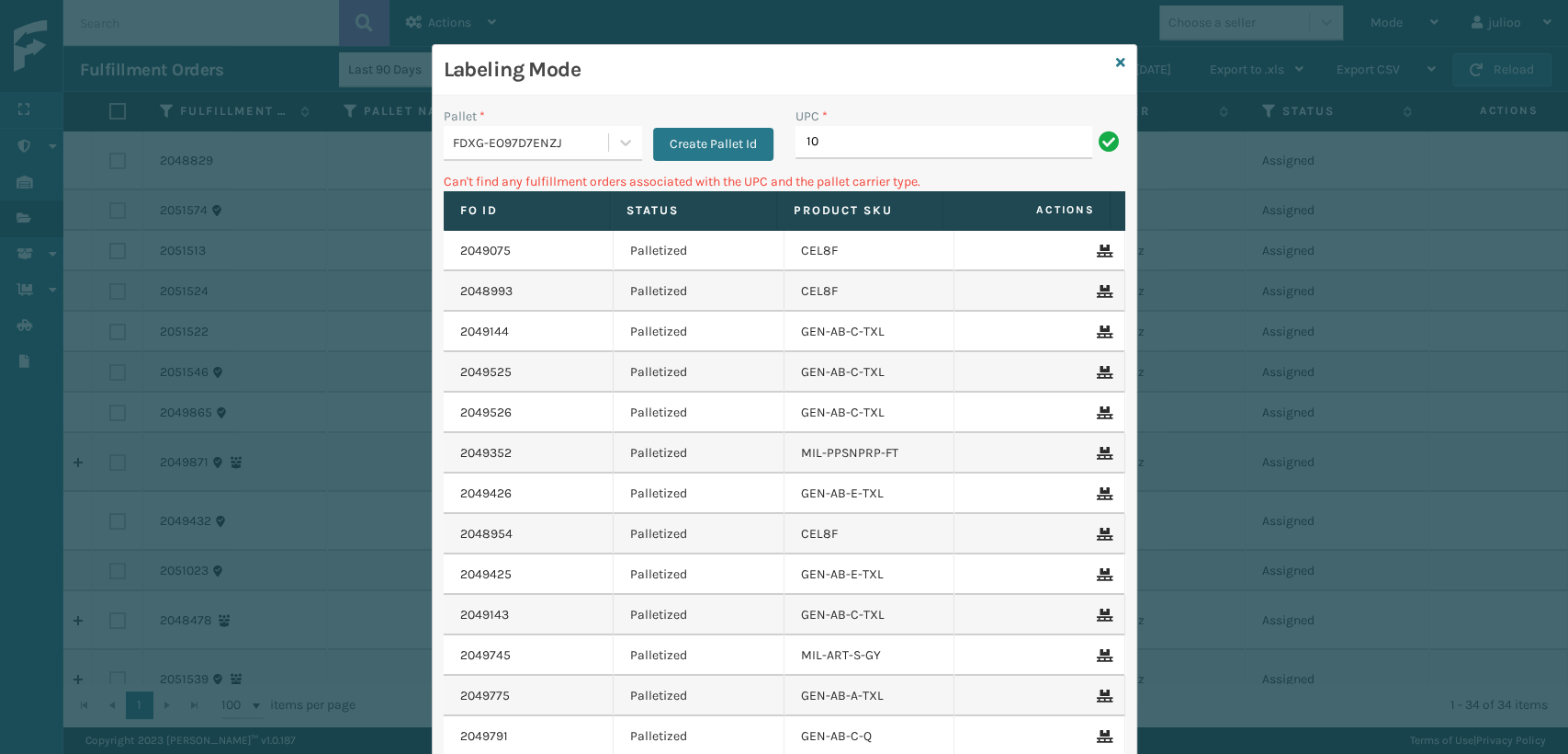
type input "1"
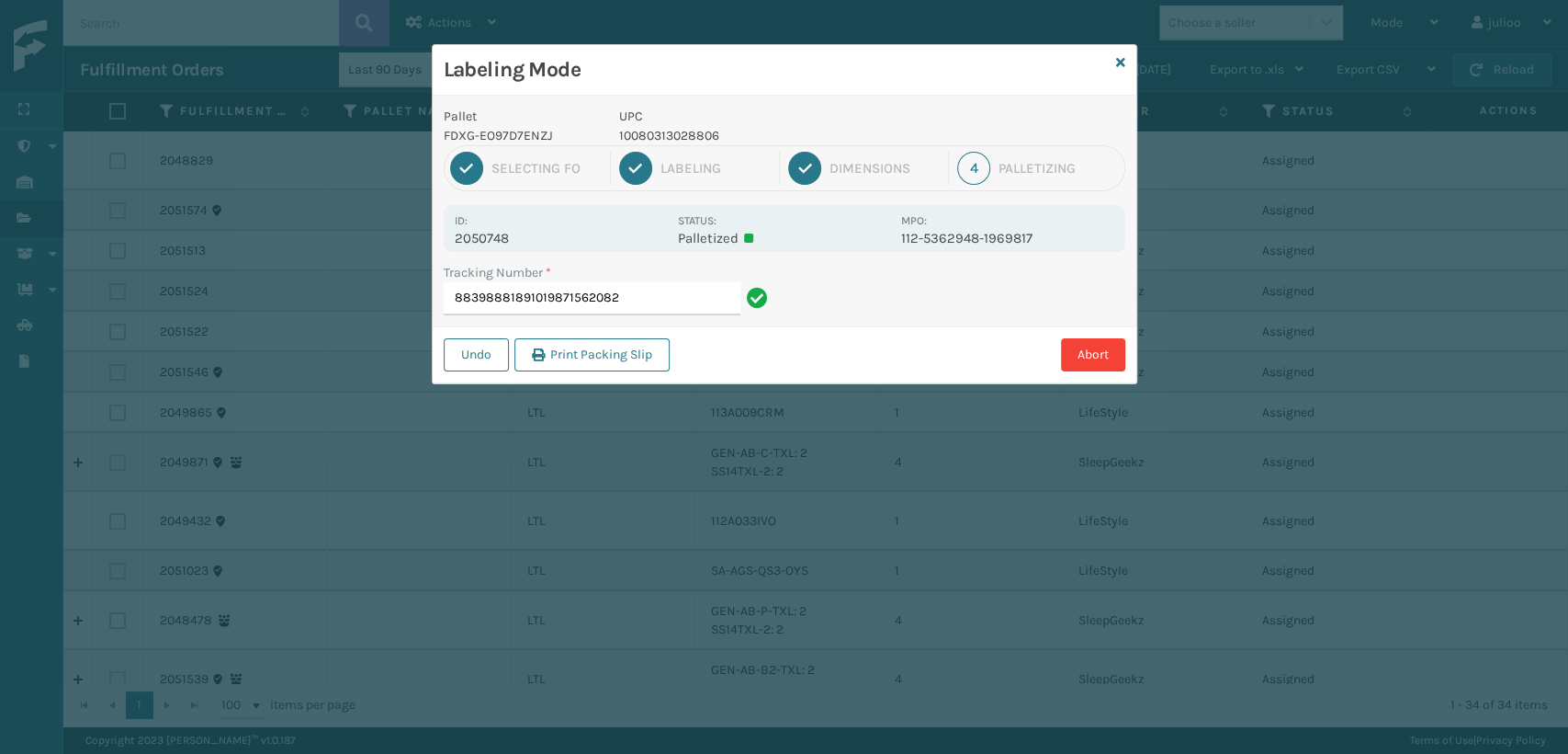
type input "883988818910198715620825"
type input "392694993711"
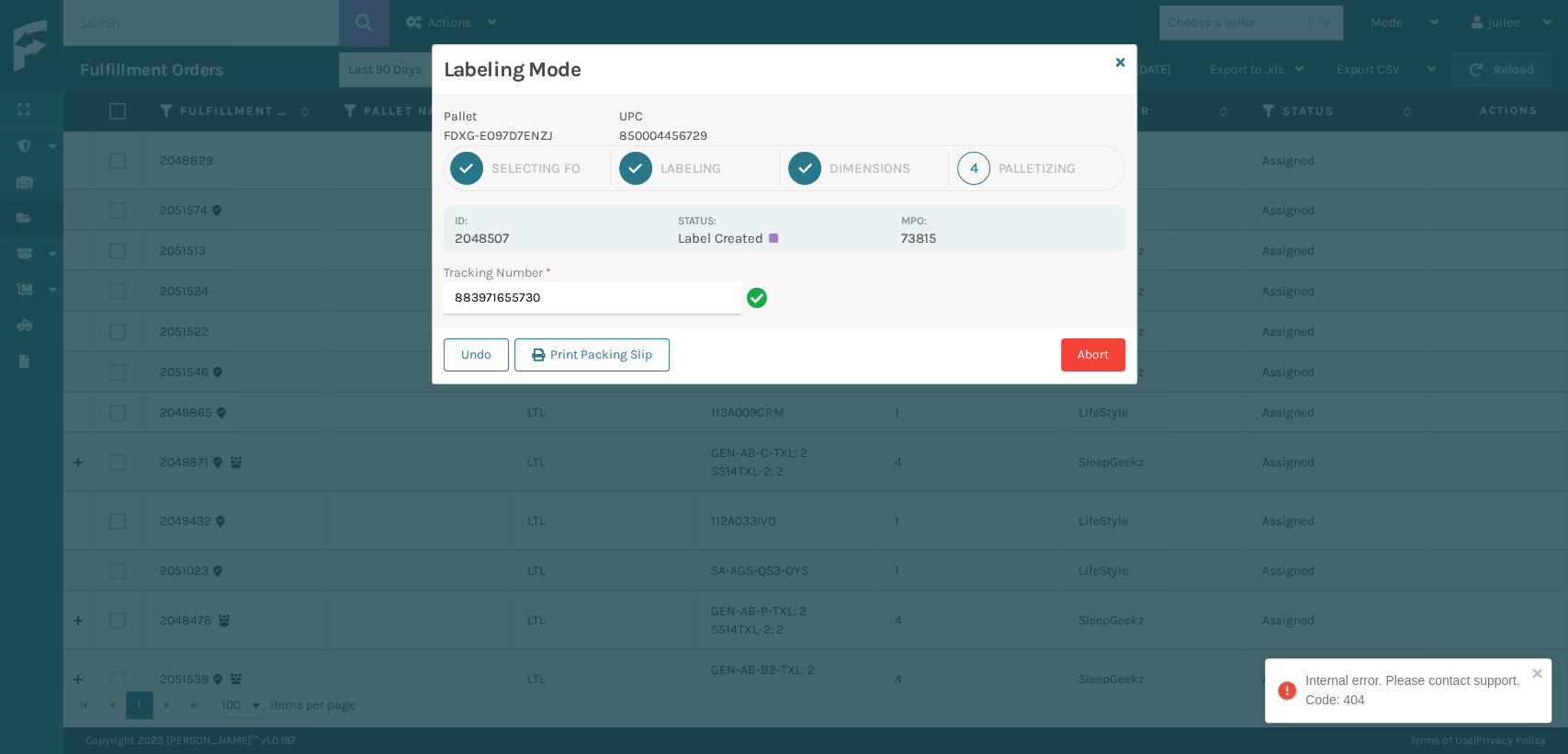
type input "883971655730"
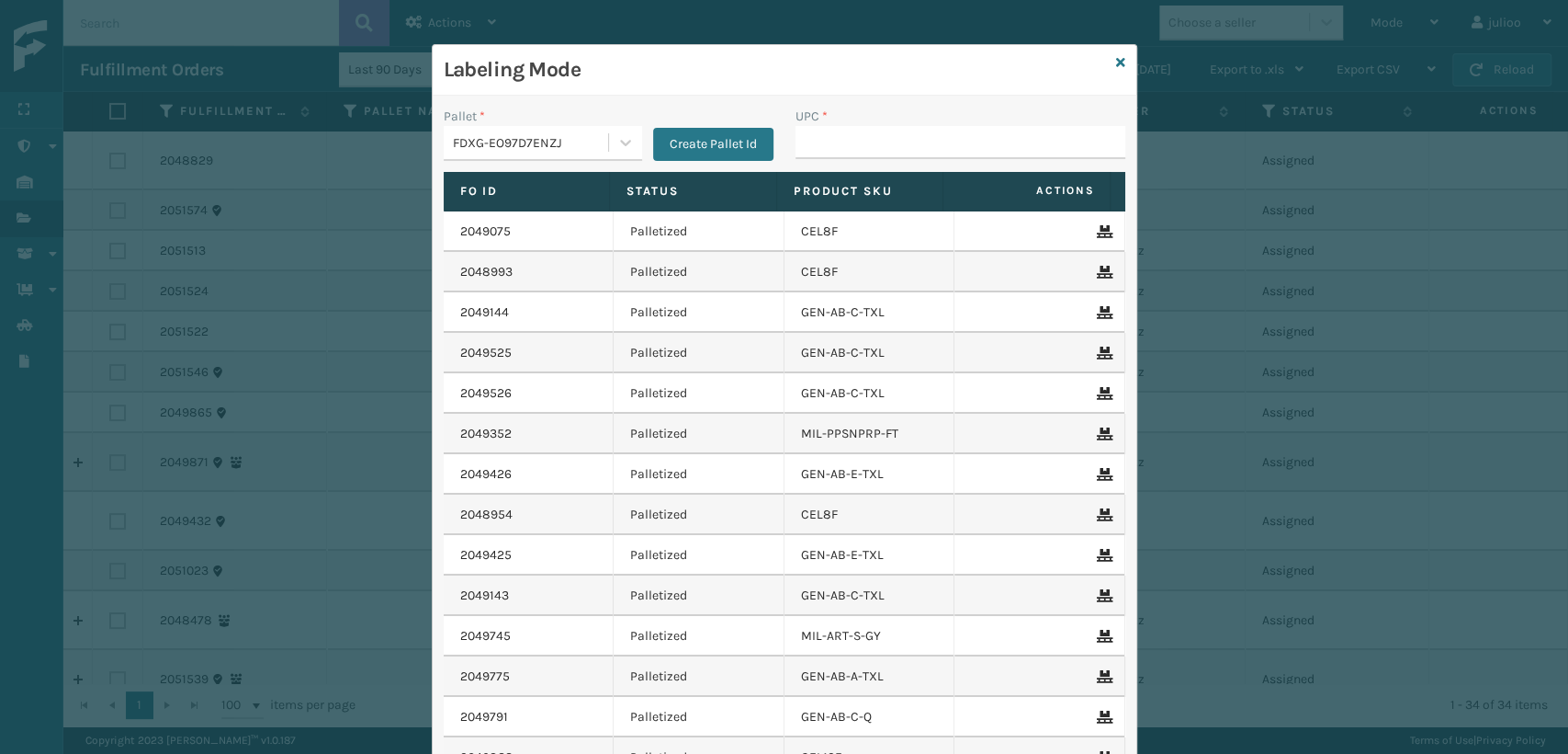
drag, startPoint x: 0, startPoint y: 229, endPoint x: 793, endPoint y: 139, distance: 798.1
click at [796, 139] on input "UPC *" at bounding box center [960, 143] width 329 height 33
click at [829, 136] on input "UPC *" at bounding box center [960, 143] width 329 height 33
type input "410168-8050"
drag, startPoint x: 889, startPoint y: 141, endPoint x: 595, endPoint y: 186, distance: 297.4
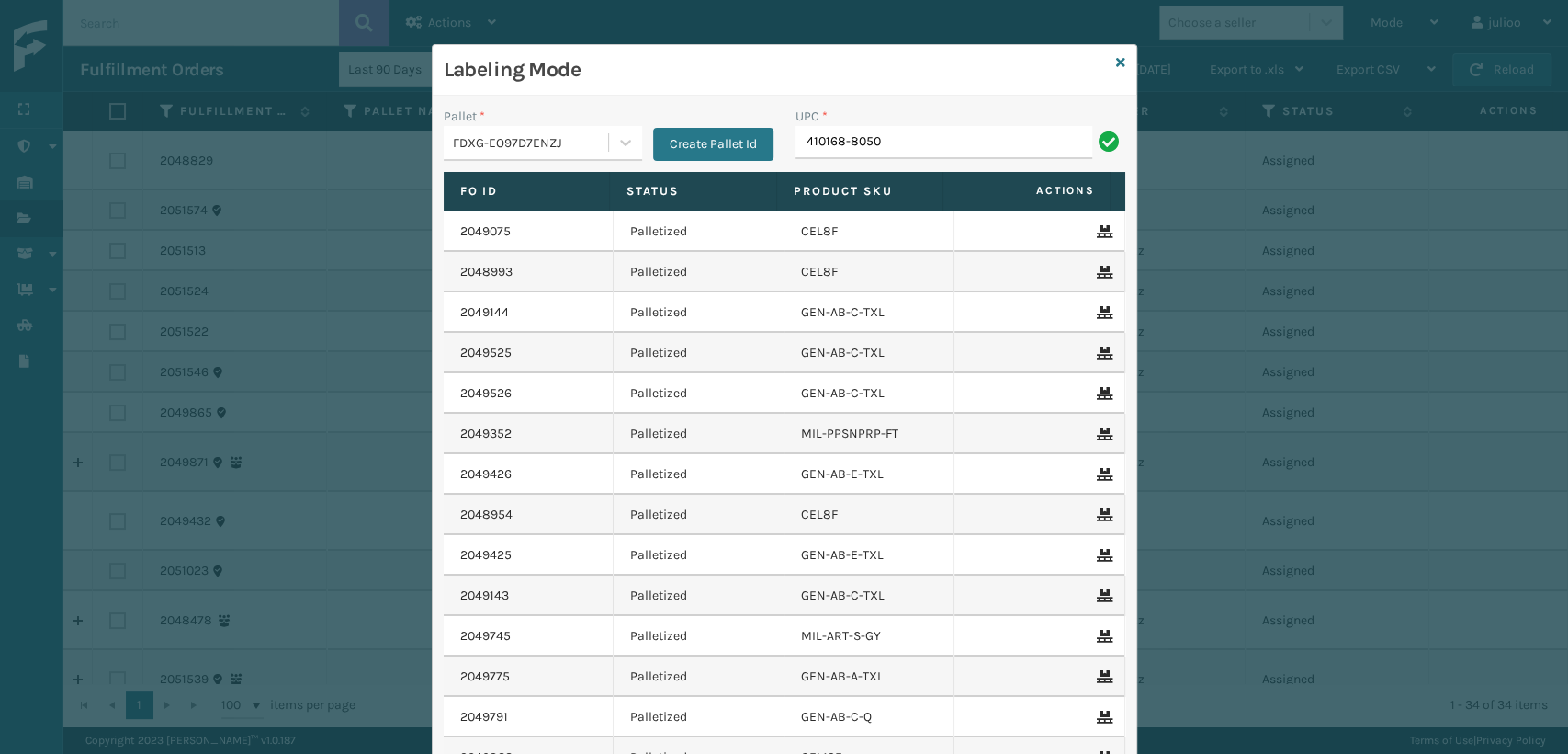
click at [595, 186] on div "Pallet * FDXG-EO97D7ENZJ Create Pallet Id UPC * 410168-8050 Fo Id Status Produc…" at bounding box center [785, 485] width 704 height 778
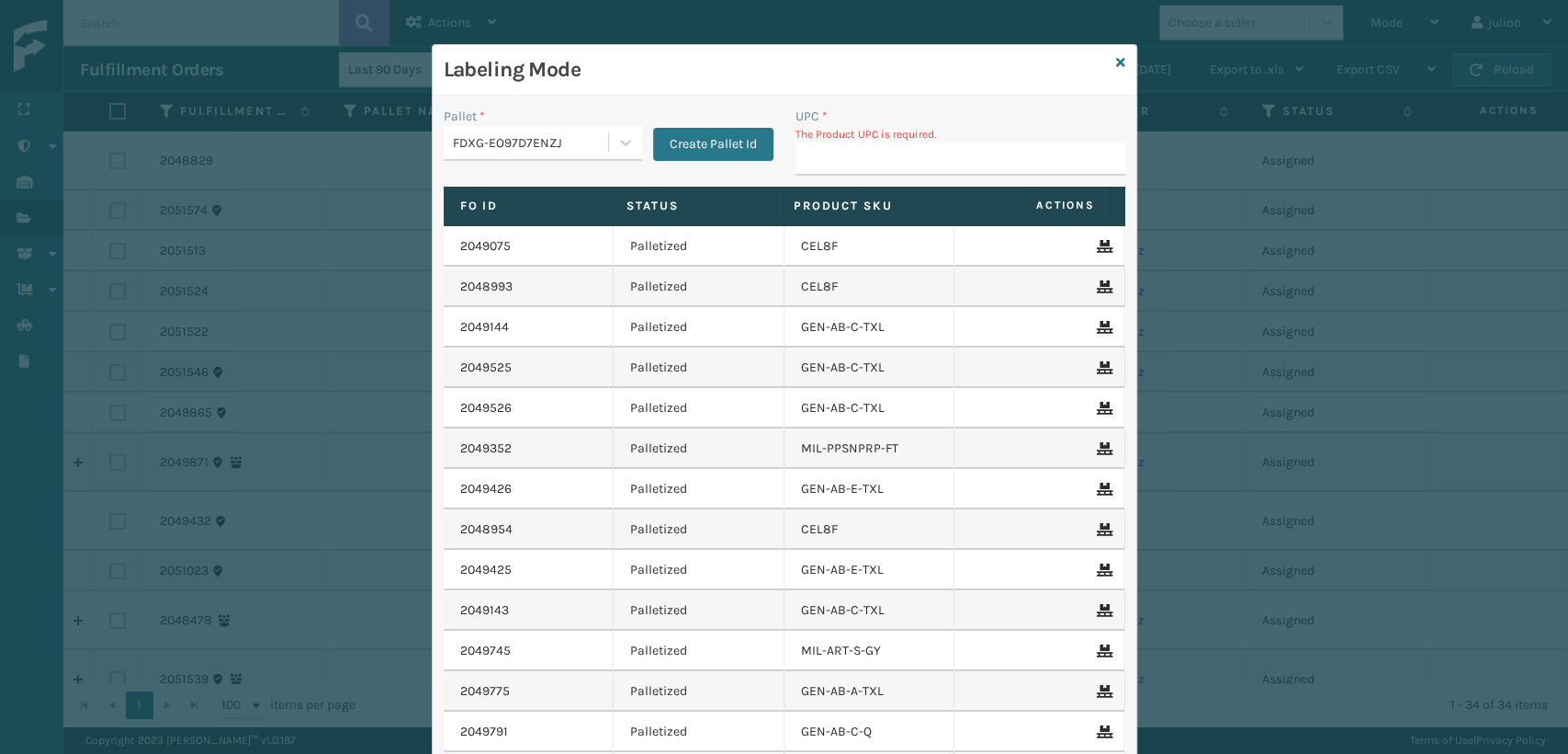
click at [926, 155] on input "UPC *" at bounding box center [960, 159] width 329 height 33
click at [903, 158] on input "UPC *" at bounding box center [960, 159] width 329 height 33
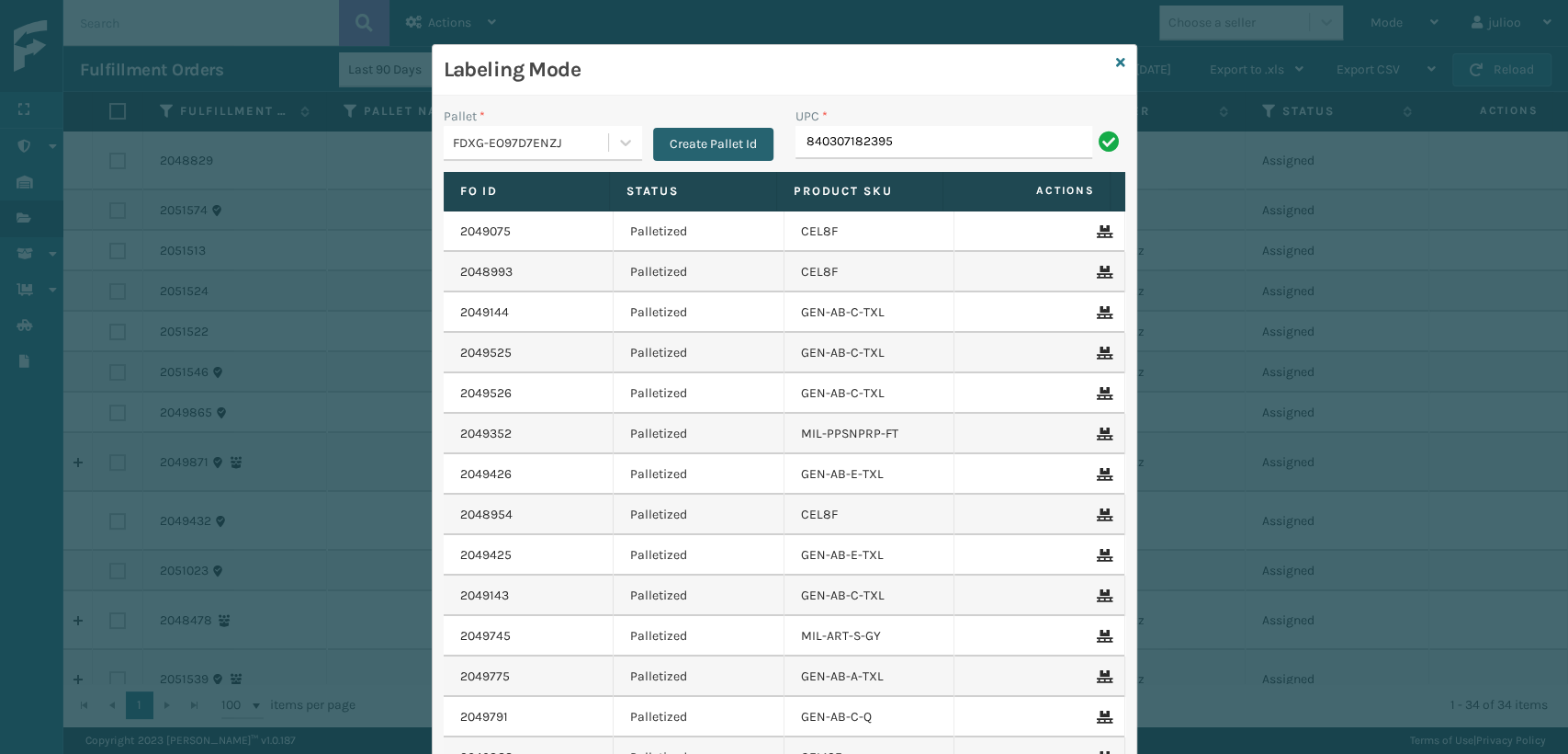
drag, startPoint x: 888, startPoint y: 142, endPoint x: 653, endPoint y: 144, distance: 235.0
click at [653, 144] on div "Pallet * FDXG-EO97D7ENZJ Create Pallet Id UPC * 840307182395" at bounding box center [785, 139] width 704 height 66
type input "840307182395"
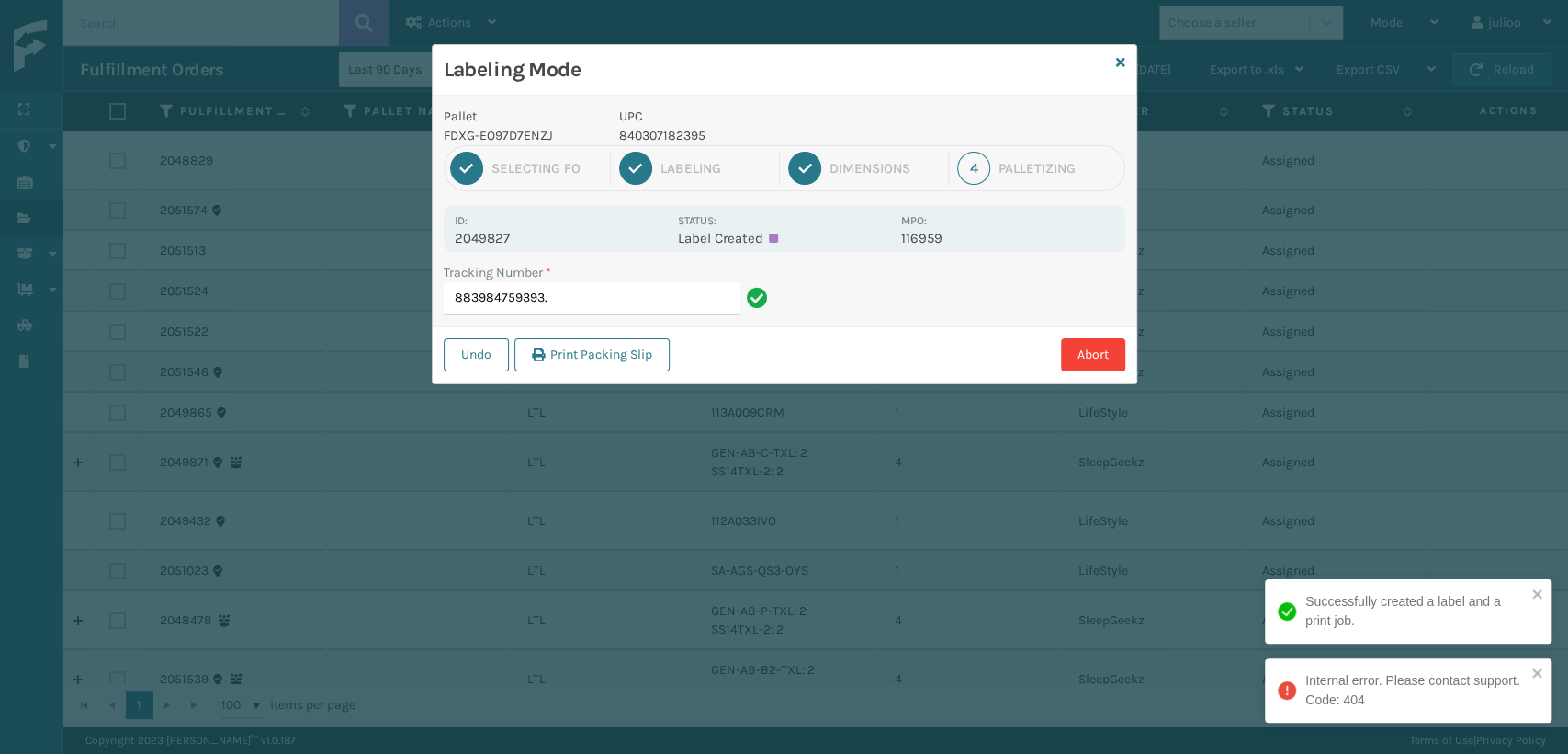
type input "883984759393"
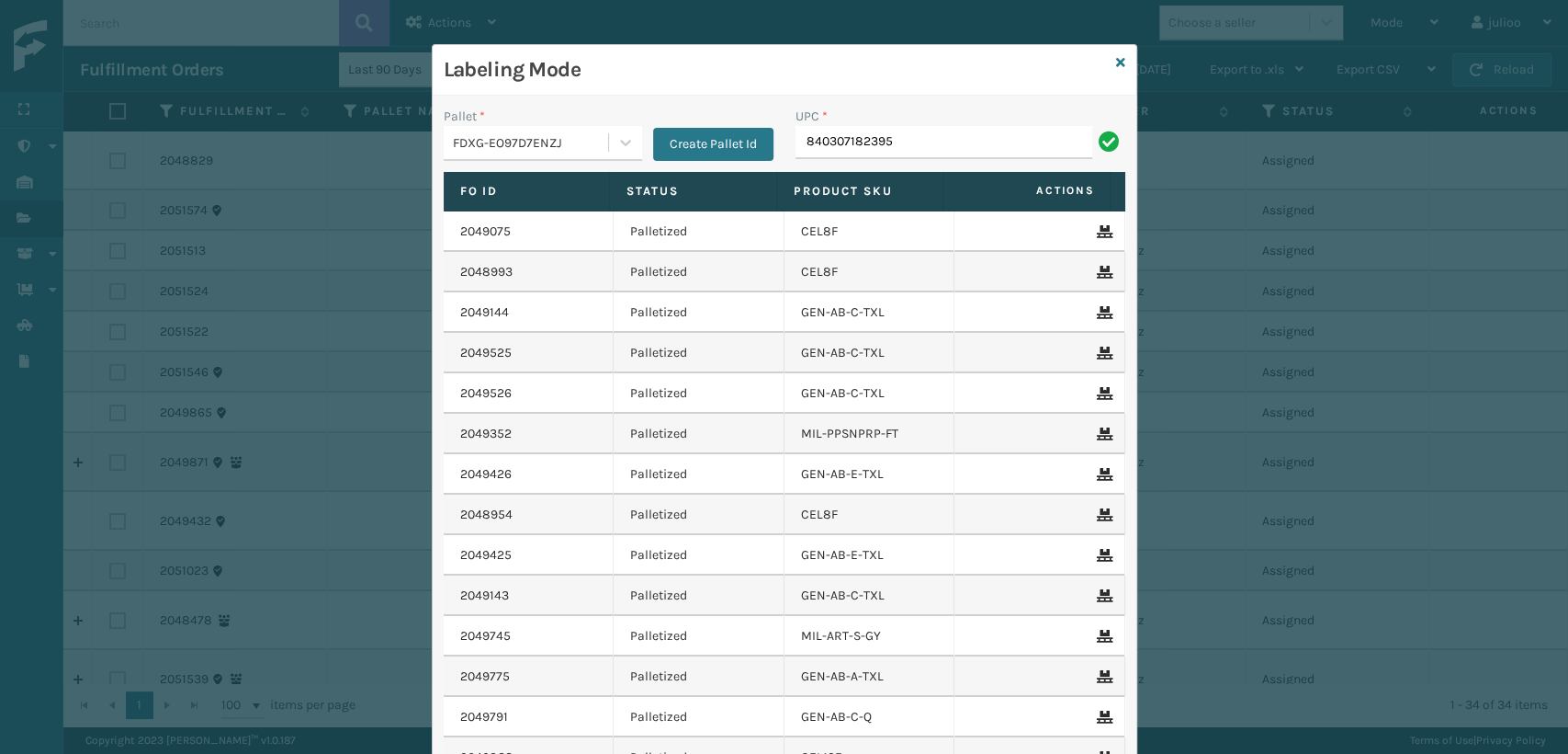
type input "840307182395"
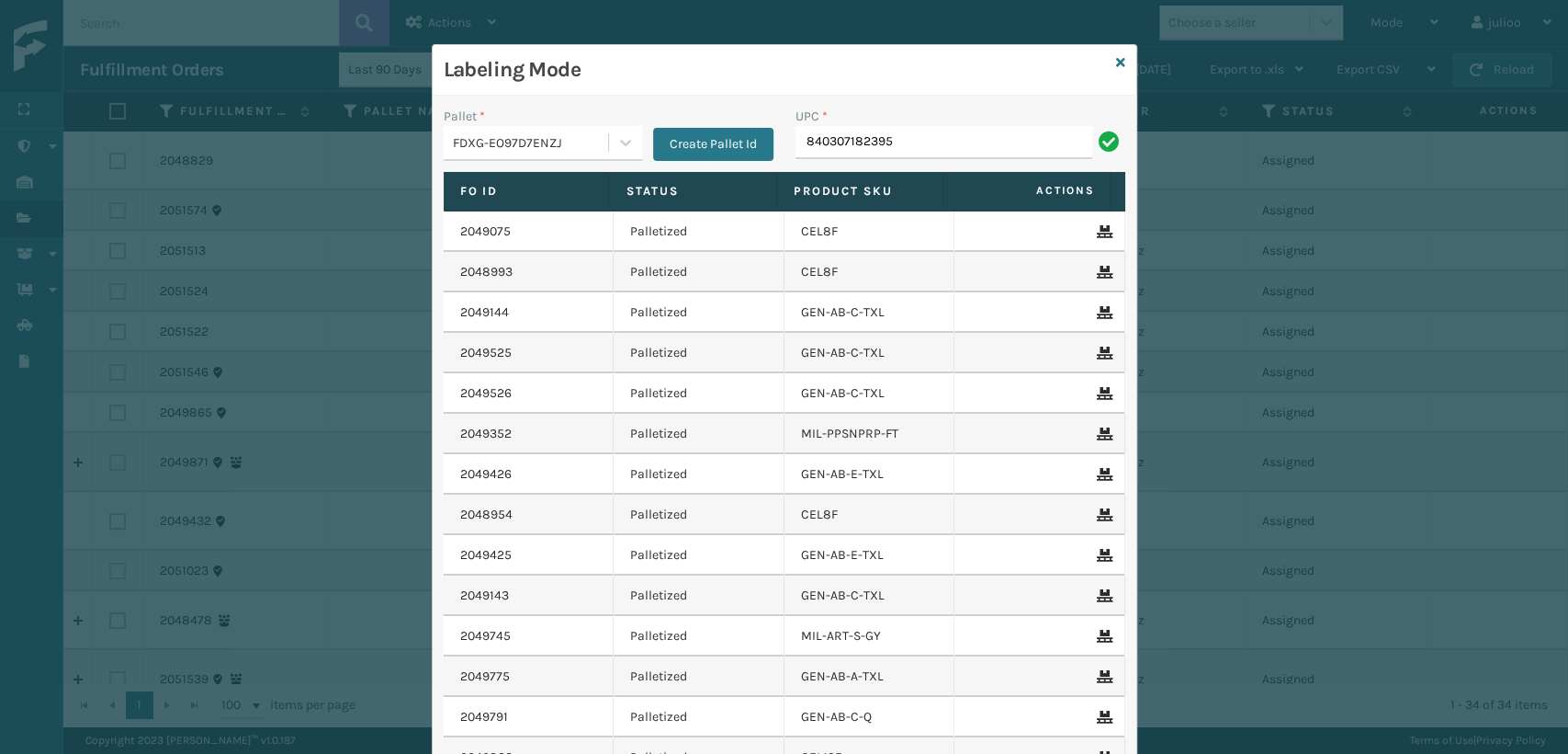
type input "840307182395"
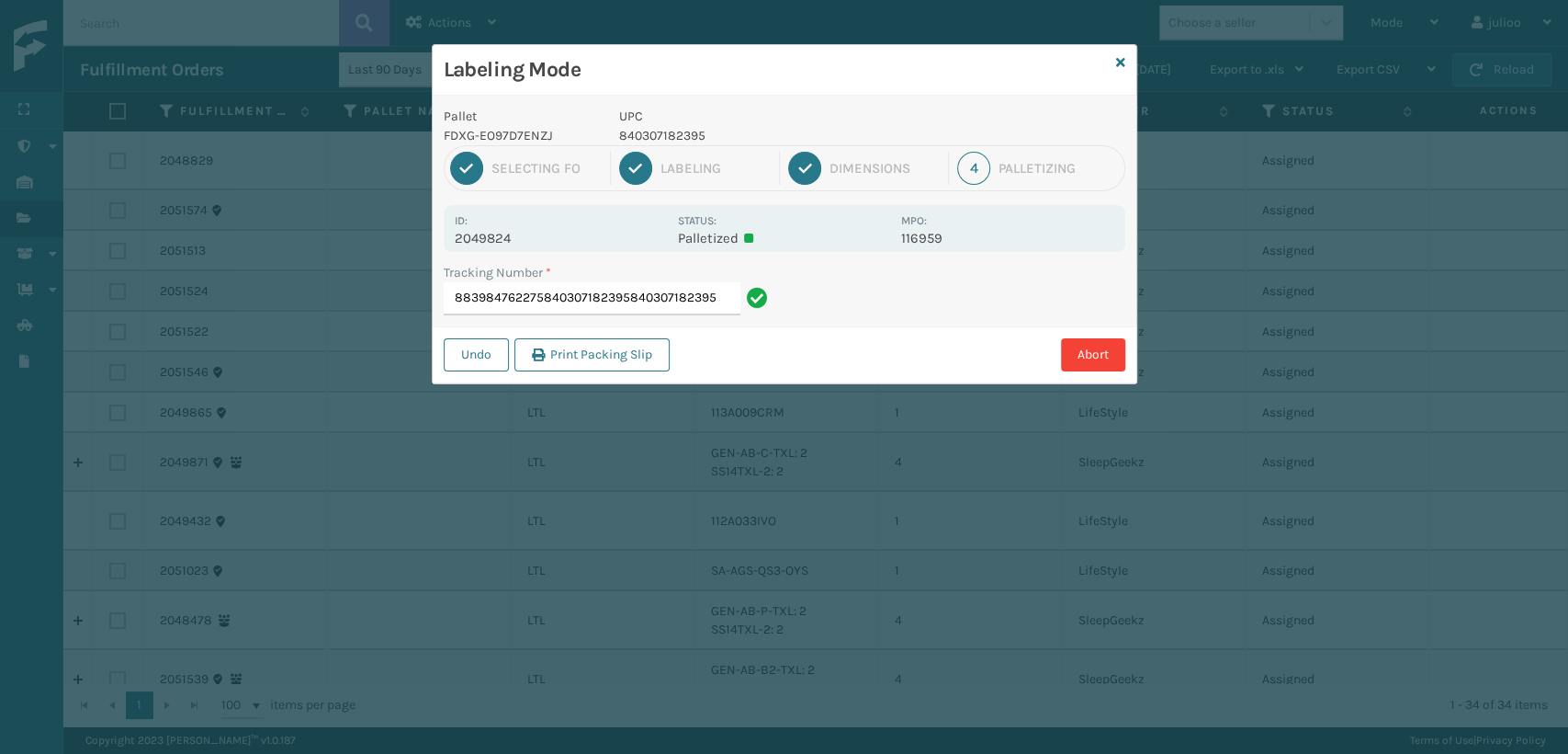
type input "883984762275840307182395840307182395840307182395"
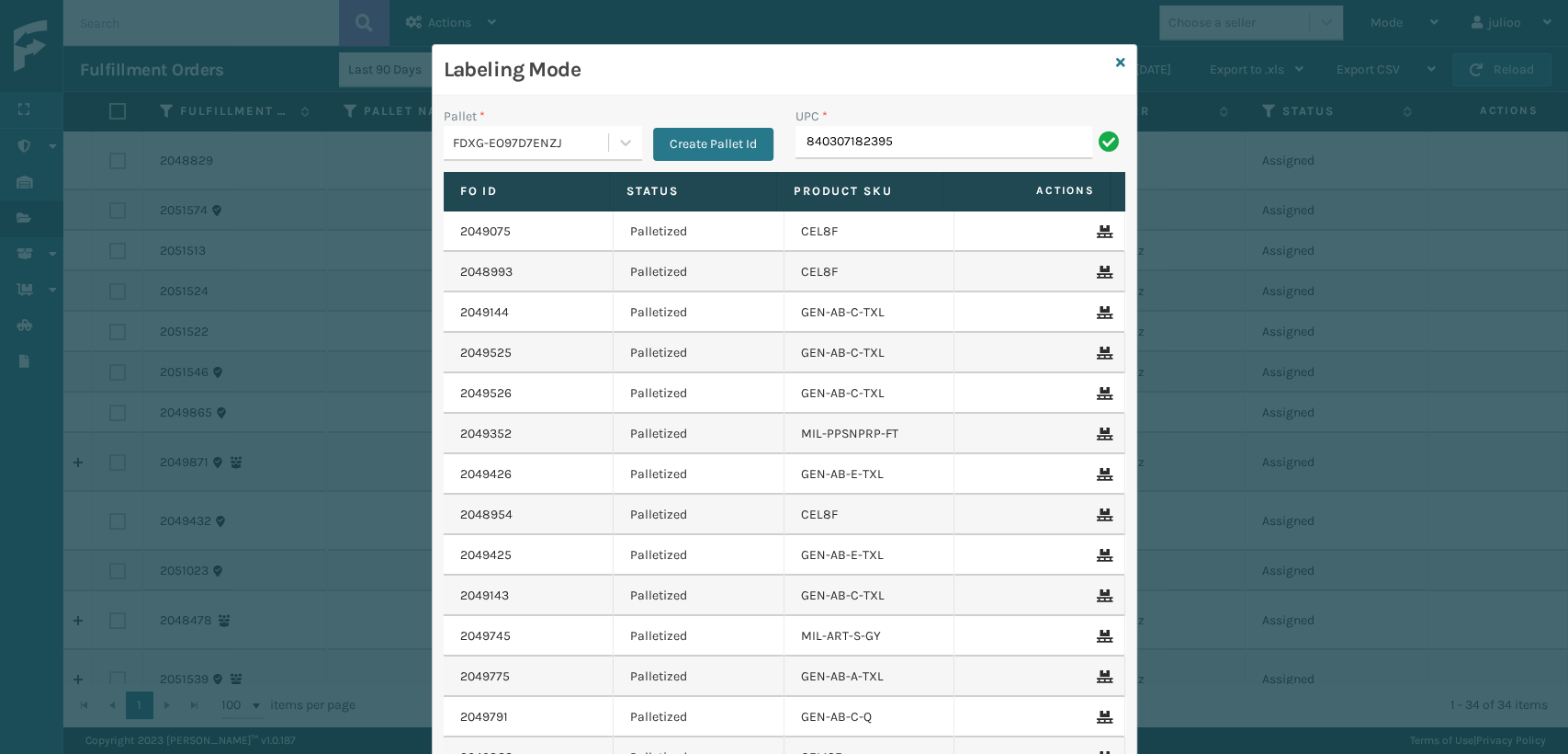
type input "840307182395"
click at [1116, 59] on icon at bounding box center [1120, 62] width 9 height 13
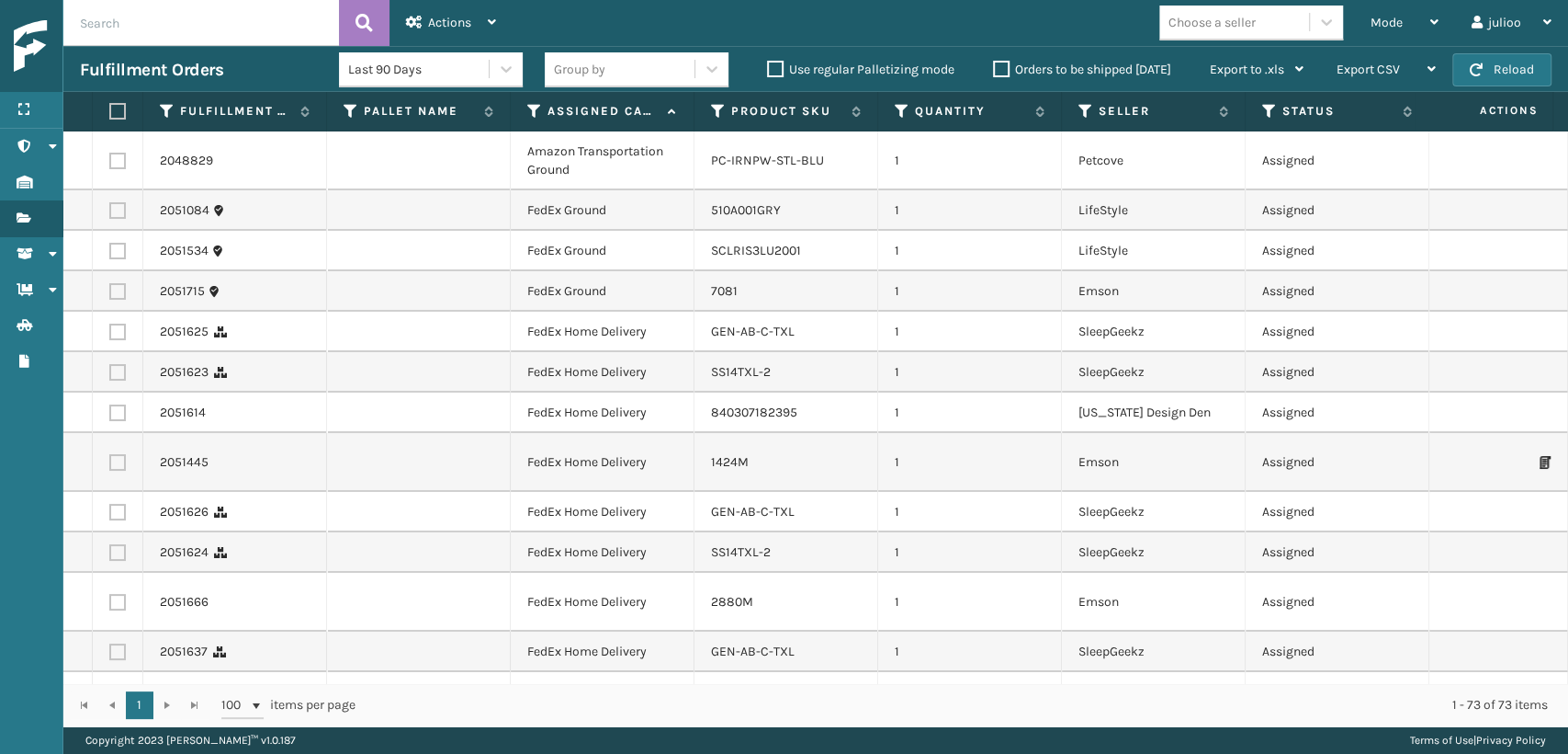
click at [244, 31] on input "text" at bounding box center [201, 22] width 276 height 46
type input "883984762275"
click at [363, 22] on icon at bounding box center [365, 22] width 18 height 27
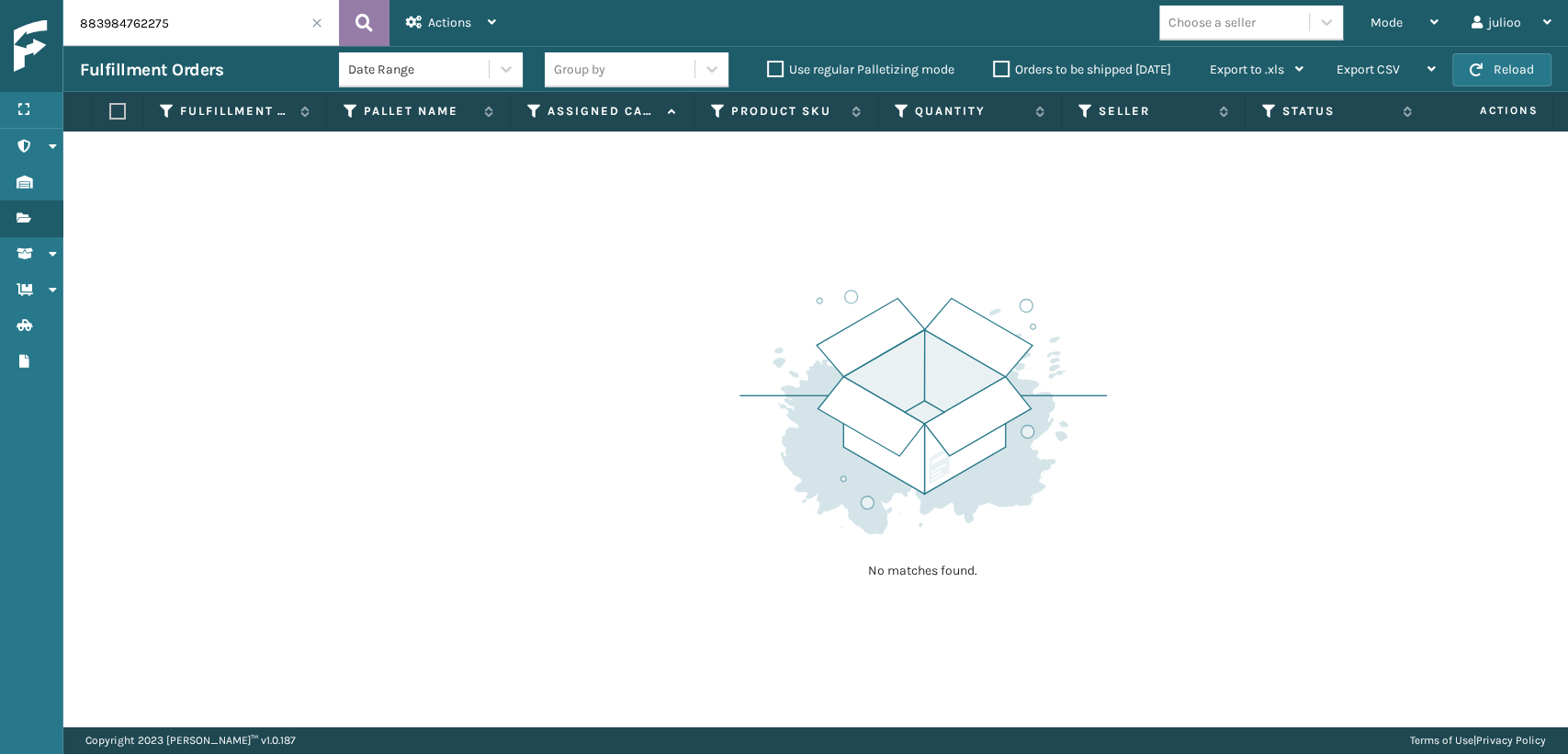
click at [363, 16] on icon at bounding box center [365, 22] width 18 height 27
click at [527, 113] on icon at bounding box center [534, 111] width 15 height 17
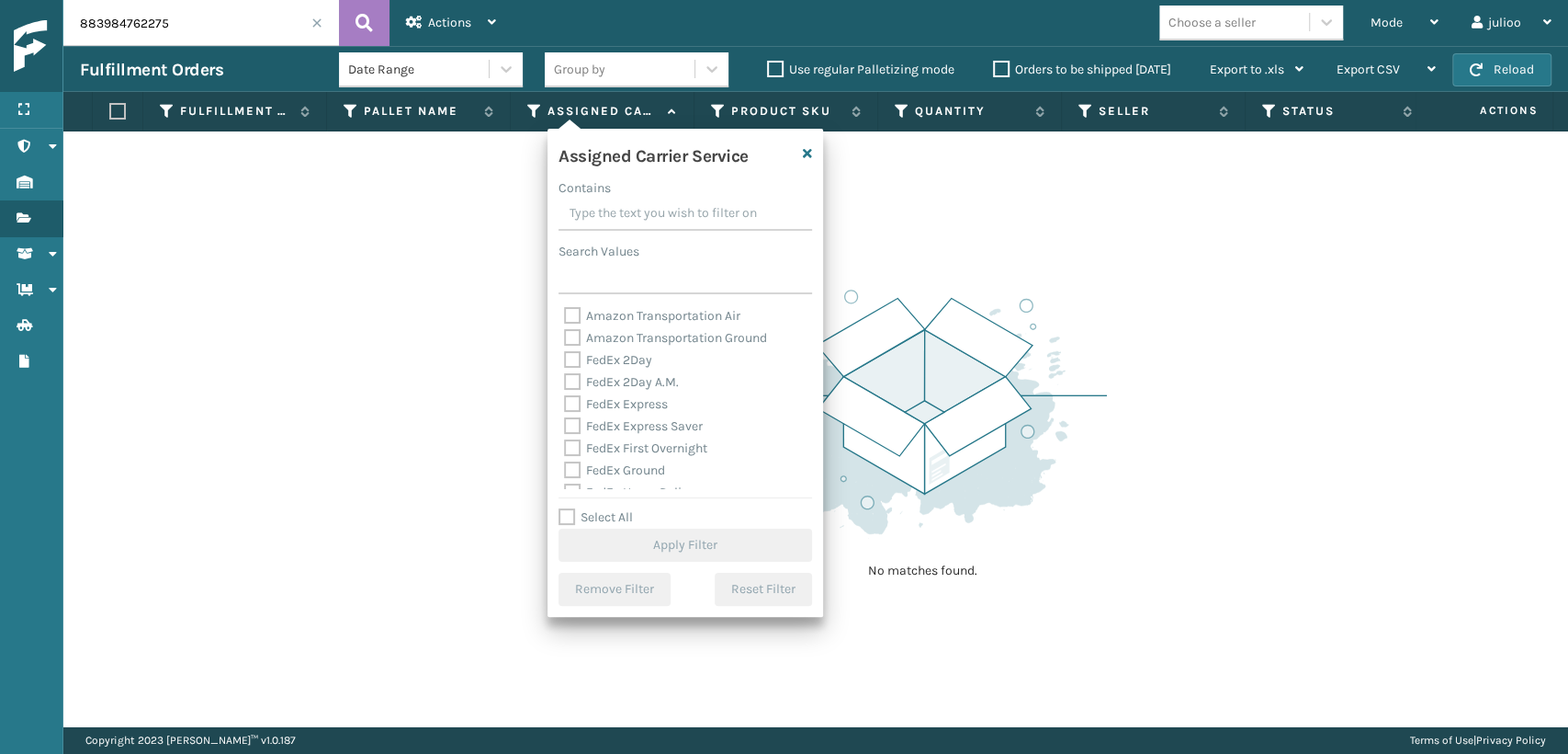
drag, startPoint x: 566, startPoint y: 366, endPoint x: 557, endPoint y: 342, distance: 25.6
click at [559, 352] on div "Amazon Transportation Air Amazon Transportation Ground FedEx 2Day FedEx 2Day A.…" at bounding box center [684, 397] width 253 height 184
click at [1263, 112] on icon at bounding box center [1269, 111] width 15 height 17
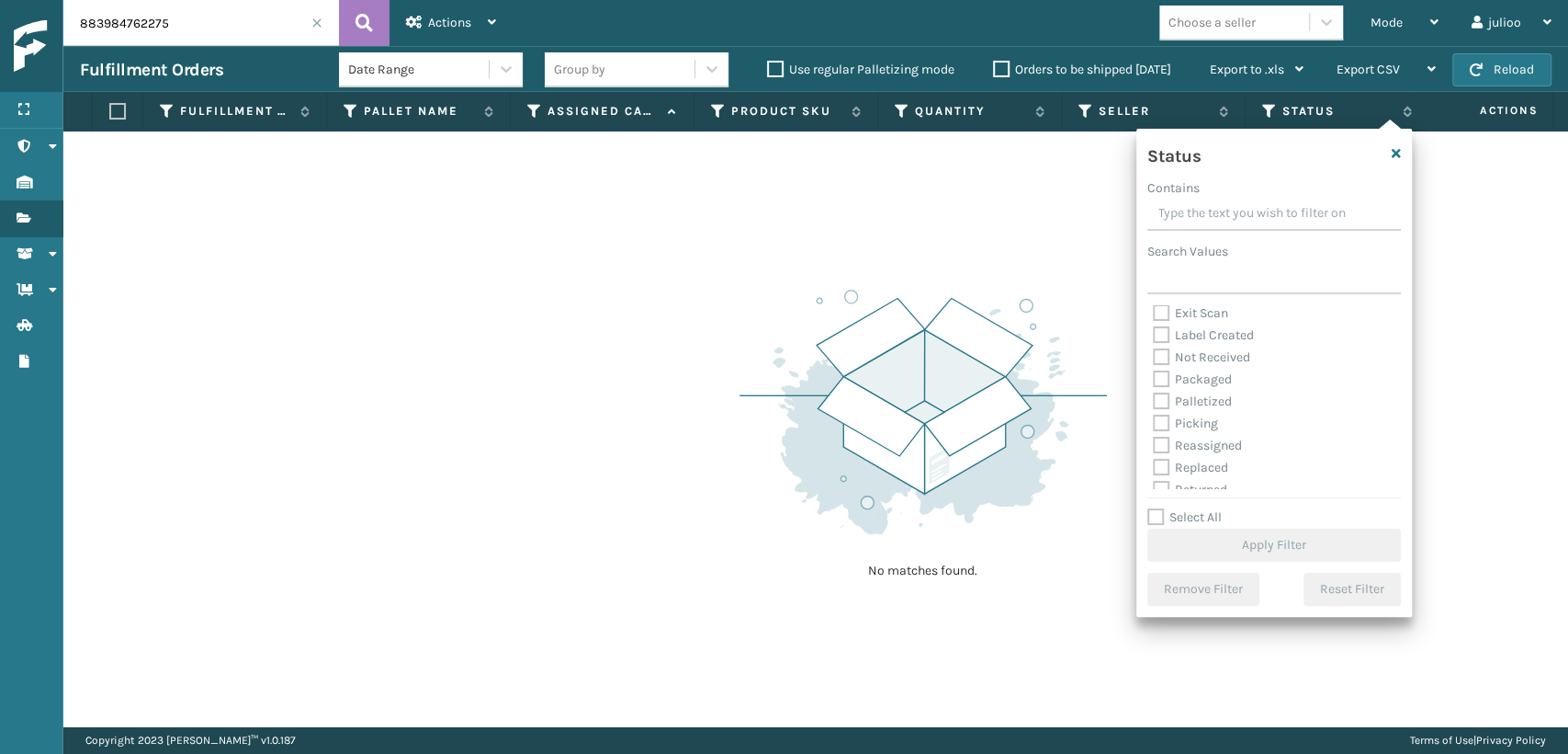
scroll to position [102, 0]
click at [1161, 391] on label "Picking" at bounding box center [1185, 390] width 65 height 16
click at [1154, 391] on input "Picking" at bounding box center [1153, 385] width 1 height 12
checkbox input "true"
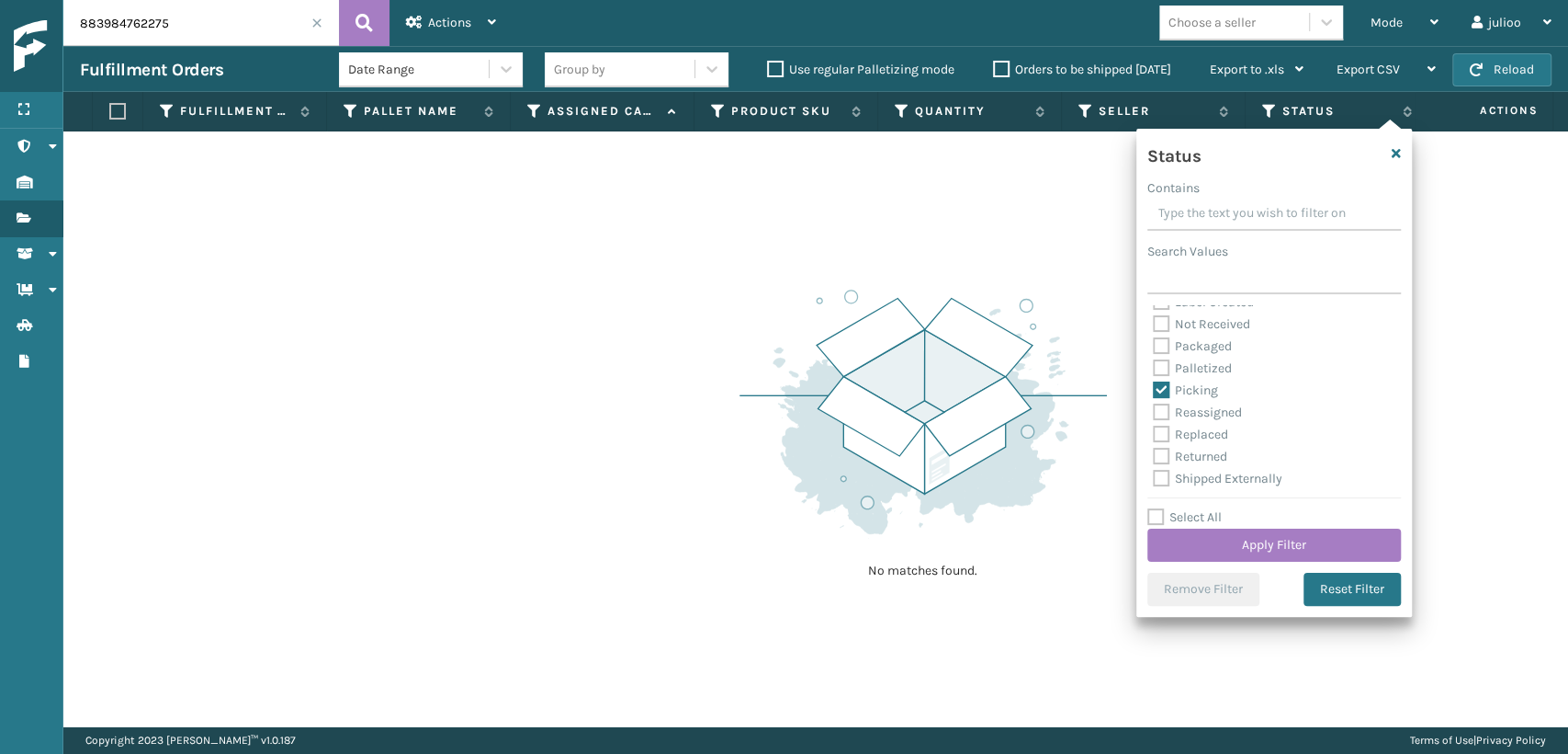
click at [1164, 374] on label "Palletized" at bounding box center [1192, 368] width 79 height 16
click at [1154, 370] on input "Palletized" at bounding box center [1153, 364] width 1 height 12
checkbox input "true"
click at [1223, 539] on button "Apply Filter" at bounding box center [1274, 545] width 253 height 33
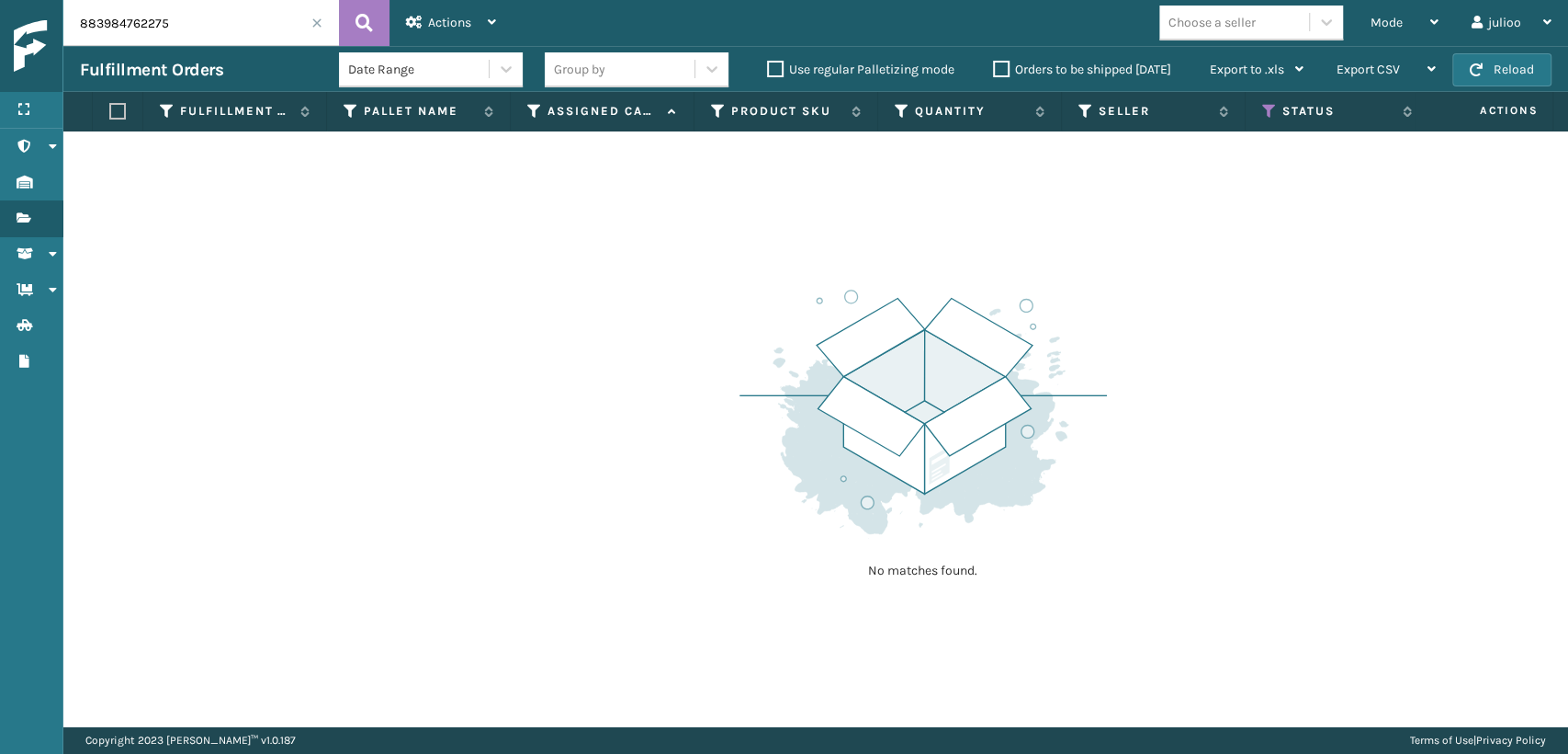
click at [312, 23] on span at bounding box center [317, 22] width 11 height 11
drag, startPoint x: 1389, startPoint y: 10, endPoint x: 1387, endPoint y: 22, distance: 12.2
click at [1391, 19] on div "Mode" at bounding box center [1405, 22] width 68 height 46
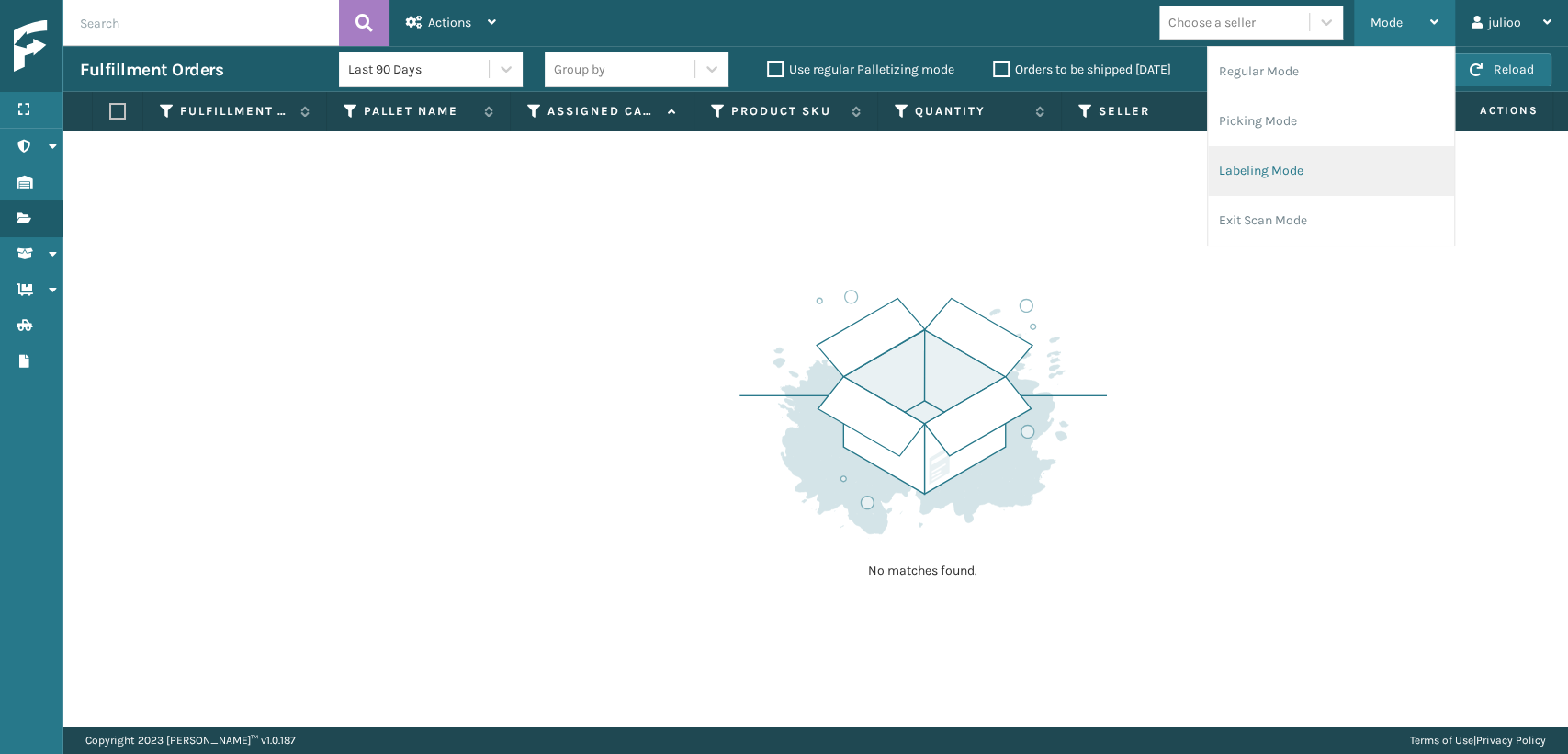
click at [1251, 168] on li "Labeling Mode" at bounding box center [1331, 170] width 246 height 50
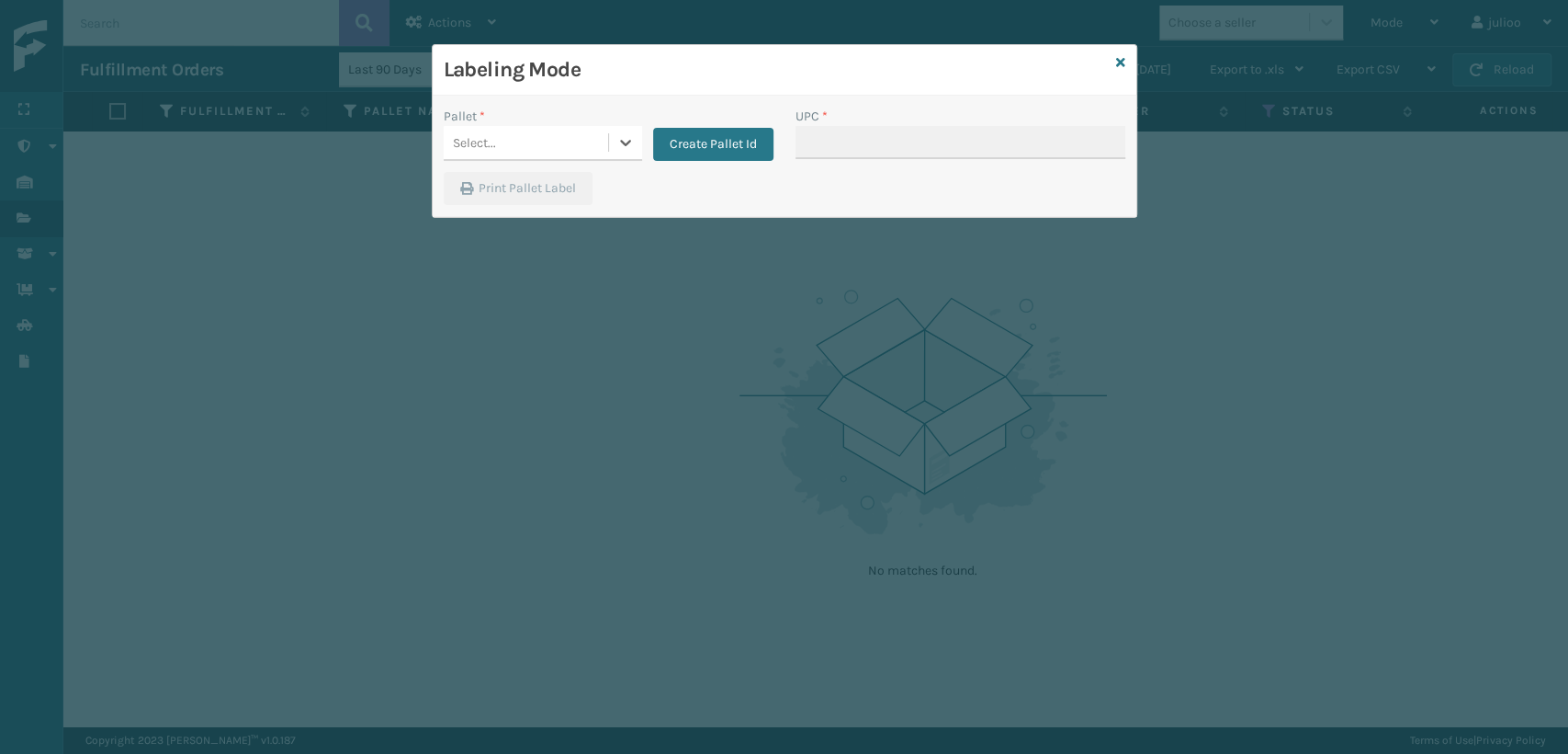
drag, startPoint x: 541, startPoint y: 133, endPoint x: 548, endPoint y: 138, distance: 8.6
click at [548, 138] on div "Select..." at bounding box center [526, 143] width 164 height 30
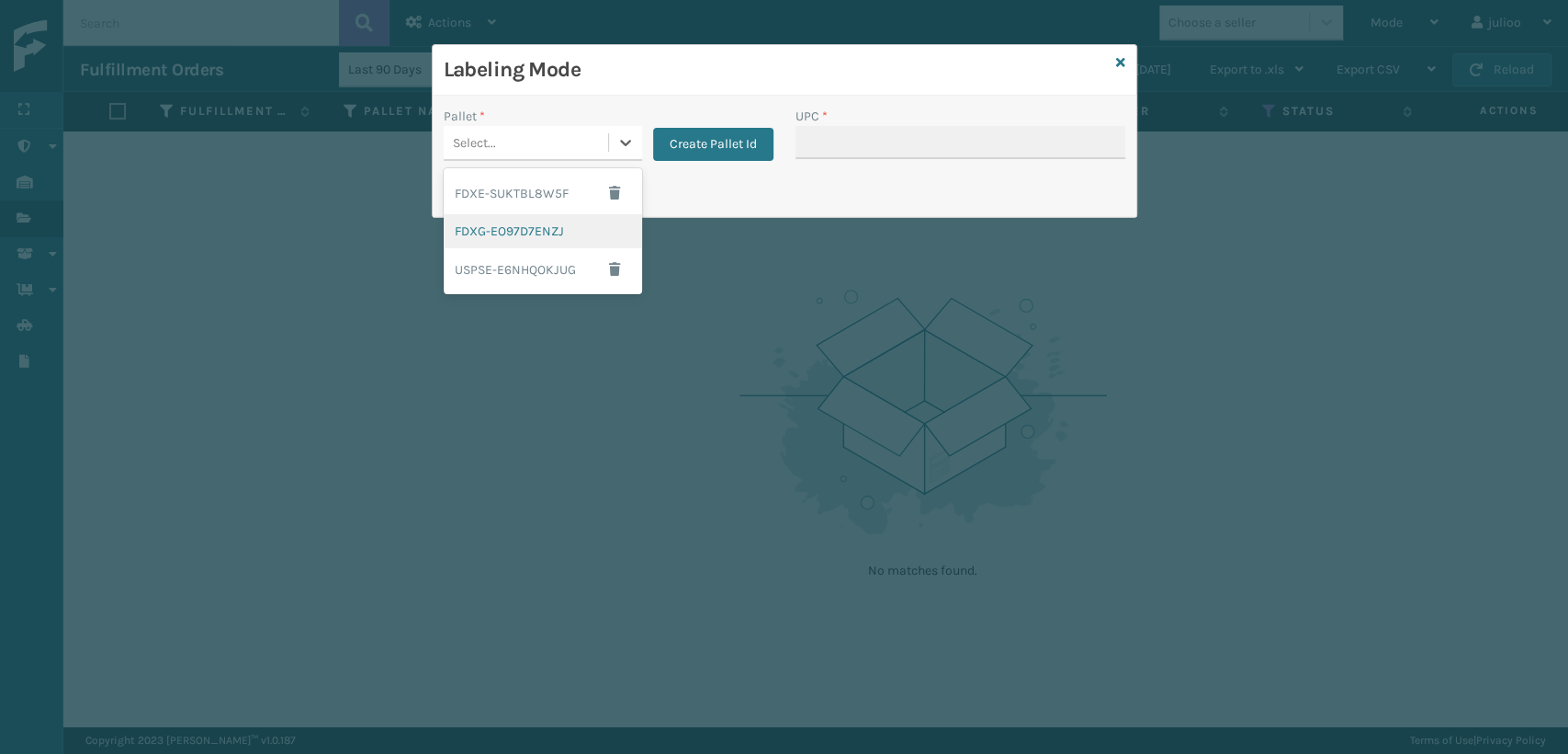
drag, startPoint x: 489, startPoint y: 236, endPoint x: 503, endPoint y: 230, distance: 15.2
click at [503, 230] on div "FDXG-EO97D7ENZJ" at bounding box center [543, 231] width 198 height 34
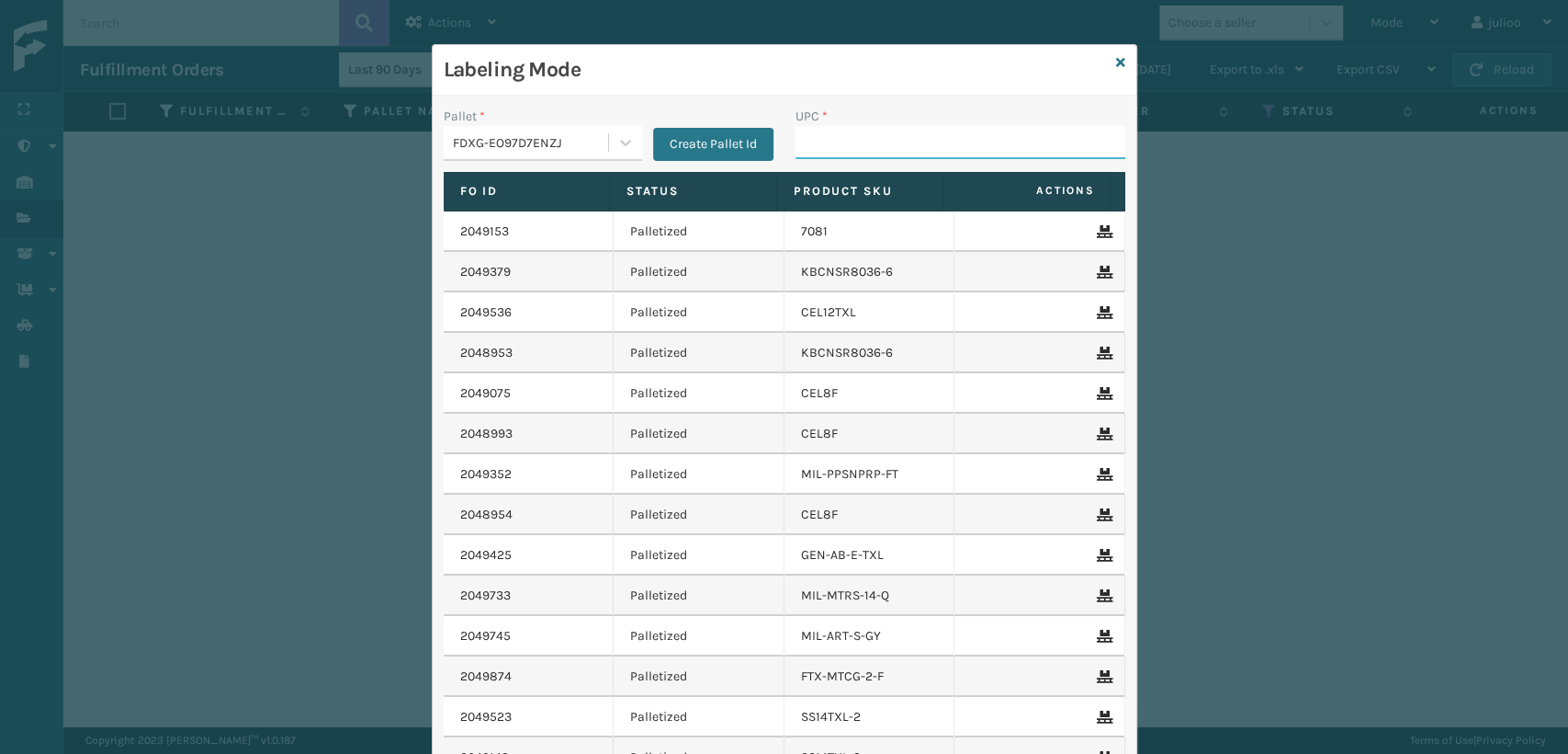
click at [855, 149] on input "UPC *" at bounding box center [960, 143] width 329 height 33
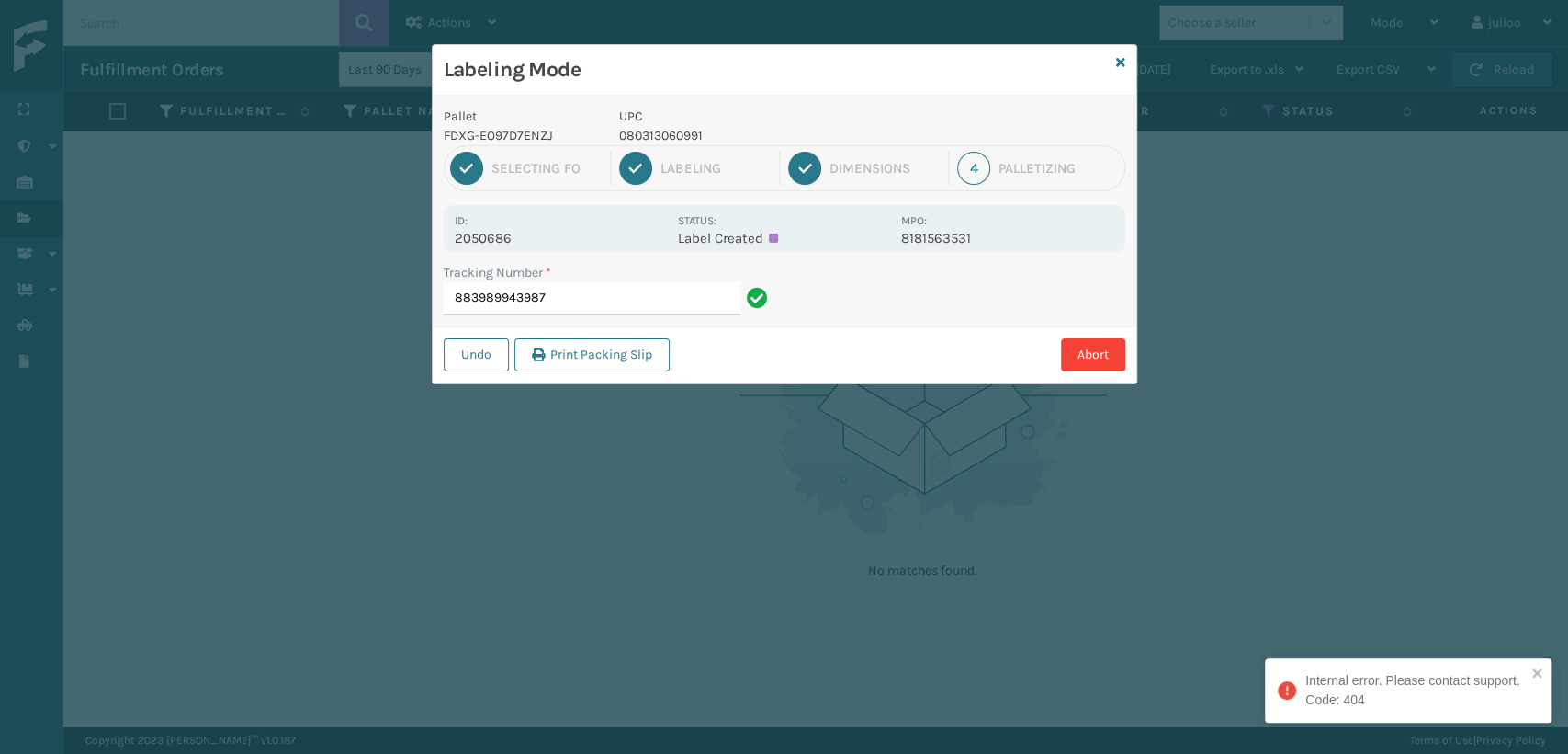
type input "883989943987"
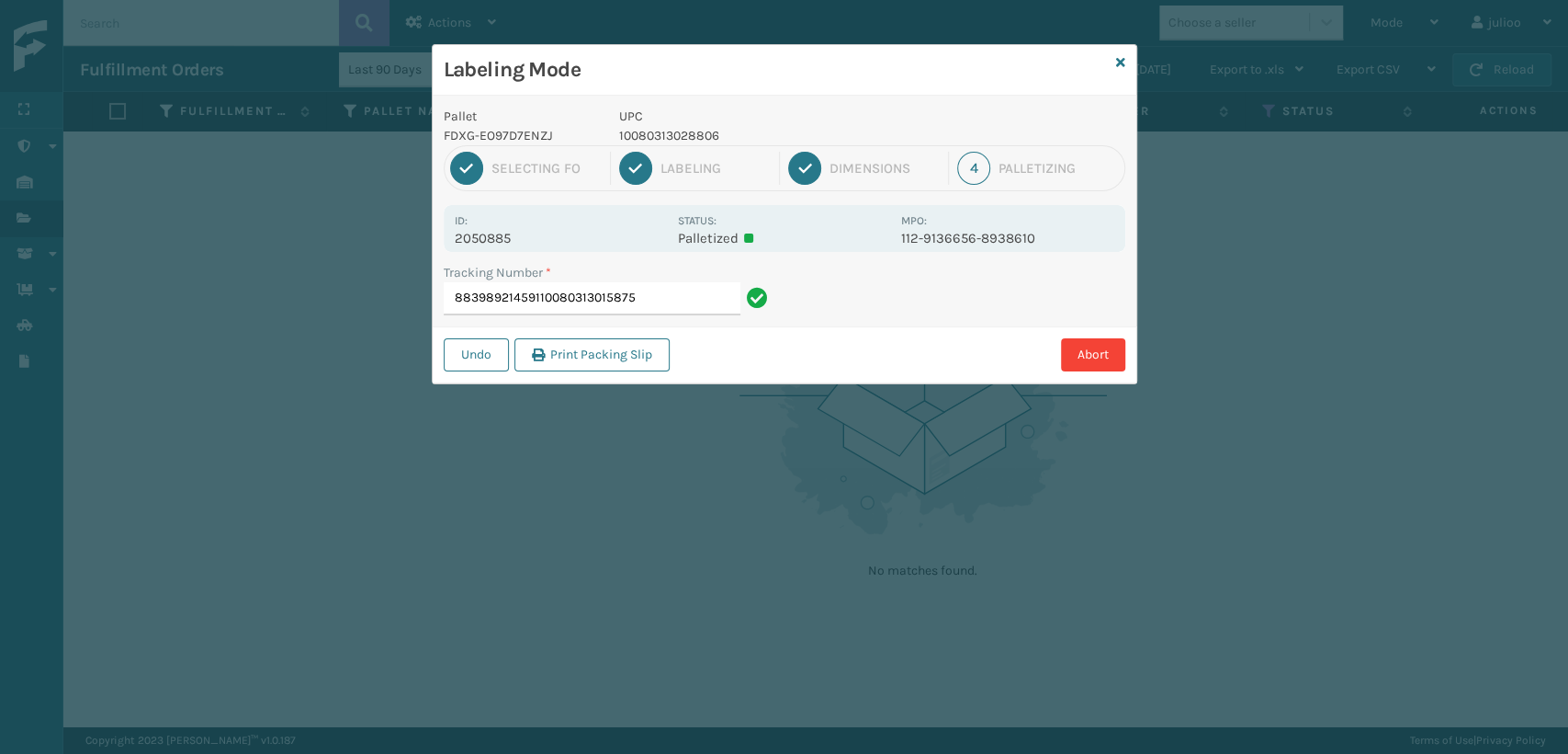
type input "88398921459110080313015875"
